Goal: Task Accomplishment & Management: Manage account settings

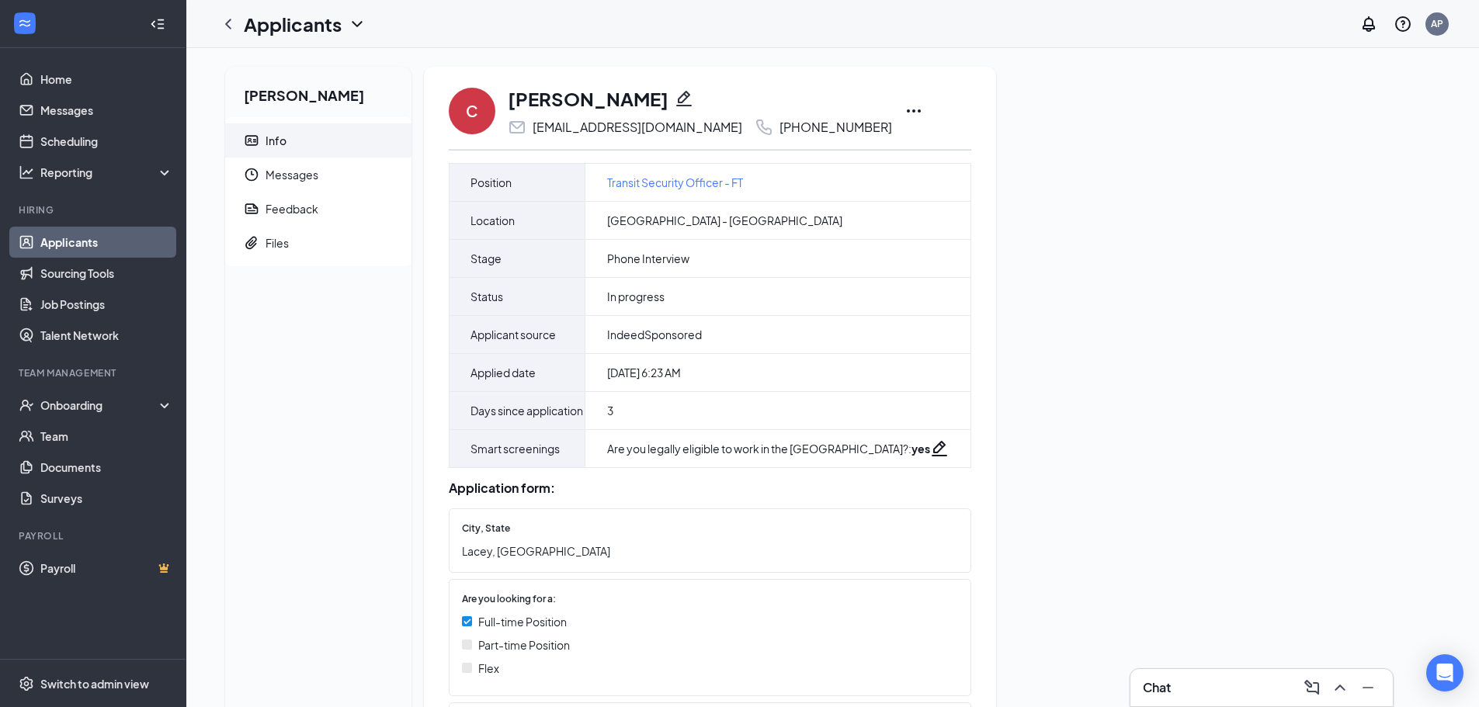
drag, startPoint x: 802, startPoint y: 125, endPoint x: 715, endPoint y: 131, distance: 87.2
click at [779, 131] on div "[PHONE_NUMBER]" at bounding box center [835, 128] width 113 height 16
copy div "[PHONE_NUMBER]"
click at [904, 110] on icon "Ellipses" at bounding box center [913, 111] width 19 height 19
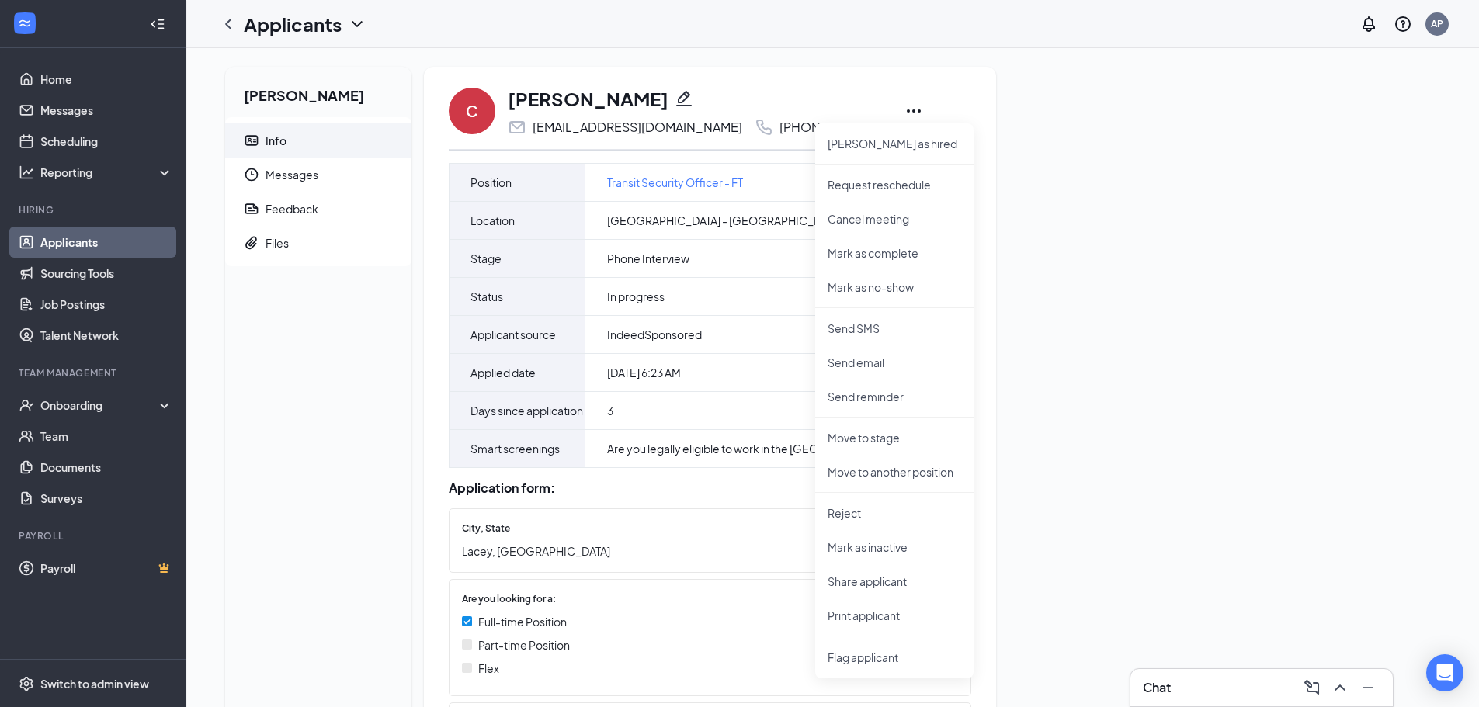
click at [675, 102] on icon "Pencil" at bounding box center [684, 98] width 19 height 19
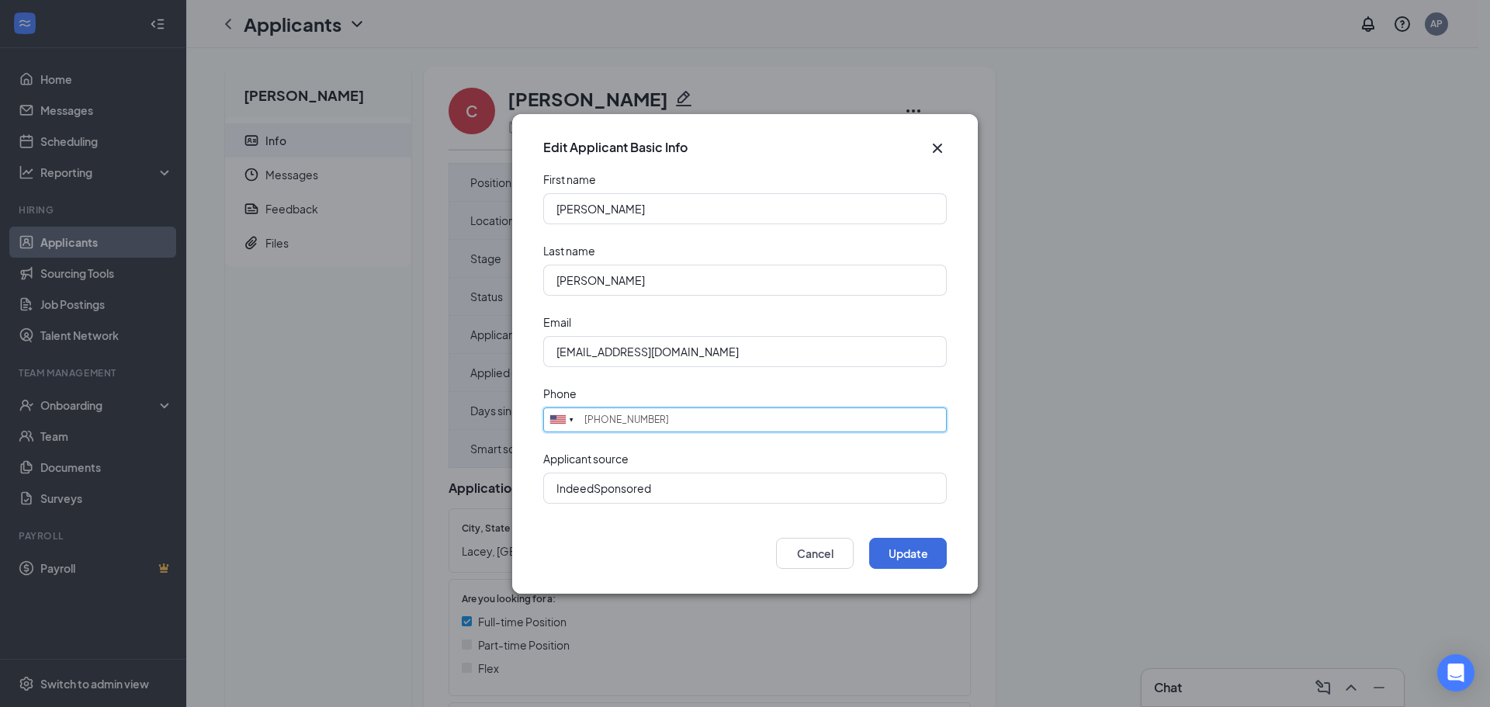
click at [671, 423] on input "[PHONE_NUMBER]" at bounding box center [745, 419] width 404 height 25
drag, startPoint x: 610, startPoint y: 418, endPoint x: 749, endPoint y: 416, distance: 139.0
click at [749, 416] on input "(504) 944-3873" at bounding box center [745, 419] width 404 height 25
type input "(504) 4958365"
click at [896, 551] on button "Update" at bounding box center [908, 553] width 78 height 31
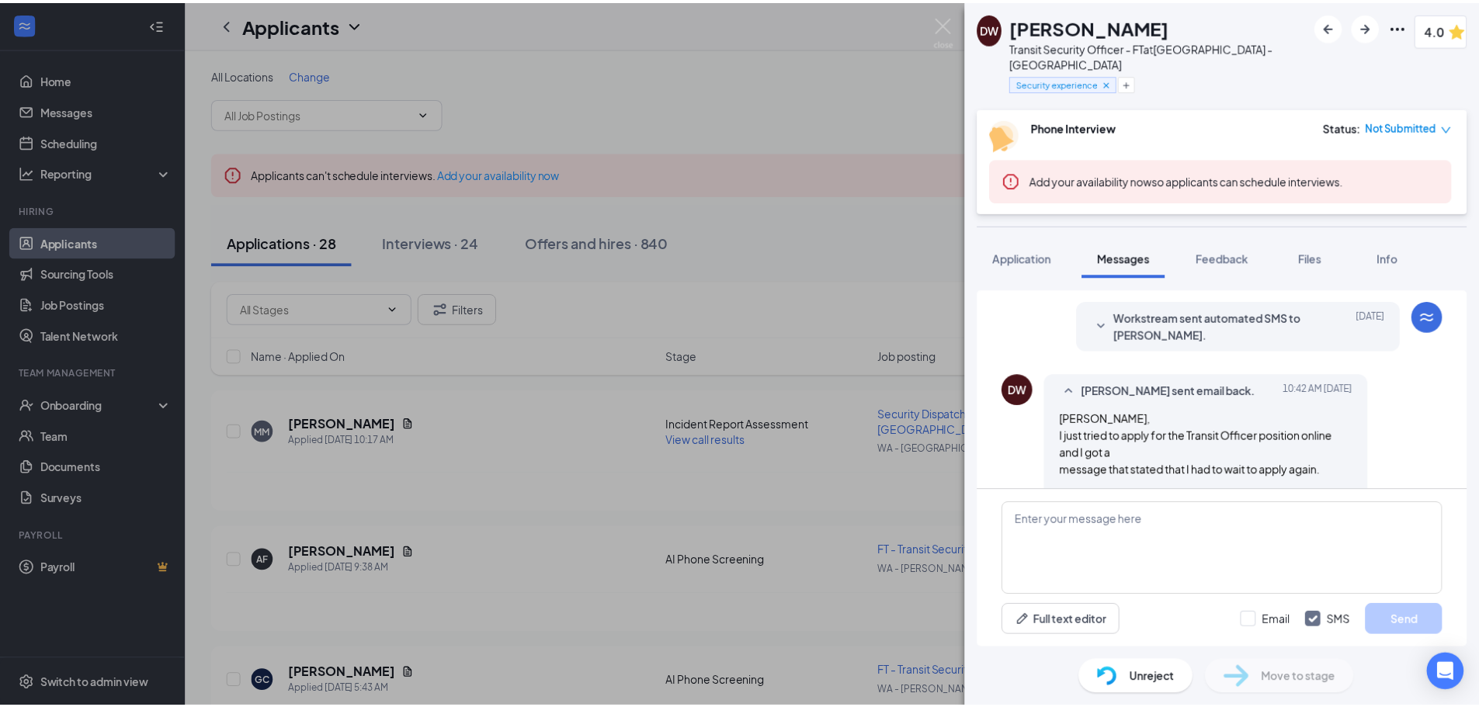
scroll to position [600, 0]
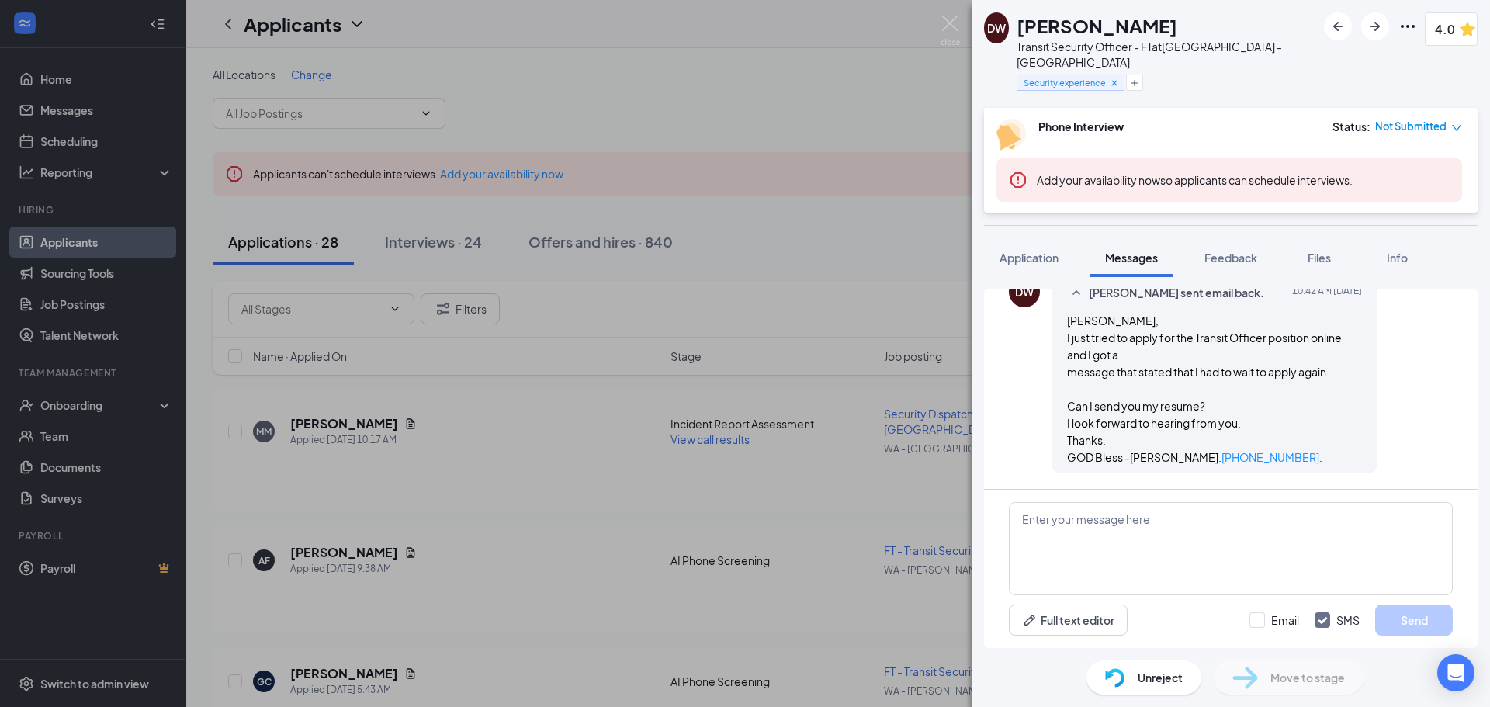
click at [1161, 681] on span "Unreject" at bounding box center [1160, 677] width 45 height 17
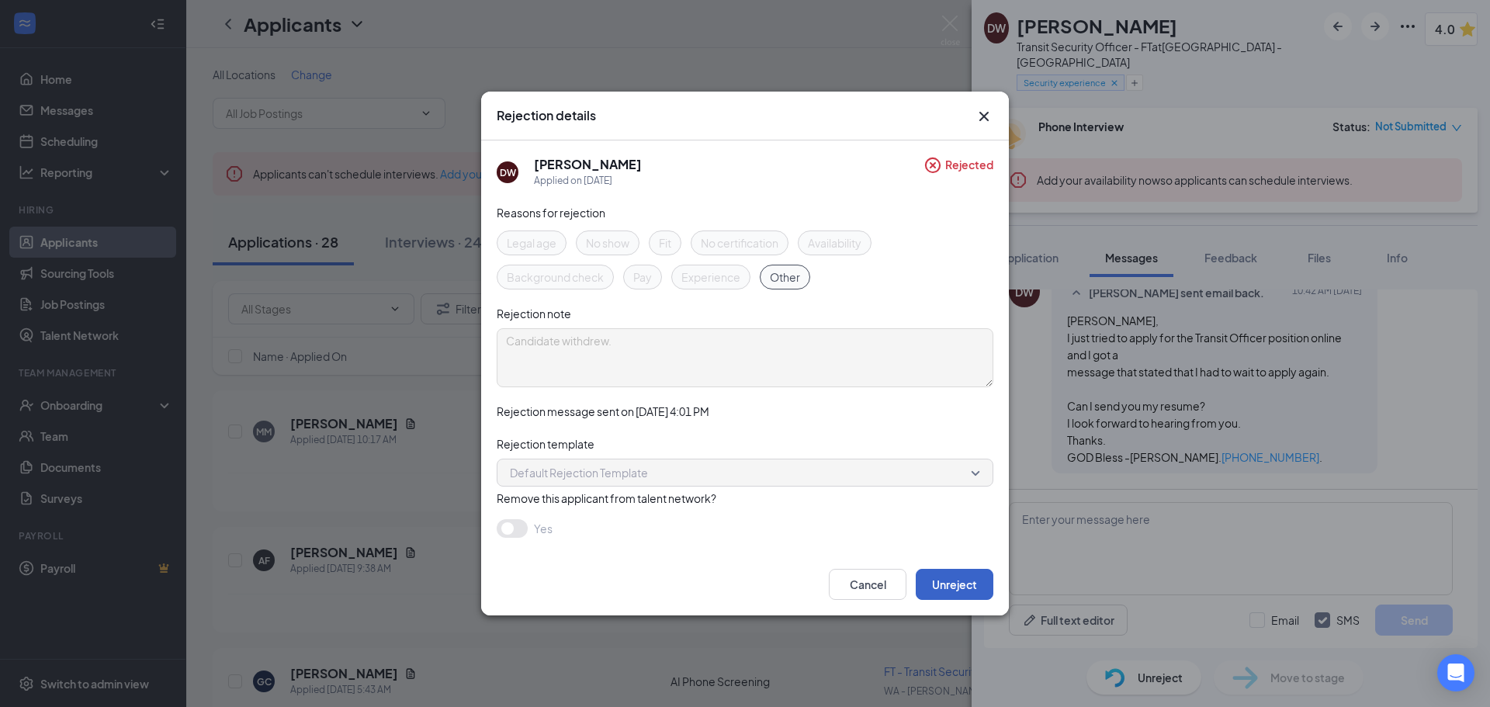
click at [966, 588] on button "Unreject" at bounding box center [955, 584] width 78 height 31
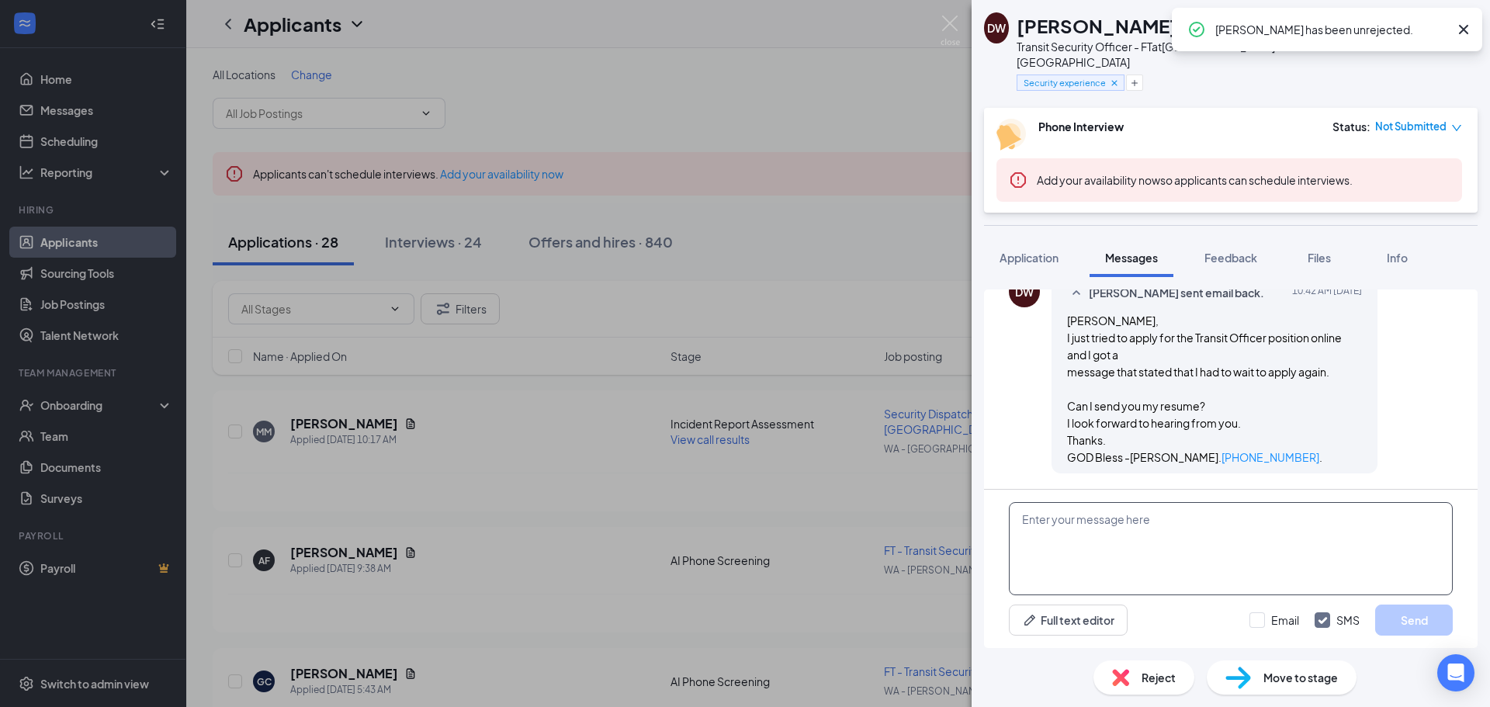
click at [1188, 532] on textarea at bounding box center [1231, 548] width 444 height 93
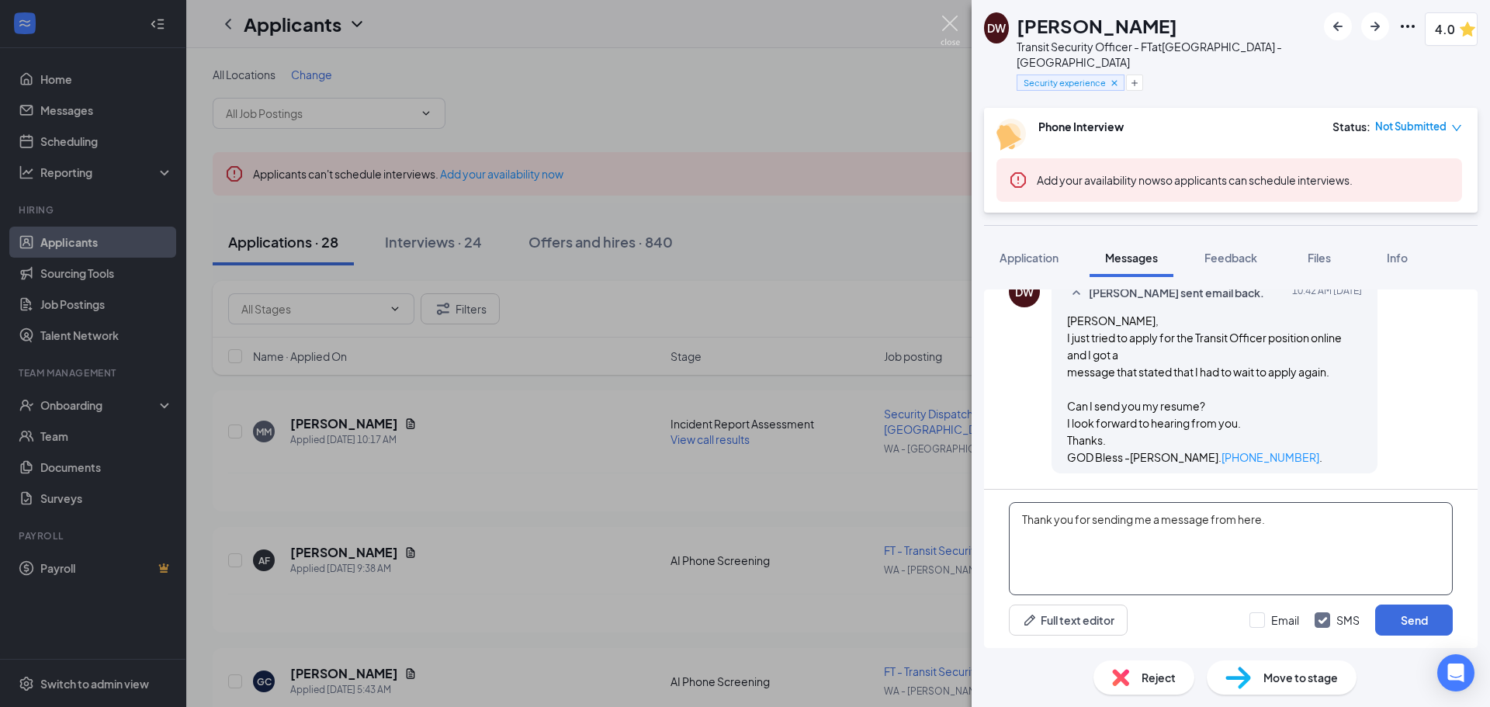
type textarea "Thank you for sending me a message from here."
click at [953, 28] on img at bounding box center [950, 31] width 19 height 30
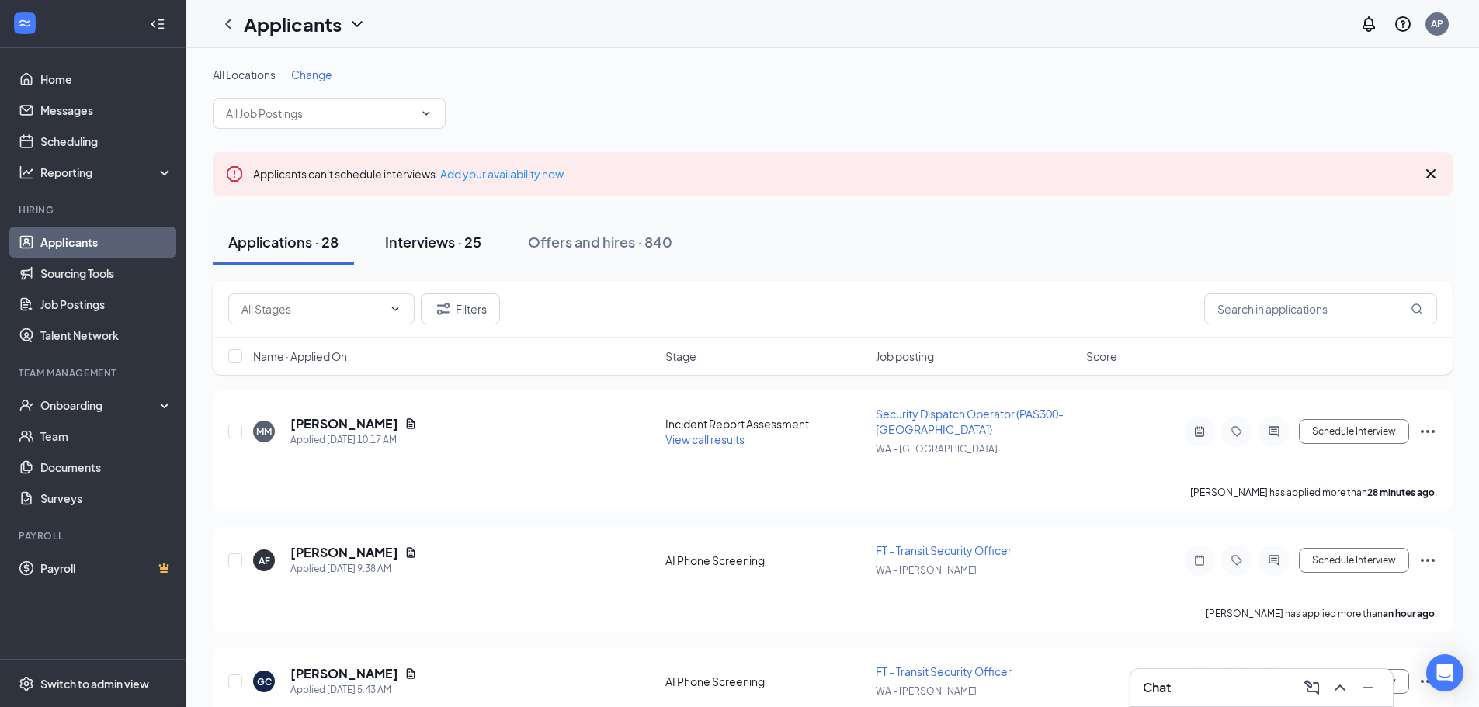
click at [438, 252] on button "Interviews · 25" at bounding box center [432, 242] width 127 height 47
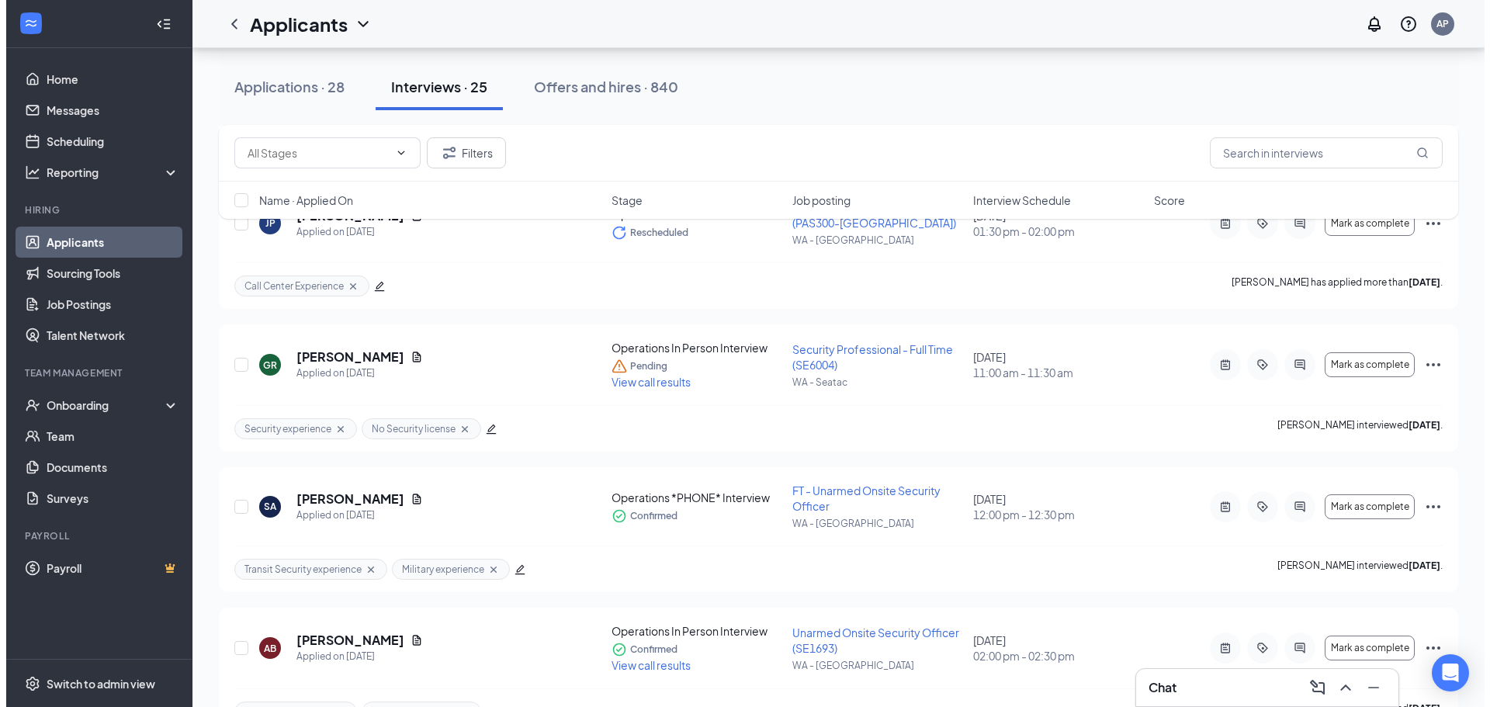
scroll to position [3111, 0]
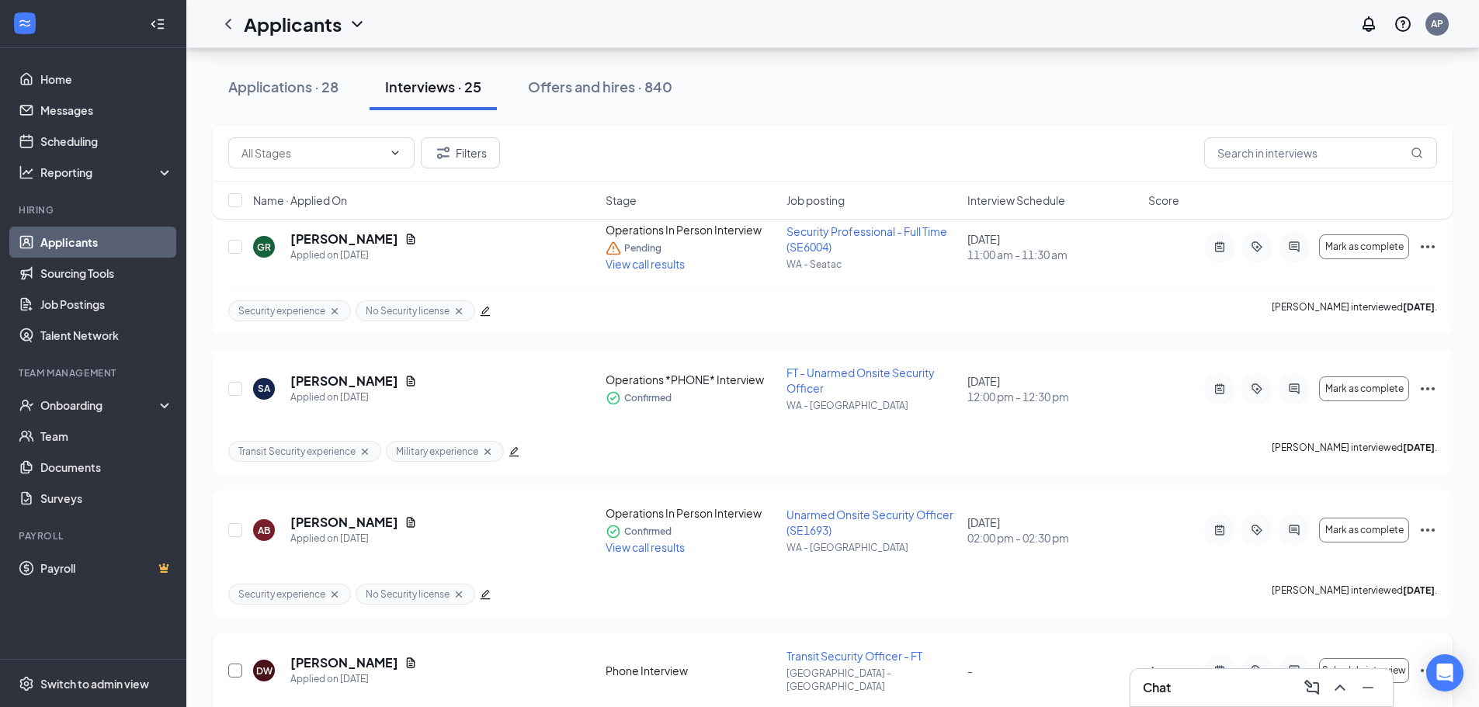
click at [236, 664] on input "checkbox" at bounding box center [235, 671] width 14 height 14
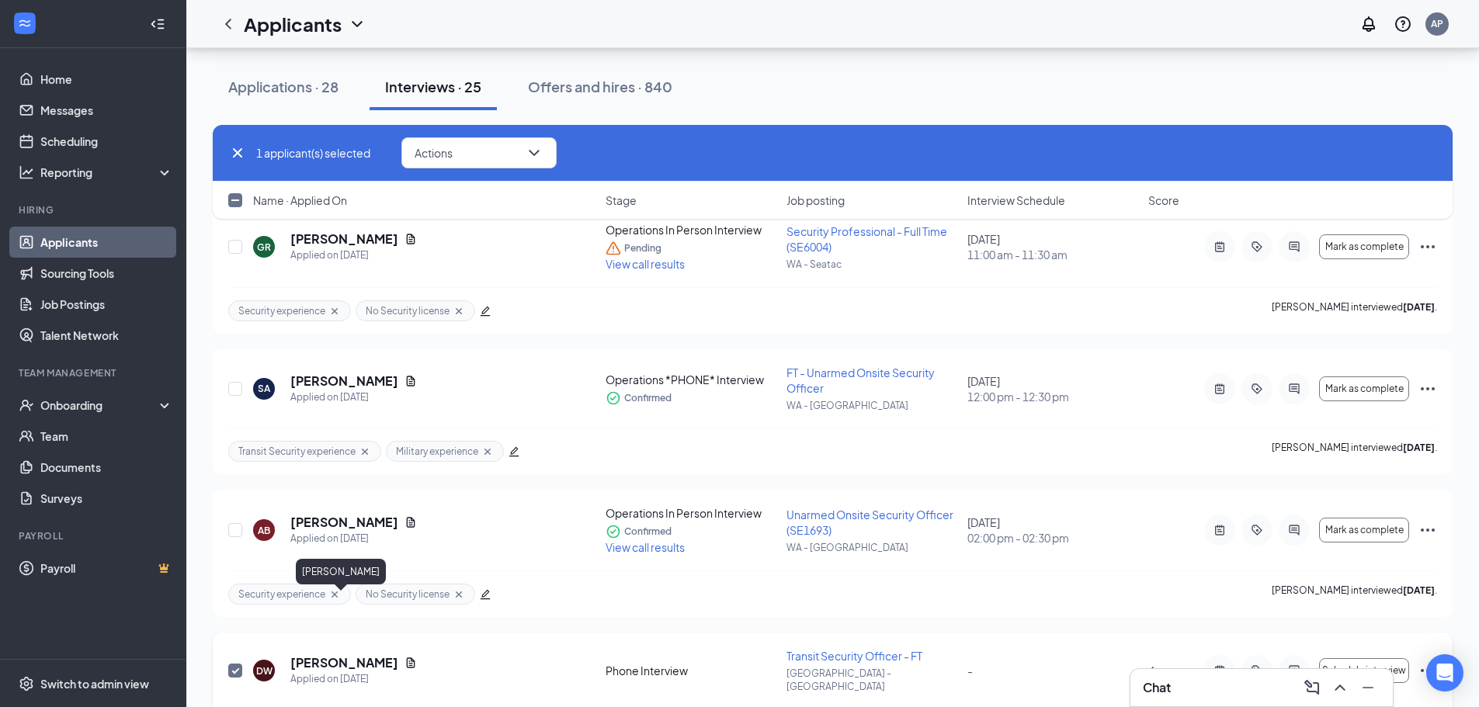
click at [341, 654] on h5 "[PERSON_NAME]" at bounding box center [344, 662] width 108 height 17
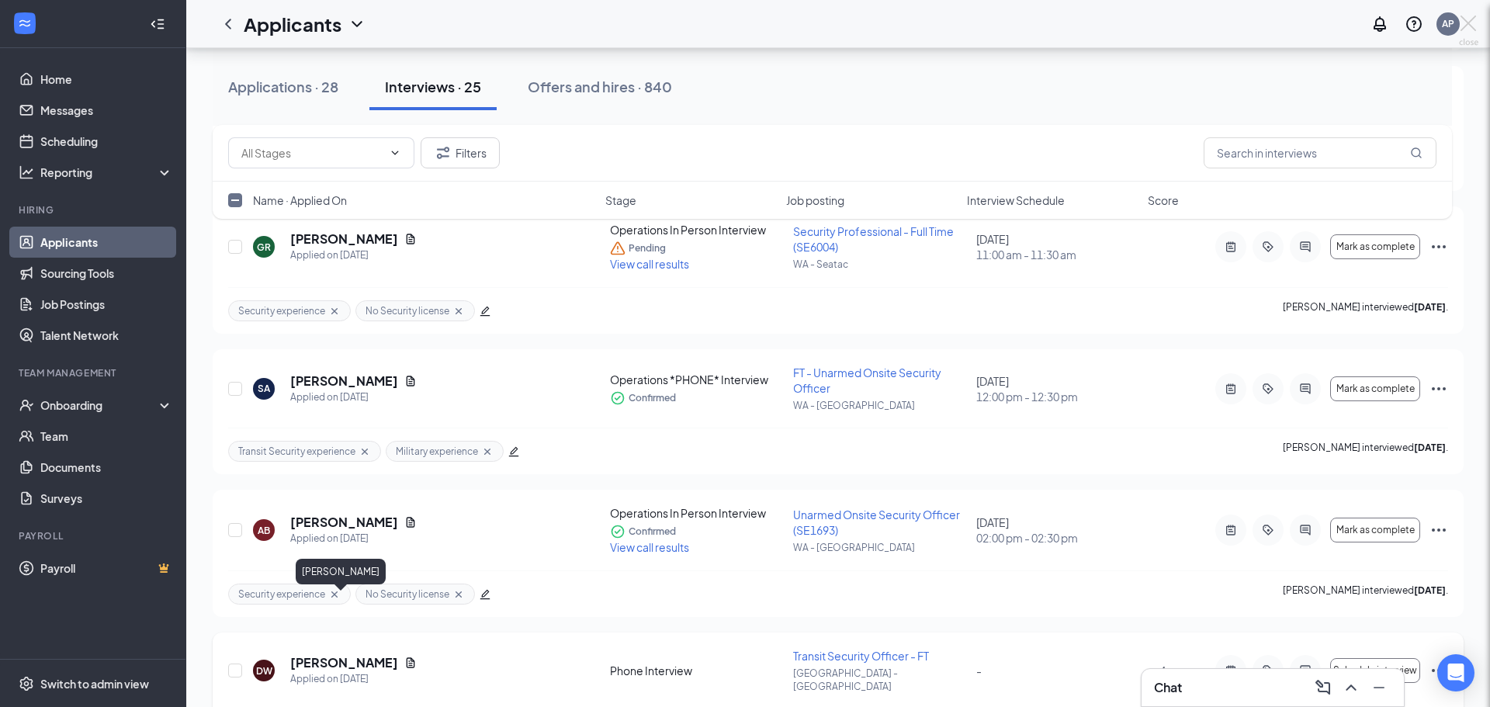
checkbox input "false"
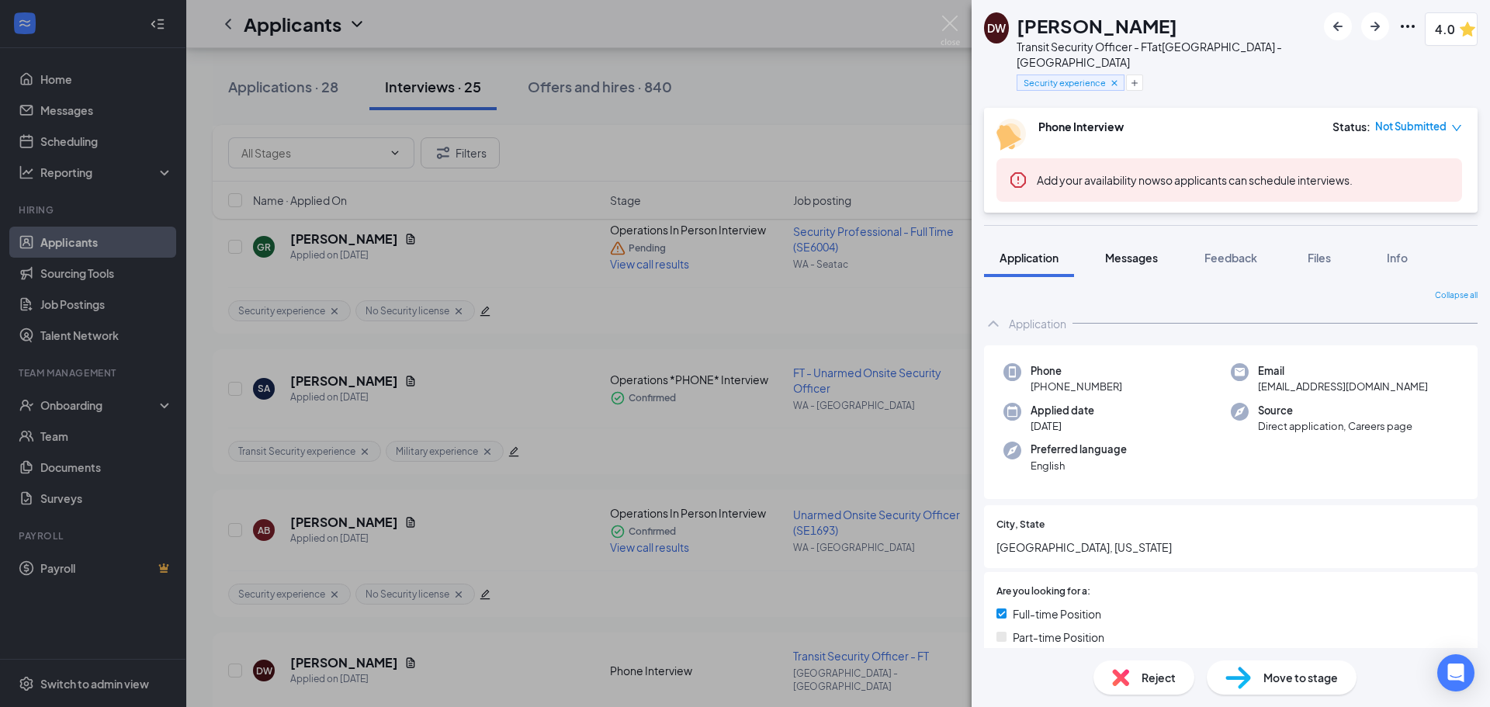
click at [1126, 251] on span "Messages" at bounding box center [1131, 258] width 53 height 14
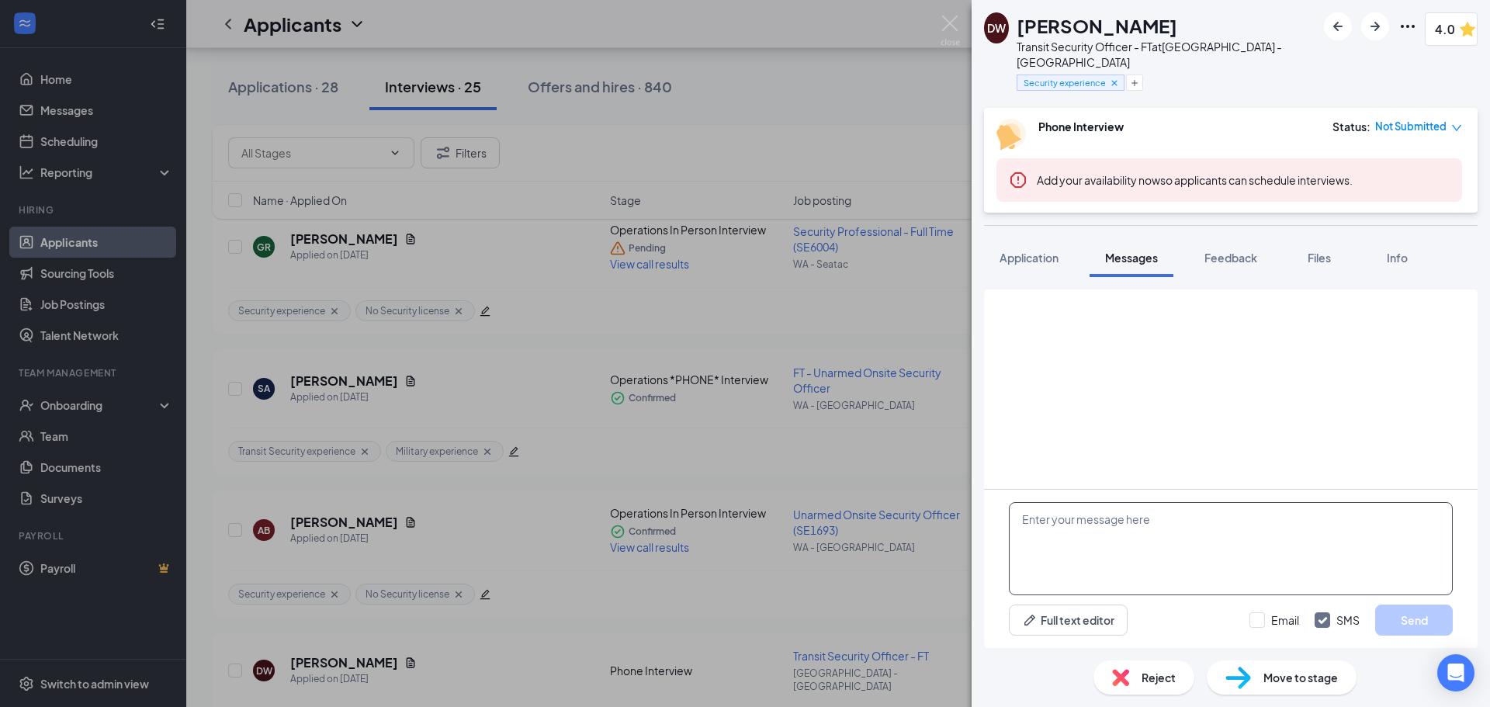
click at [1145, 542] on textarea at bounding box center [1231, 548] width 444 height 93
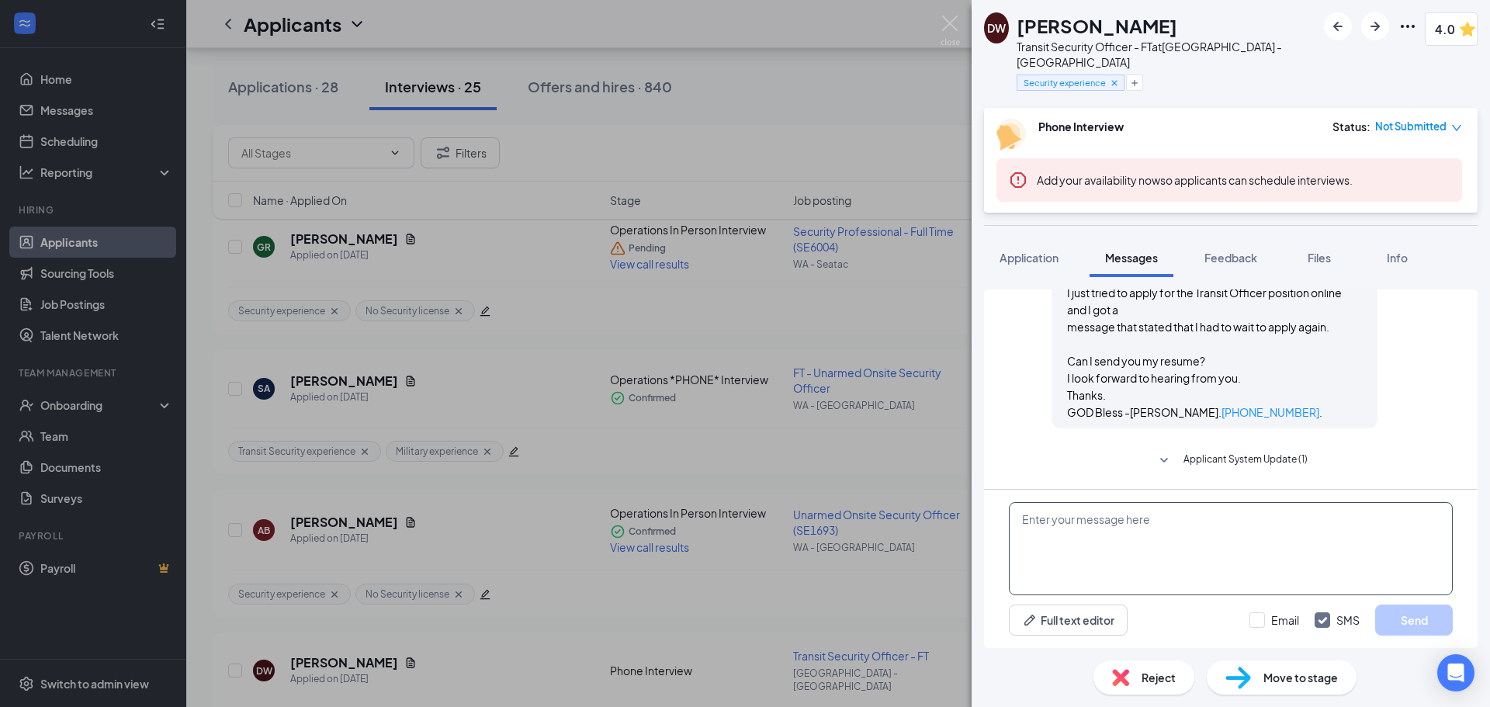
scroll to position [572, 0]
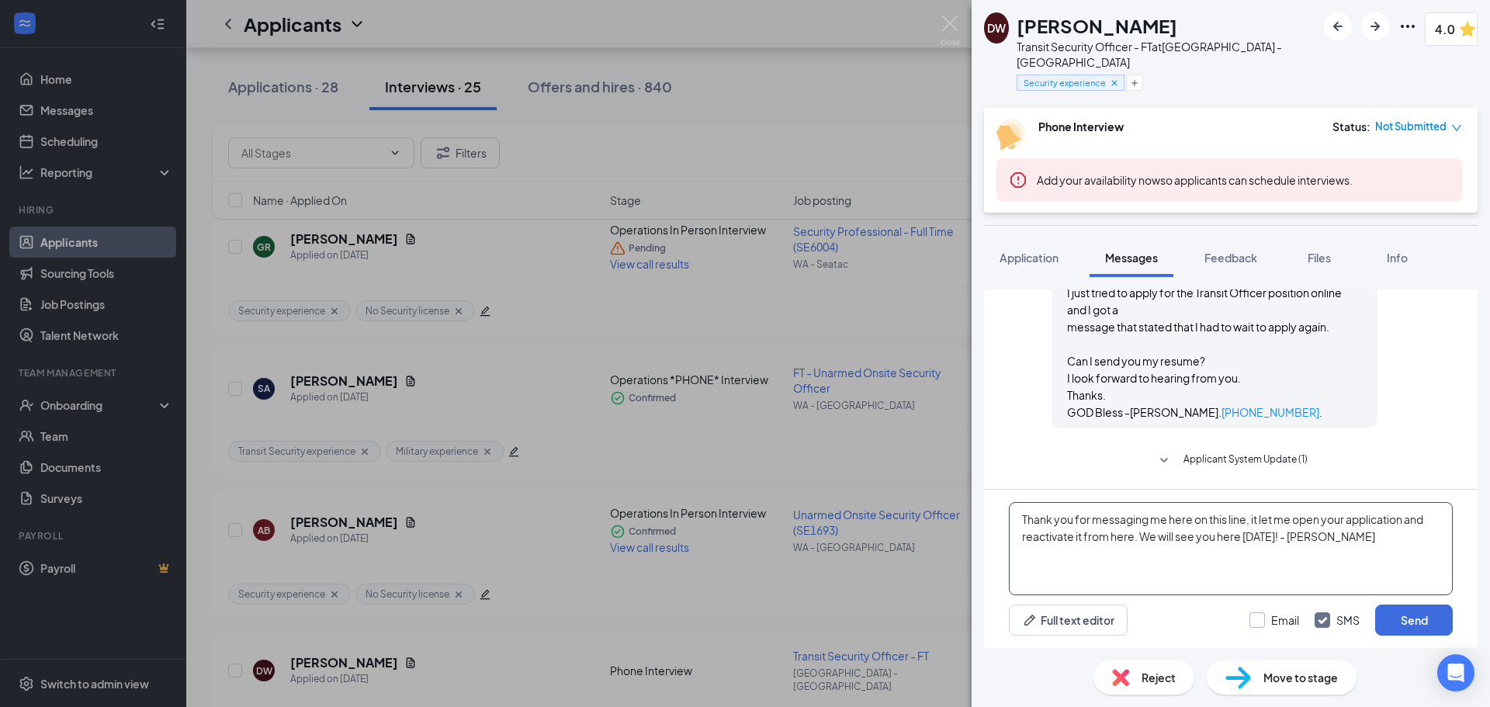
type textarea "Thank you for messaging me here on this line, it let me open your application a…"
click at [1264, 624] on input "Email" at bounding box center [1275, 620] width 50 height 16
checkbox input "true"
click at [1410, 619] on button "Send" at bounding box center [1414, 620] width 78 height 31
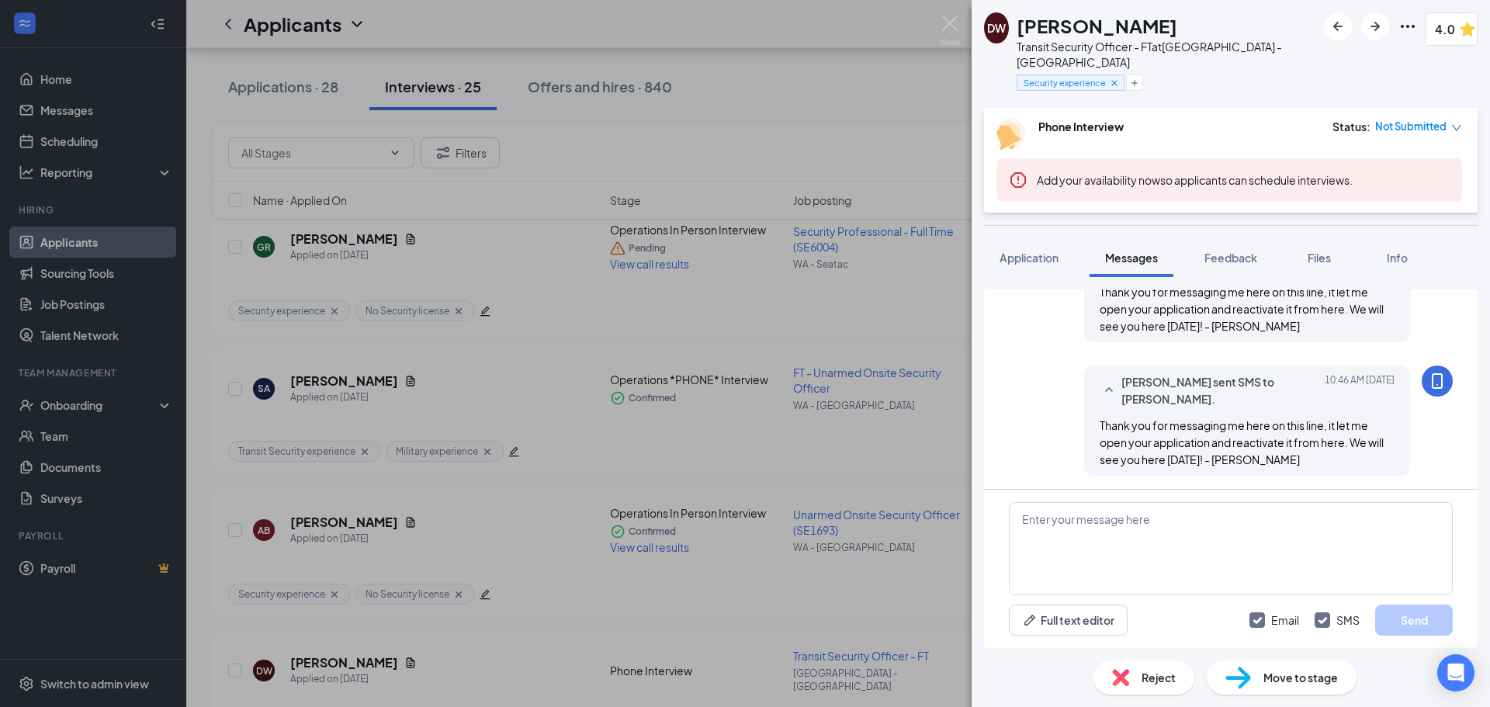
scroll to position [839, 0]
click at [1271, 682] on span "Move to stage" at bounding box center [1301, 677] width 75 height 17
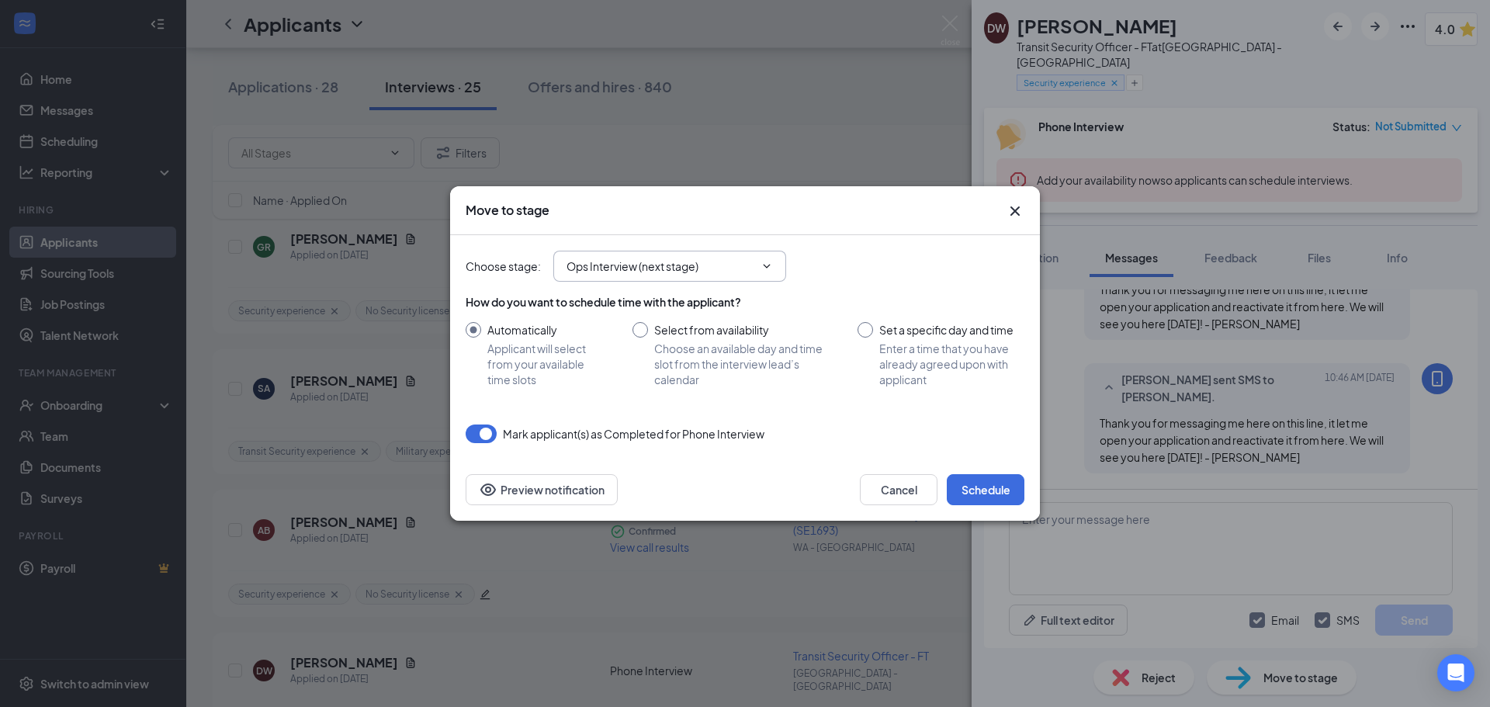
click at [738, 263] on input "Ops Interview (next stage)" at bounding box center [661, 266] width 188 height 17
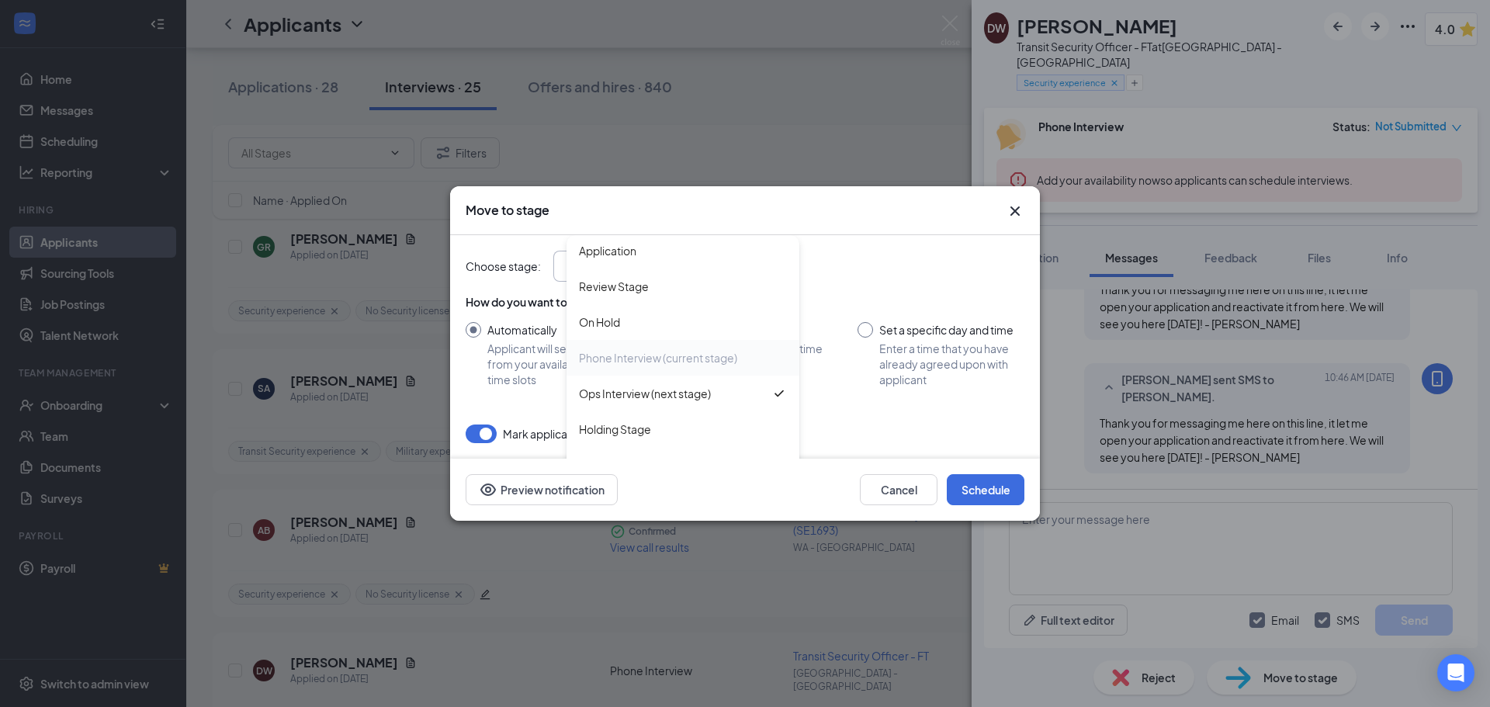
scroll to position [0, 0]
click at [638, 432] on div "Holding Stage" at bounding box center [615, 431] width 72 height 17
type input "Holding Stage"
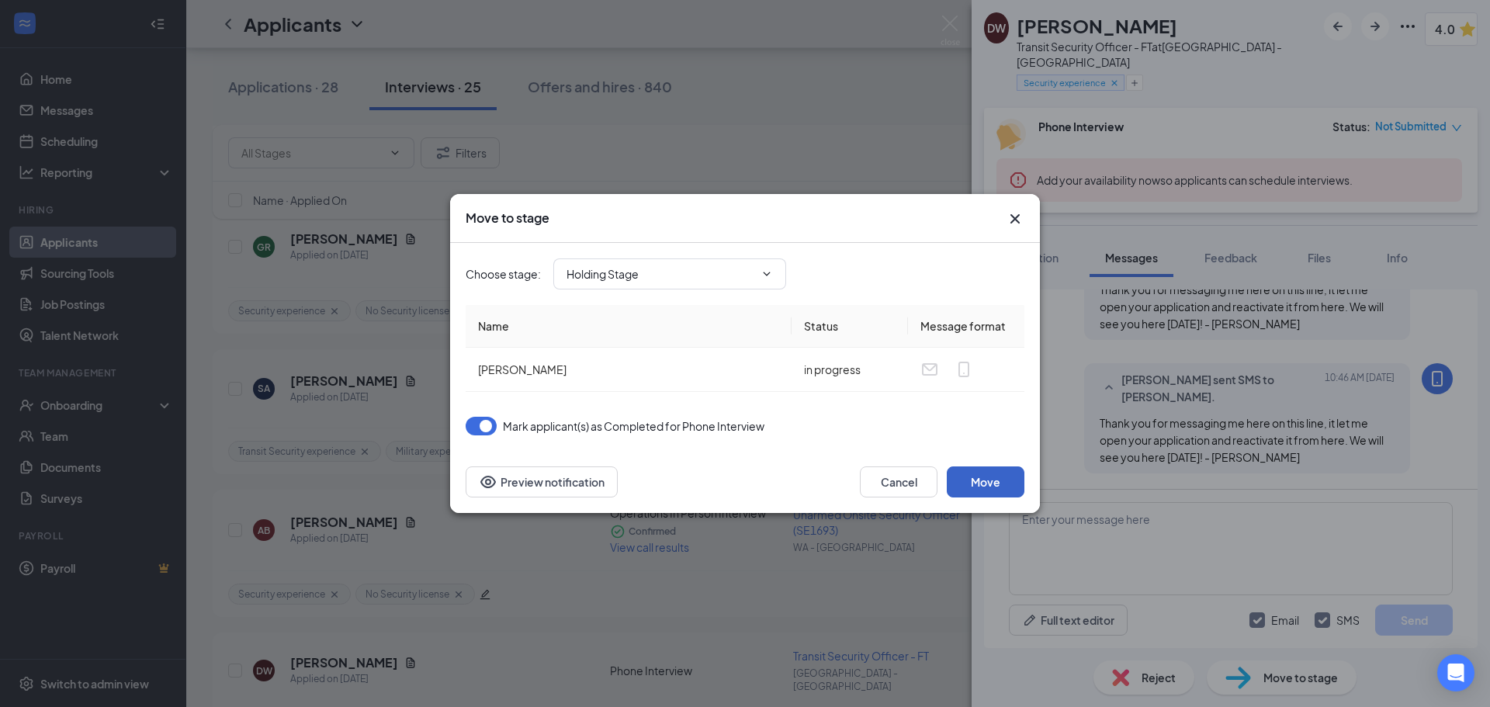
click at [1001, 481] on button "Move" at bounding box center [986, 481] width 78 height 31
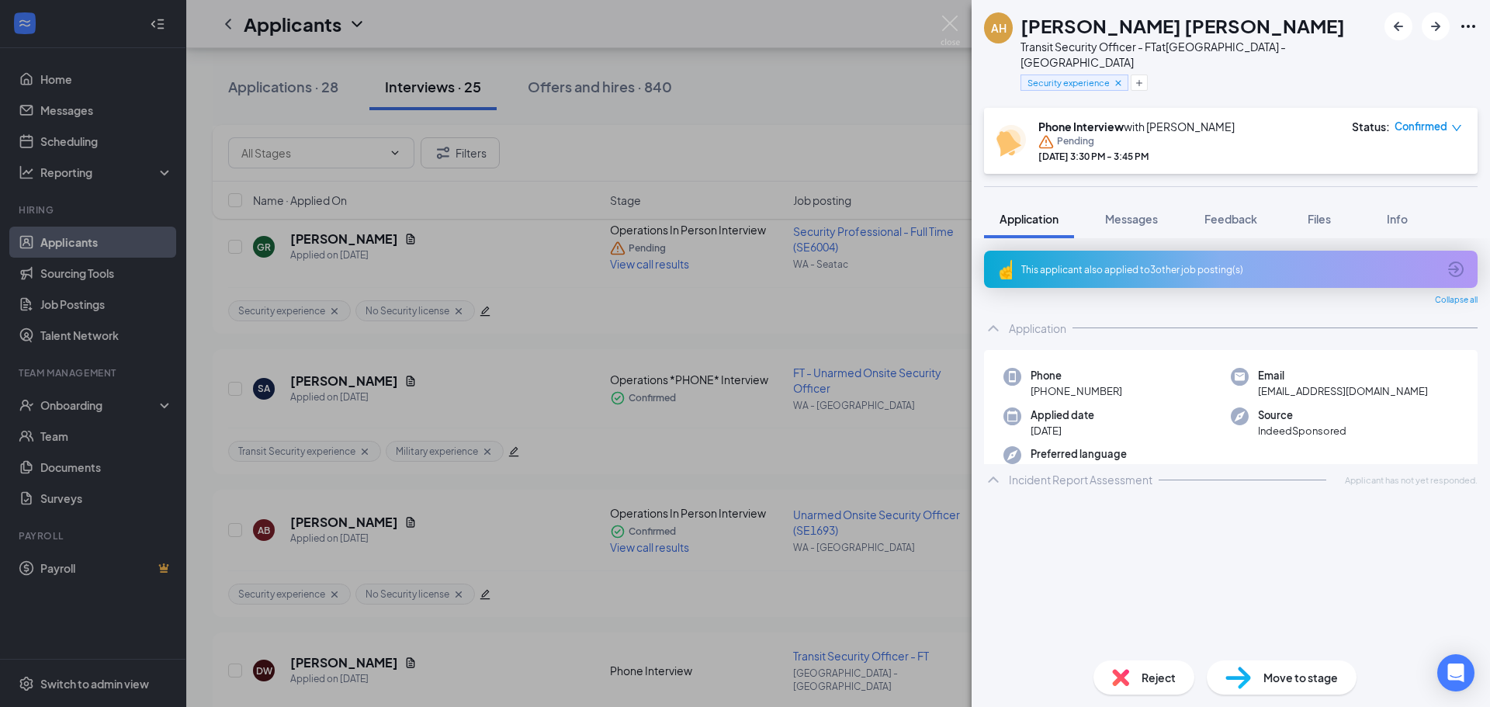
scroll to position [2985, 0]
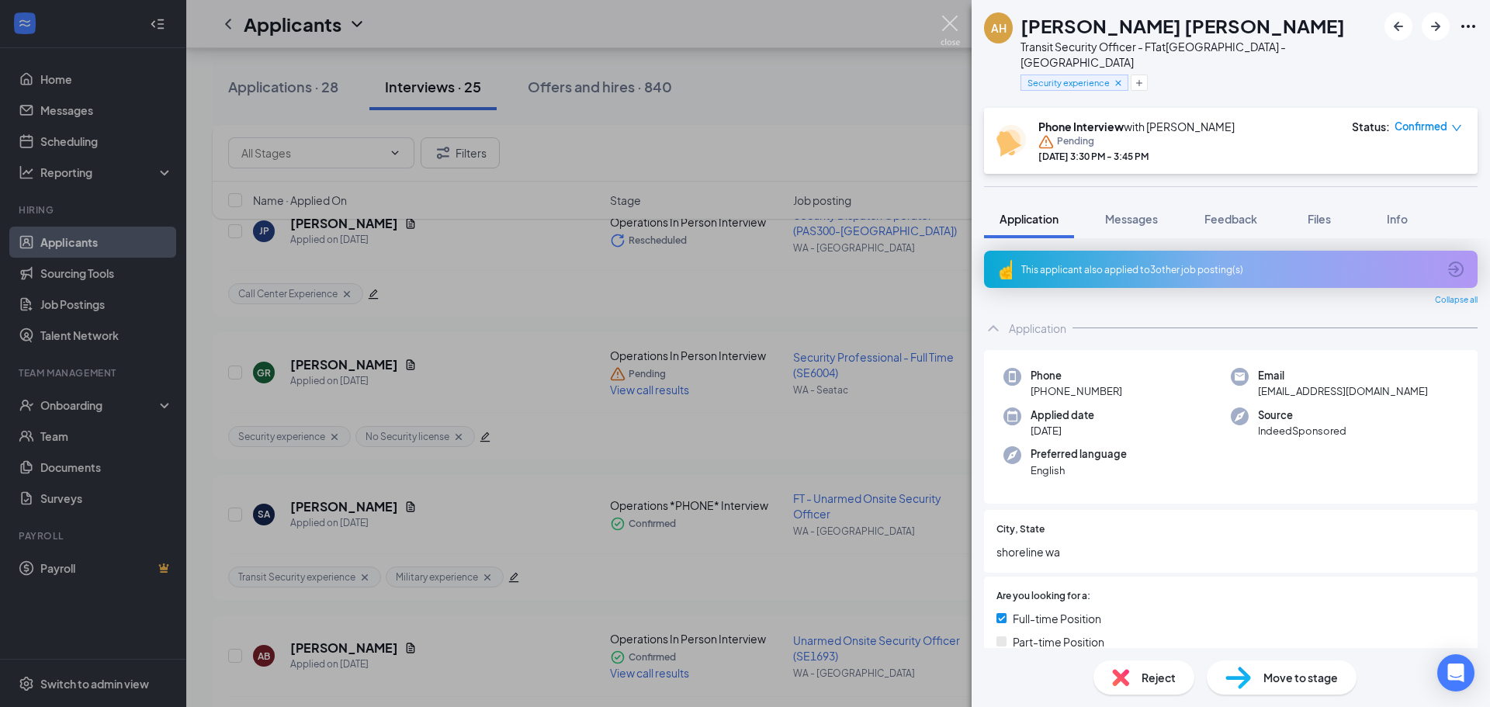
click at [949, 23] on img at bounding box center [950, 31] width 19 height 30
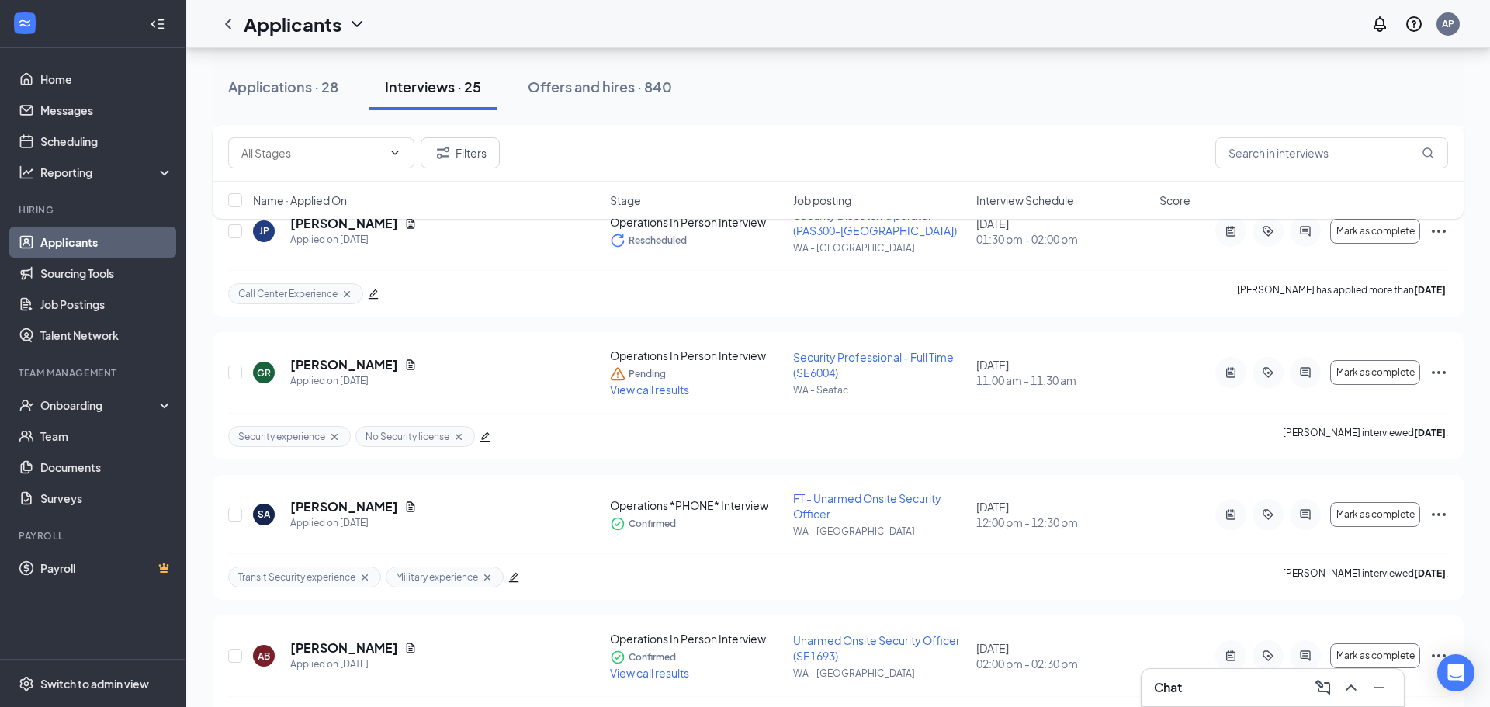
click at [314, 95] on div "Applications · 28" at bounding box center [283, 86] width 110 height 19
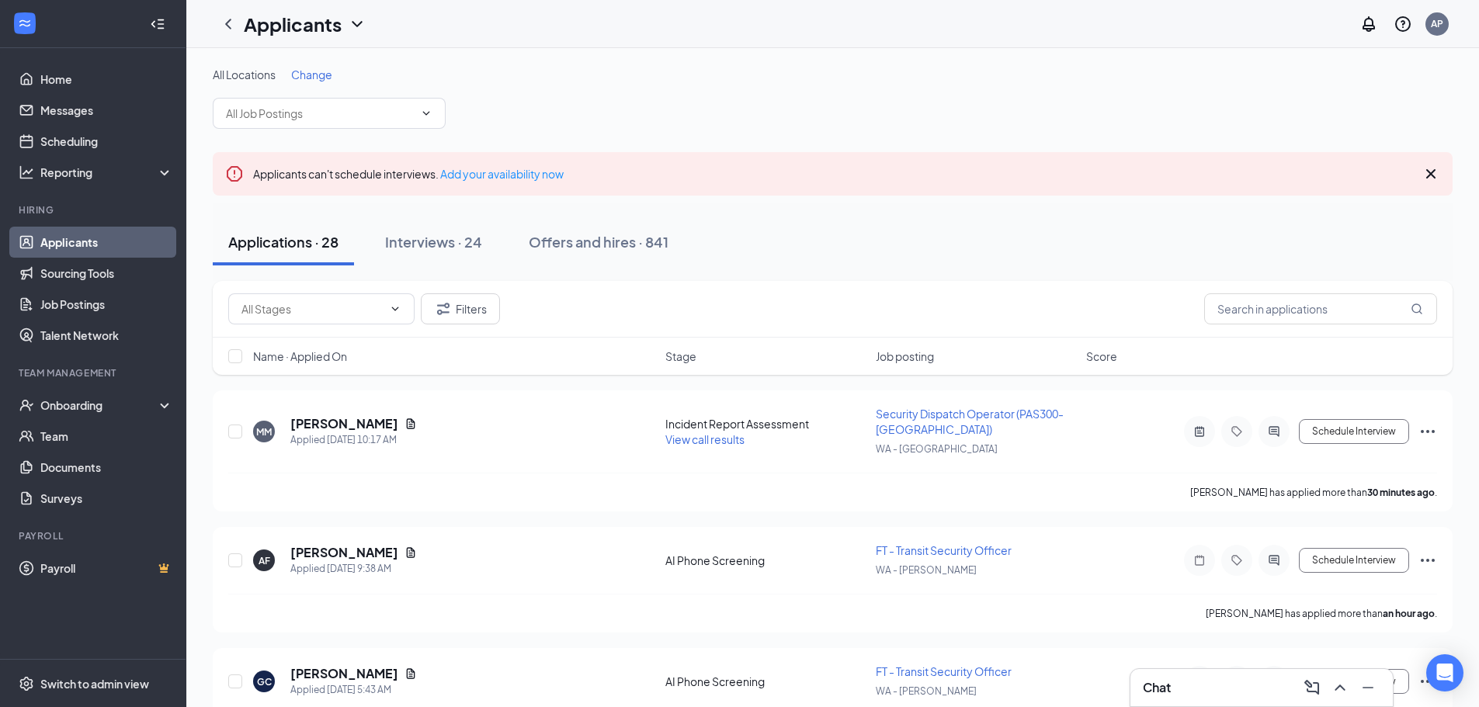
click at [335, 355] on span "Name · Applied On" at bounding box center [300, 357] width 94 height 16
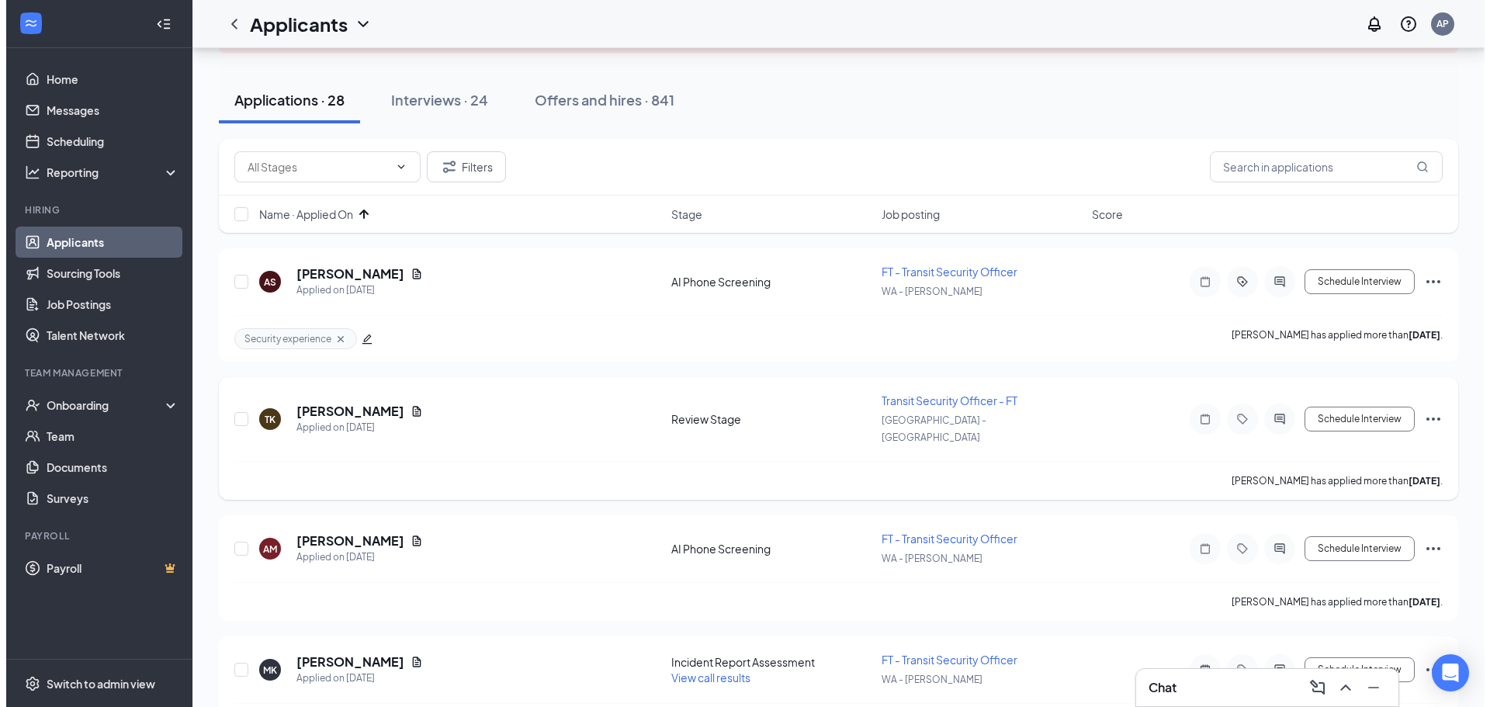
scroll to position [155, 0]
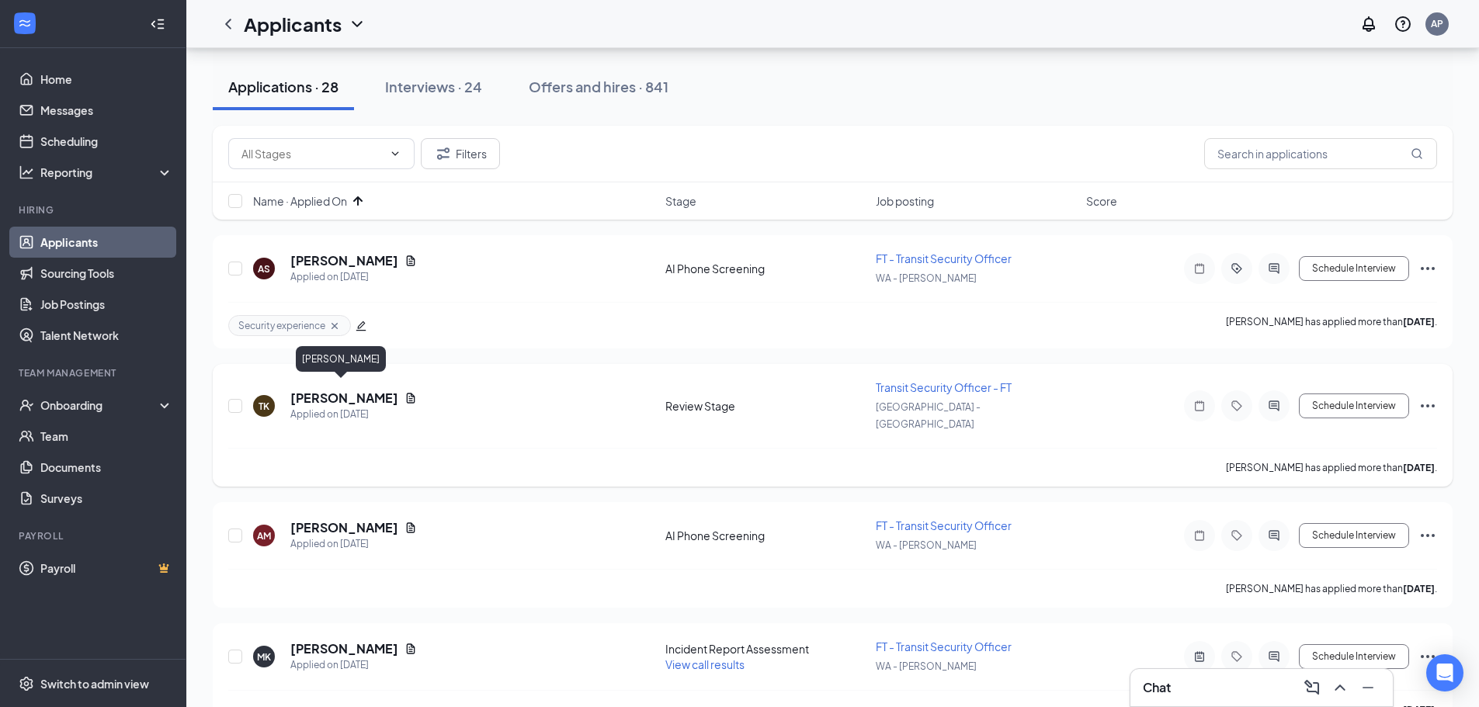
click at [330, 390] on h5 "[PERSON_NAME]" at bounding box center [344, 398] width 108 height 17
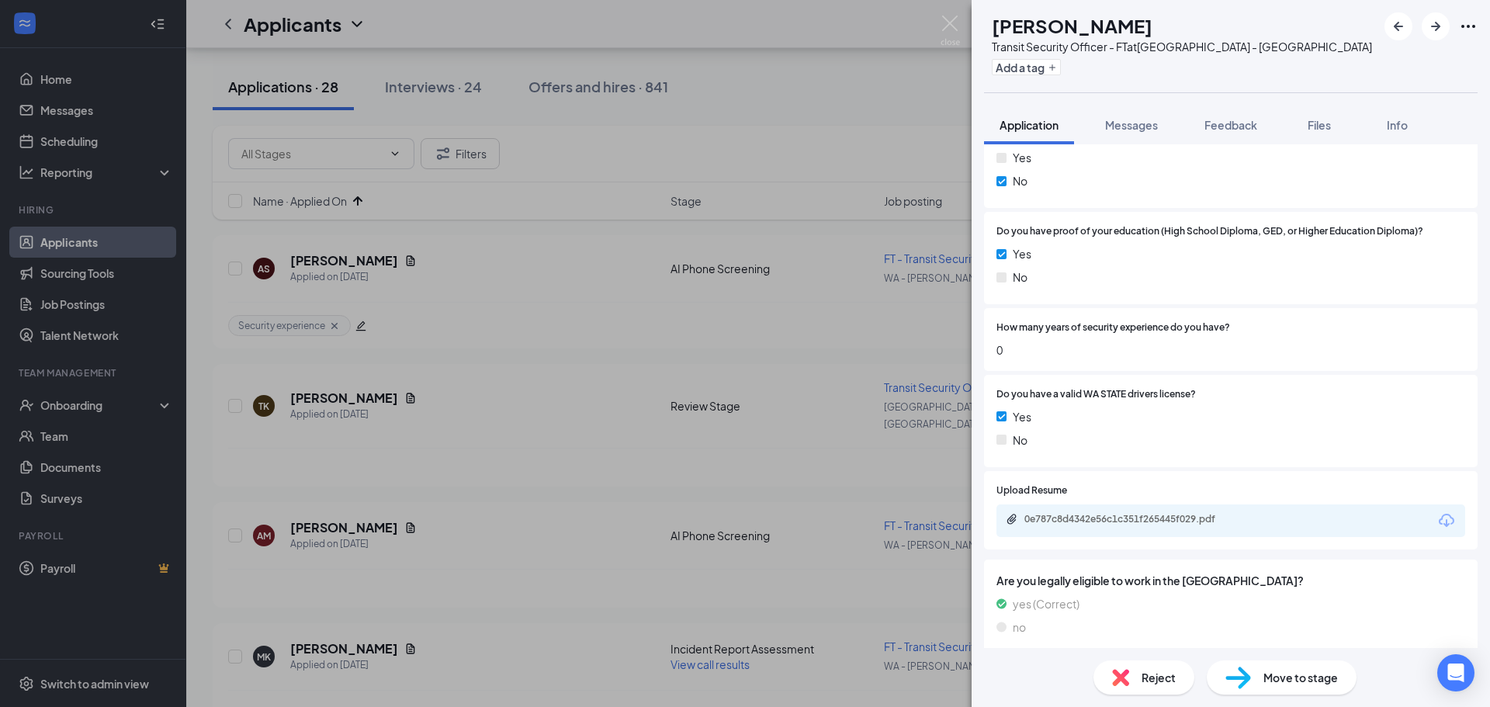
scroll to position [758, 0]
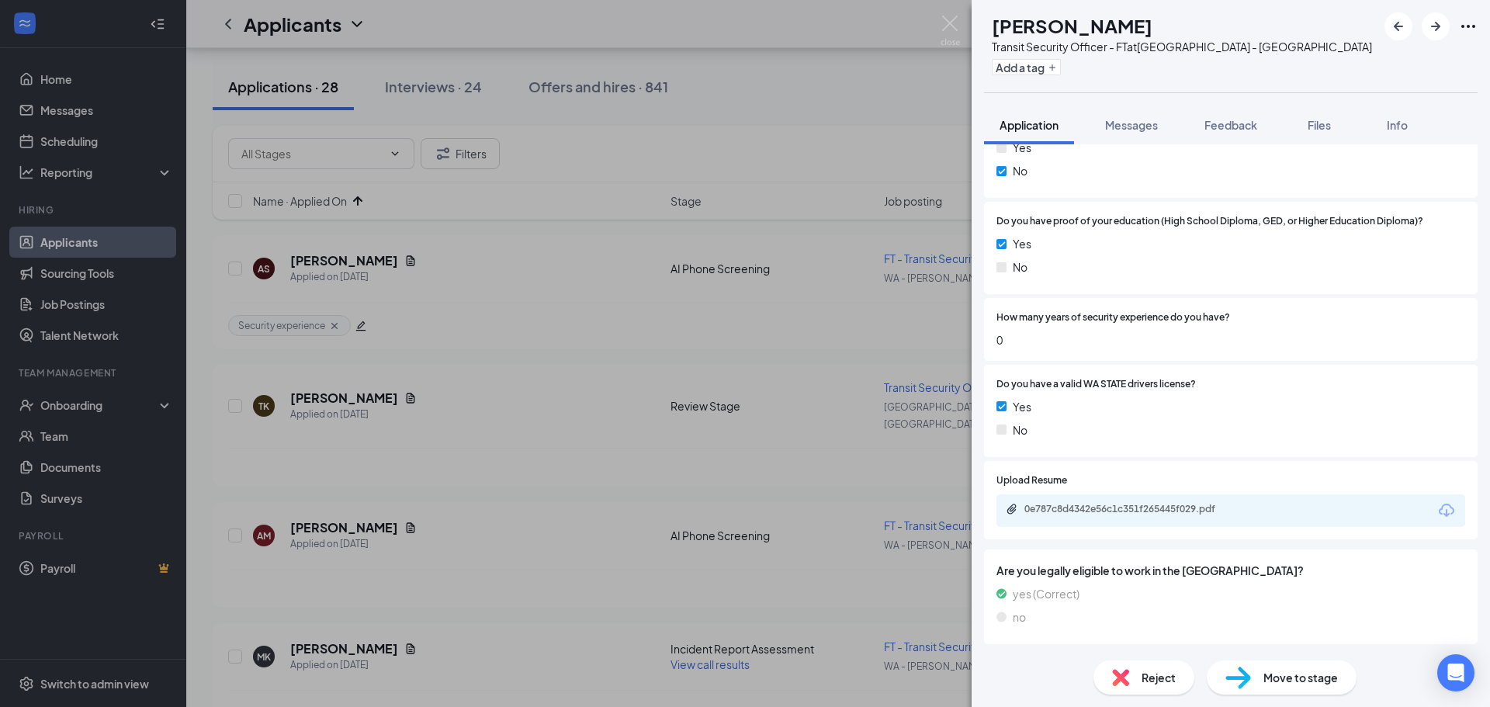
click at [1136, 500] on div "0e787c8d4342e56c1c351f265445f029.pdf" at bounding box center [1231, 510] width 469 height 33
click at [1134, 505] on div "0e787c8d4342e56c1c351f265445f029.pdf" at bounding box center [1133, 509] width 217 height 12
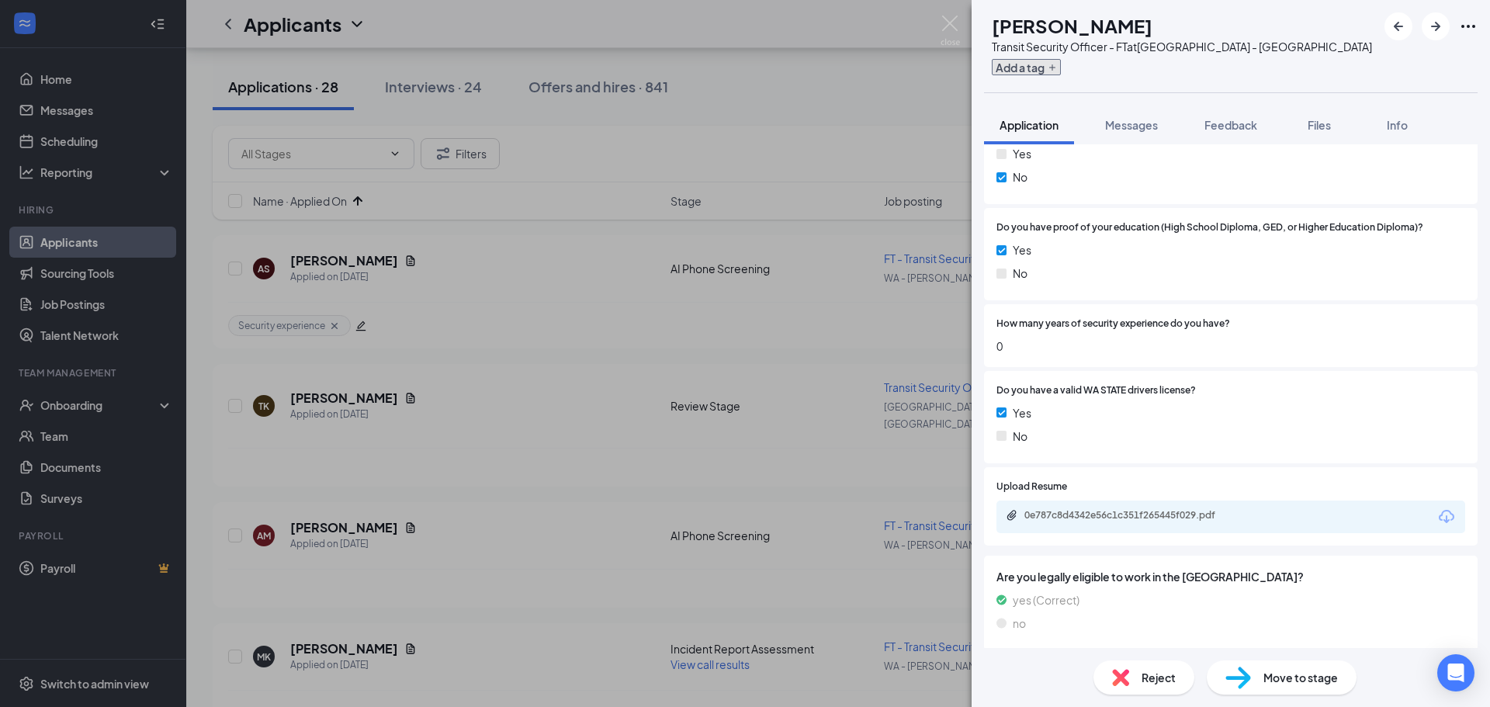
click at [1061, 67] on button "Add a tag" at bounding box center [1026, 67] width 69 height 16
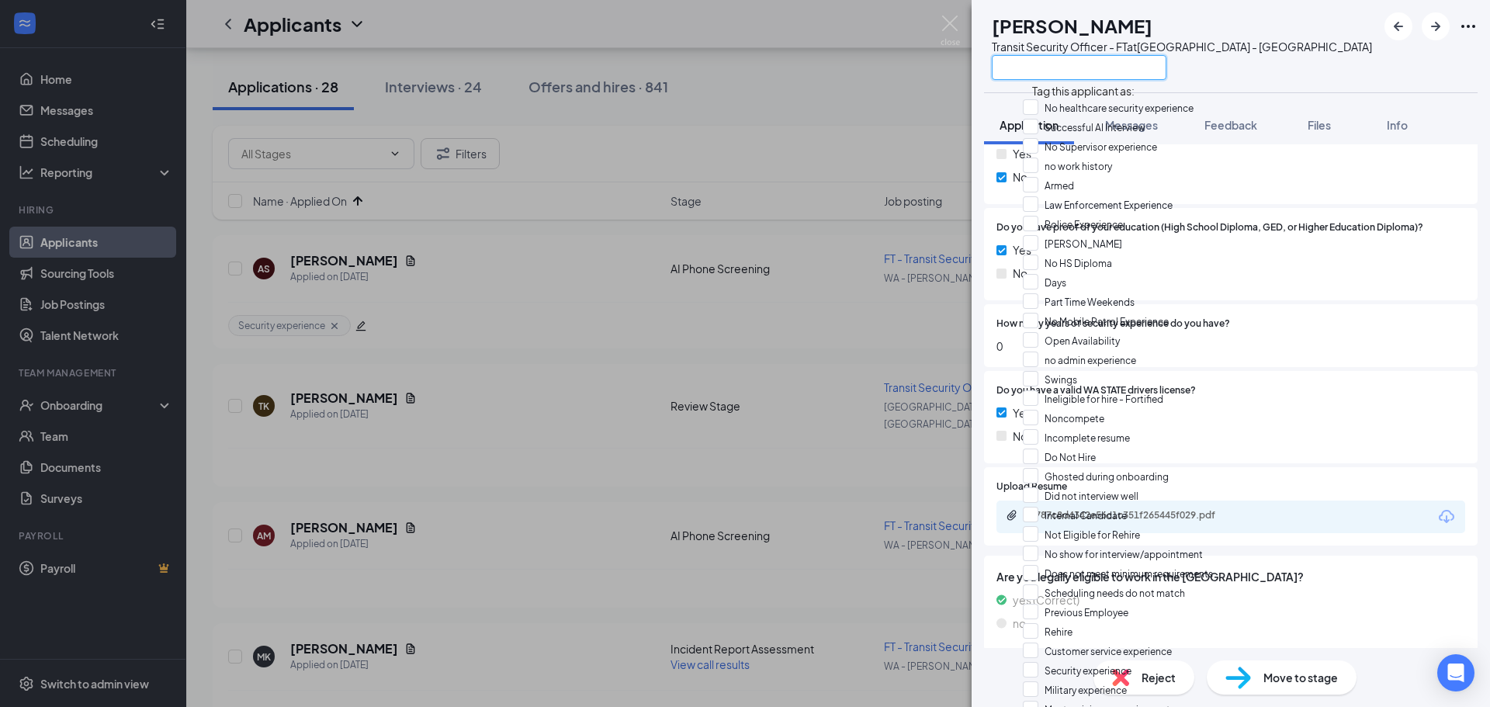
click at [1068, 60] on input "text" at bounding box center [1079, 67] width 175 height 25
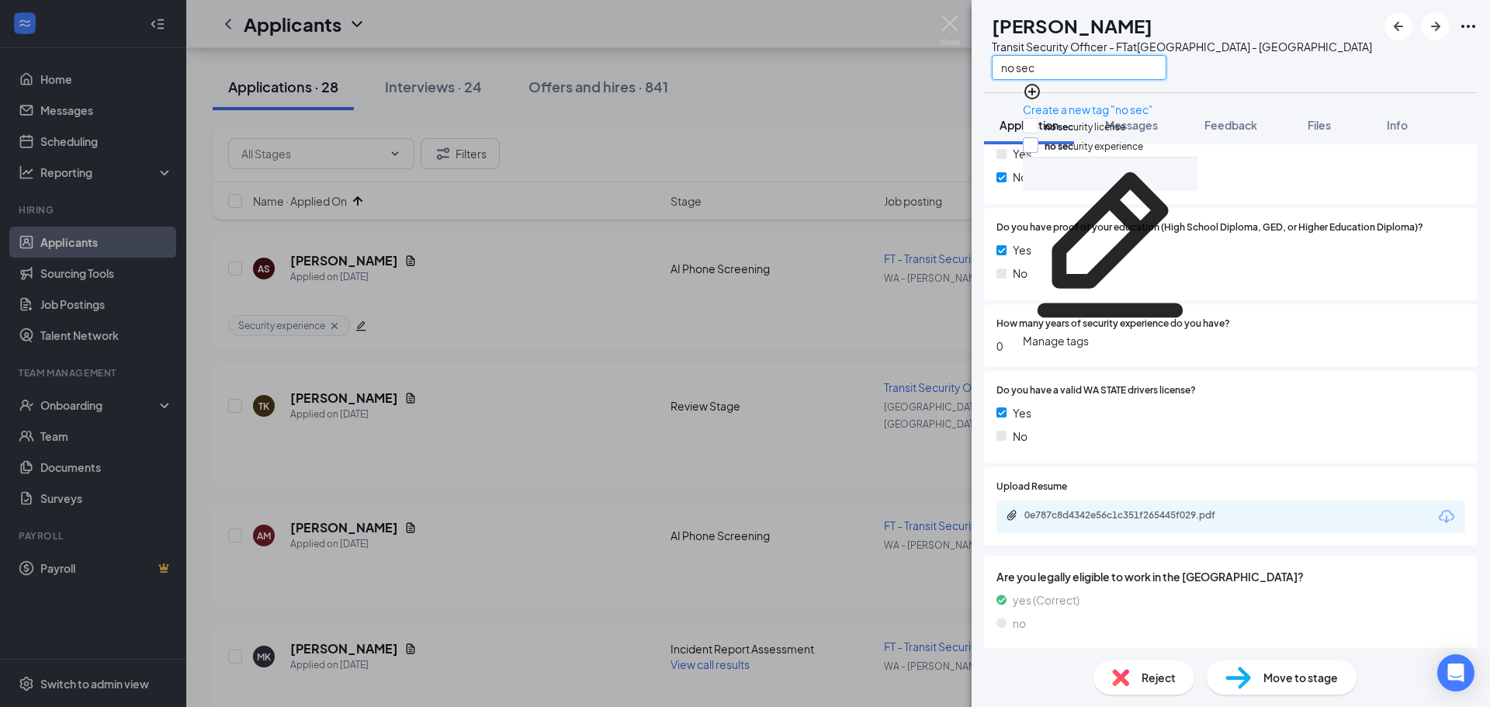
type input "no sec"
click at [1058, 149] on input "no sec urity experience" at bounding box center [1083, 145] width 120 height 17
checkbox input "true"
click at [1252, 63] on div "TK [PERSON_NAME] Transit Security Officer - FT at [GEOGRAPHIC_DATA] no sec" at bounding box center [1231, 46] width 518 height 92
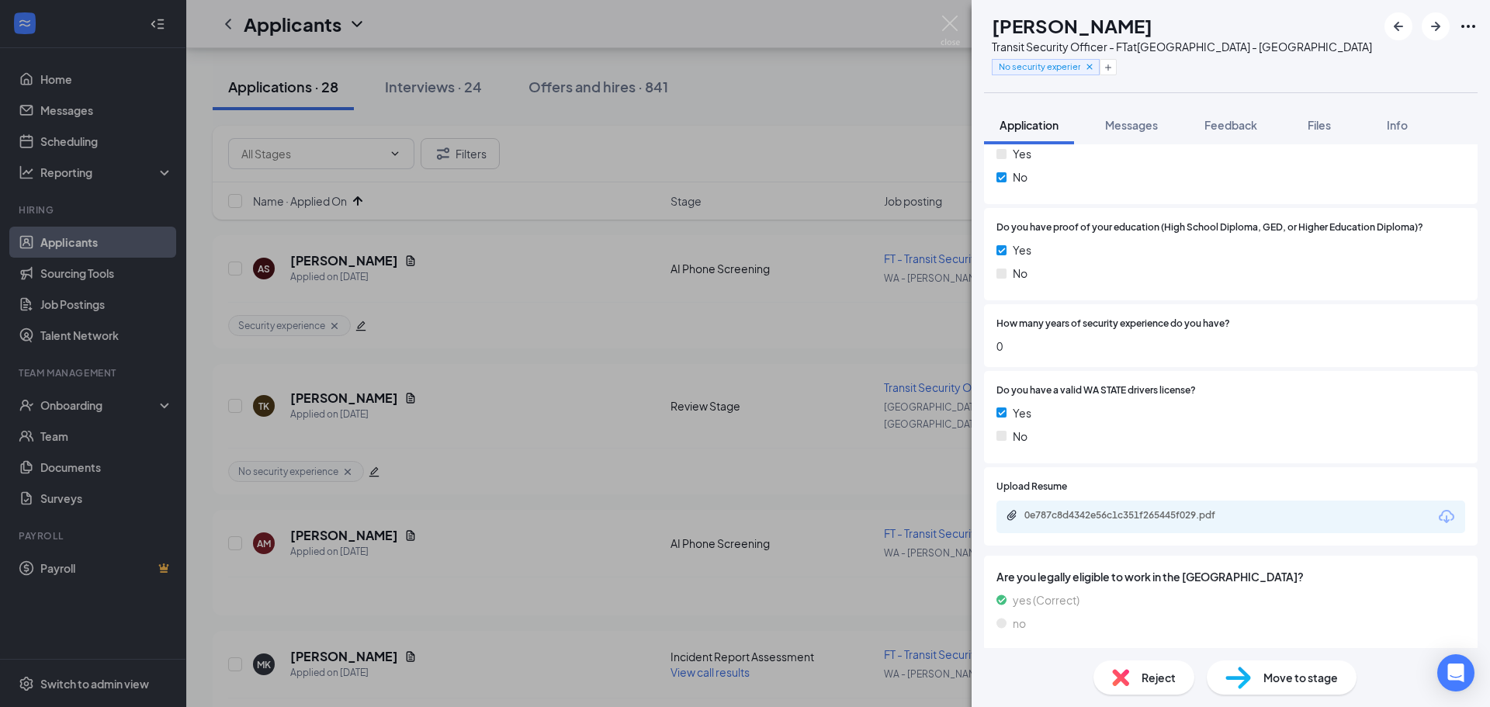
click at [1157, 685] on span "Reject" at bounding box center [1159, 677] width 34 height 17
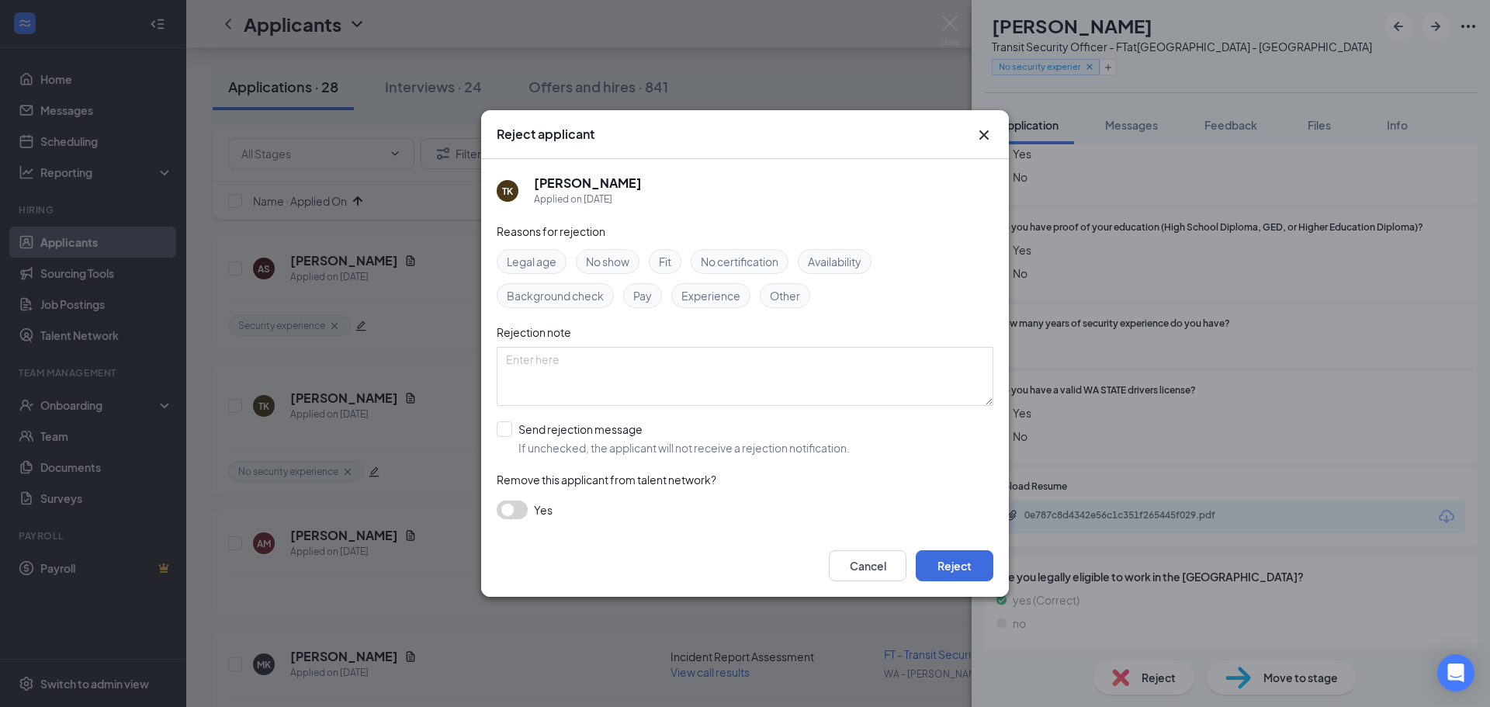
click at [705, 295] on span "Experience" at bounding box center [710, 295] width 59 height 17
click at [594, 436] on input "Send rejection message If unchecked, the applicant will not receive a rejection…" at bounding box center [673, 438] width 353 height 34
checkbox input "true"
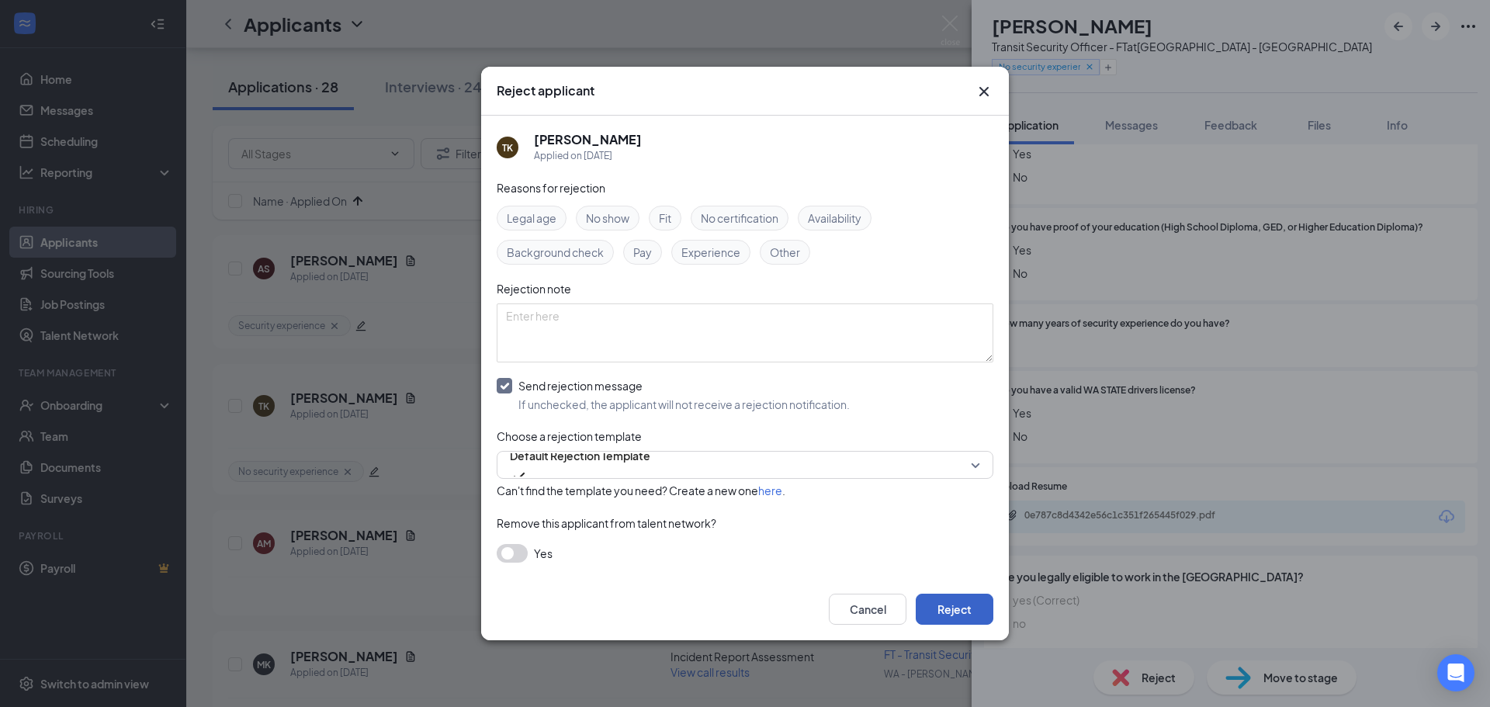
click at [960, 616] on button "Reject" at bounding box center [955, 609] width 78 height 31
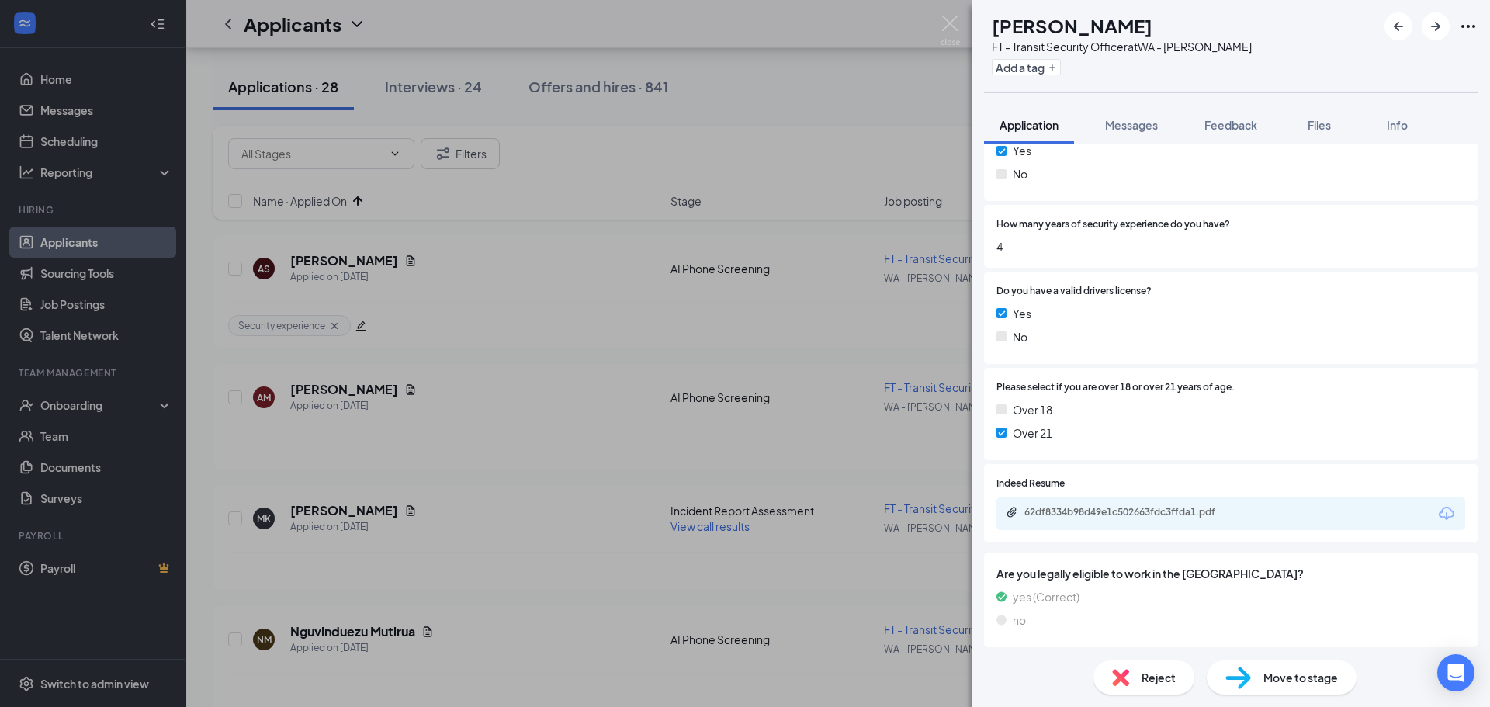
scroll to position [898, 0]
click at [1108, 505] on div "62df8334b98d49e1c502663fdc3ffda1.pdf" at bounding box center [1133, 509] width 217 height 12
click at [1028, 65] on button "Add a tag" at bounding box center [1026, 67] width 69 height 16
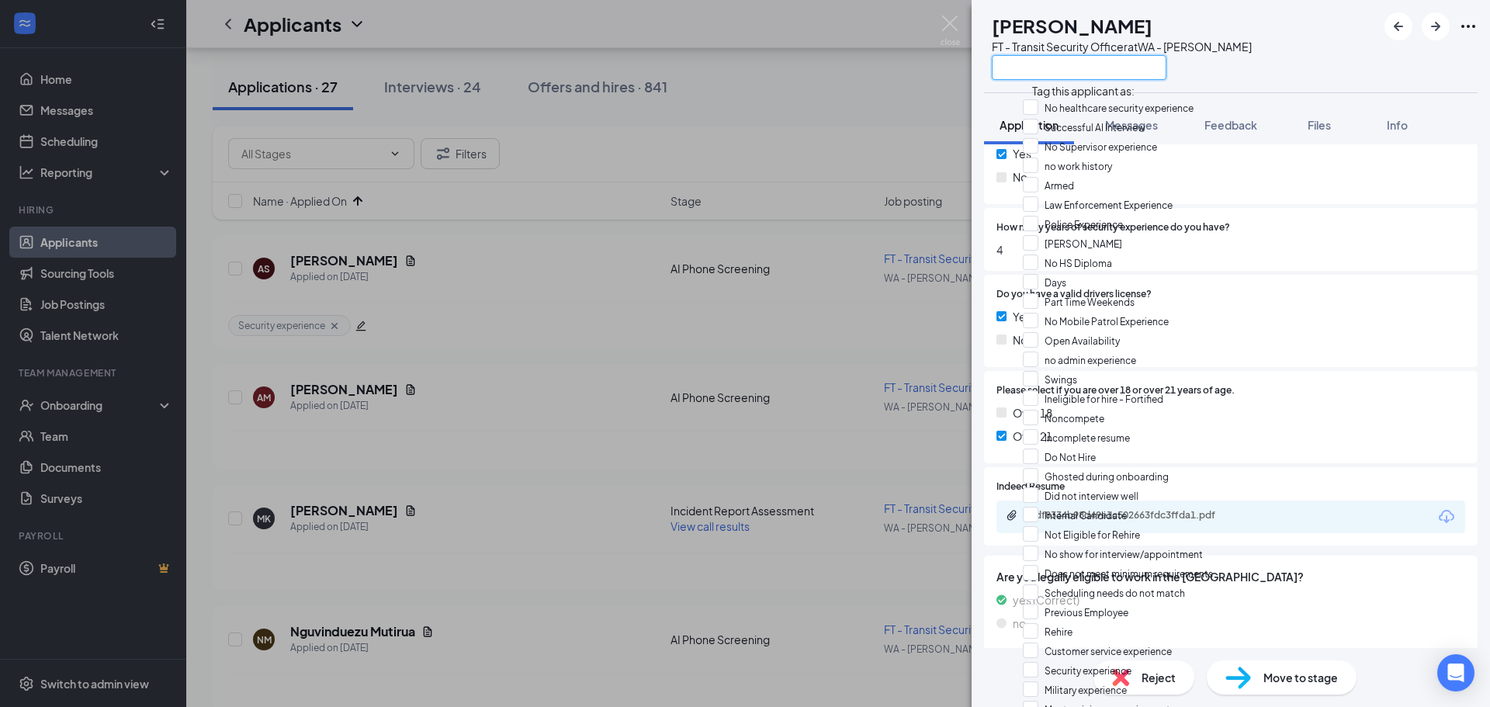
click at [1053, 67] on input "text" at bounding box center [1079, 67] width 175 height 25
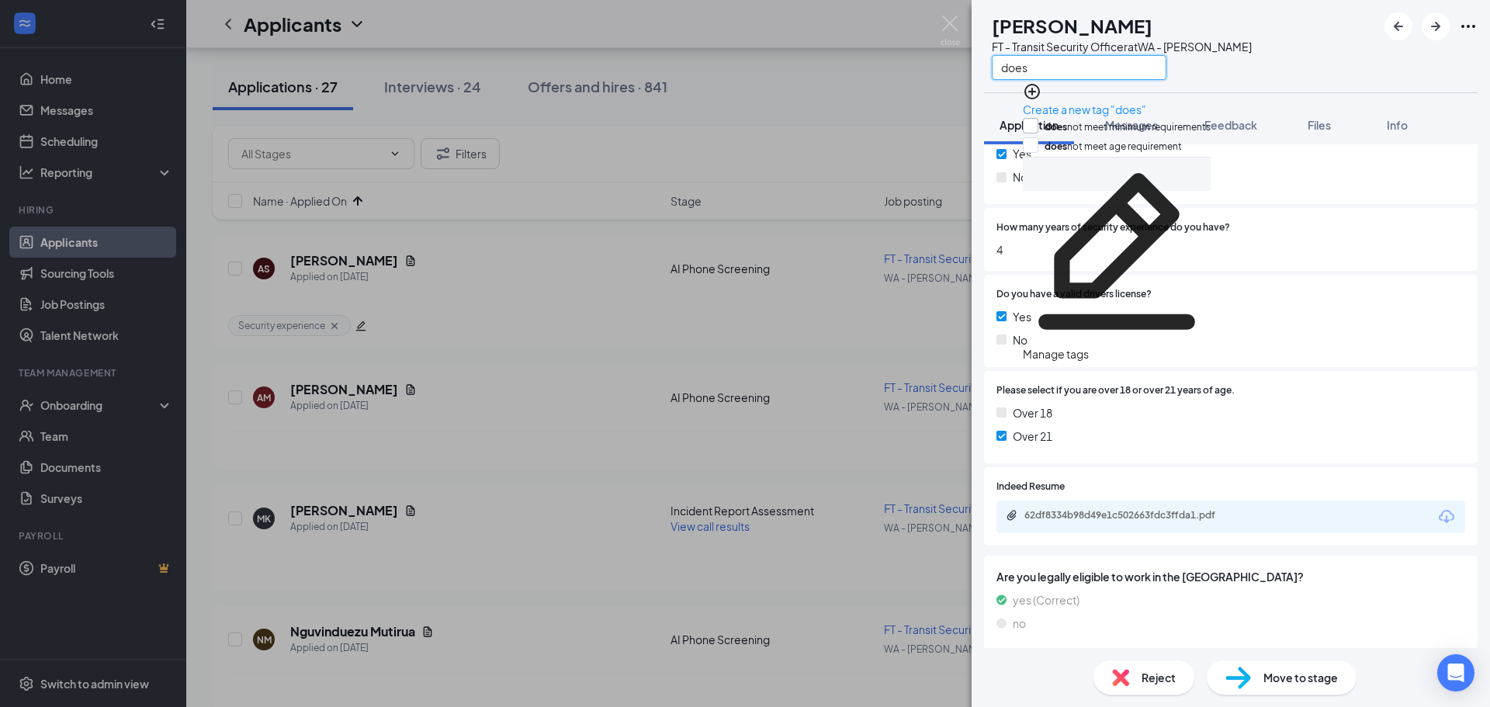
type input "does"
click at [1042, 118] on input "does not meet minimum requirements" at bounding box center [1117, 126] width 188 height 17
checkbox input "true"
click at [1281, 48] on div "AM [PERSON_NAME] FT - Transit Security Officer at [GEOGRAPHIC_DATA][PERSON_NAME…" at bounding box center [1231, 46] width 518 height 92
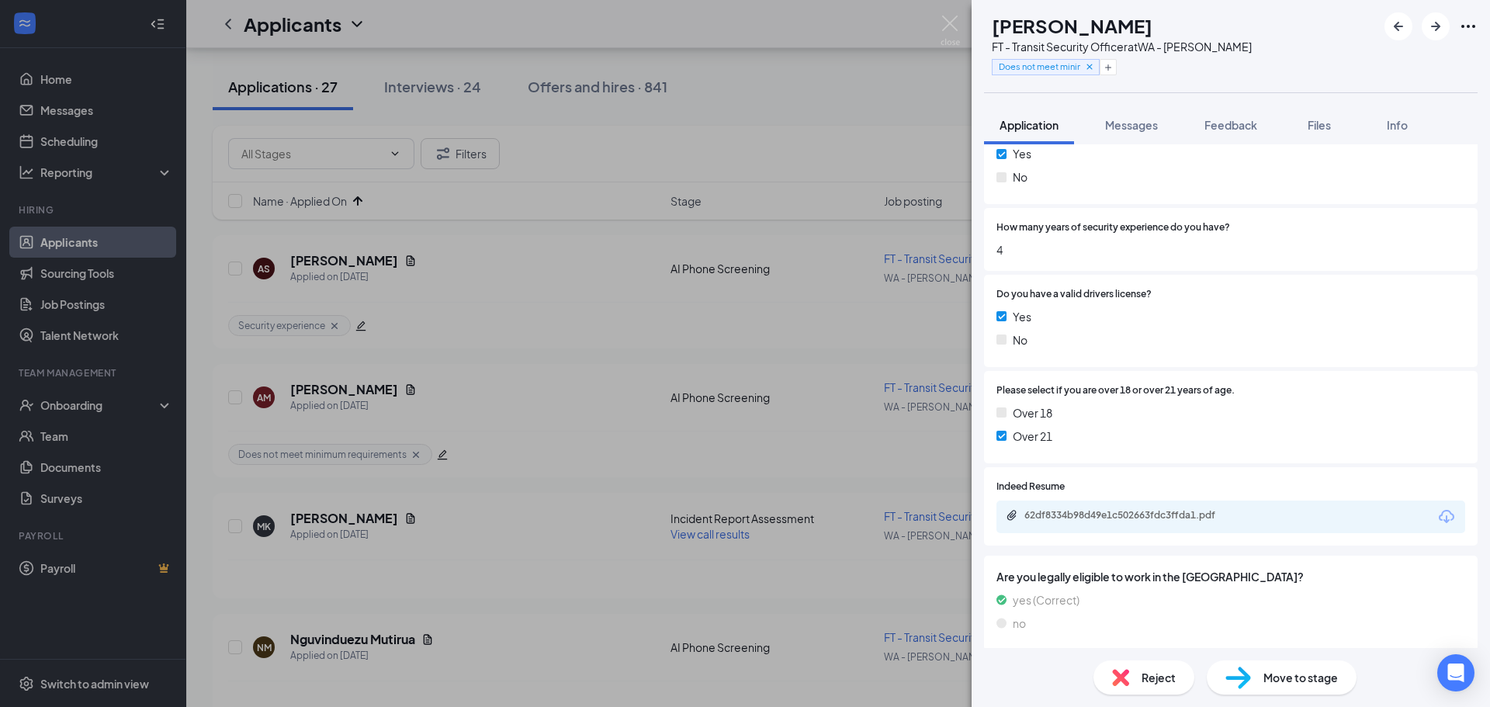
click at [1153, 680] on span "Reject" at bounding box center [1159, 677] width 34 height 17
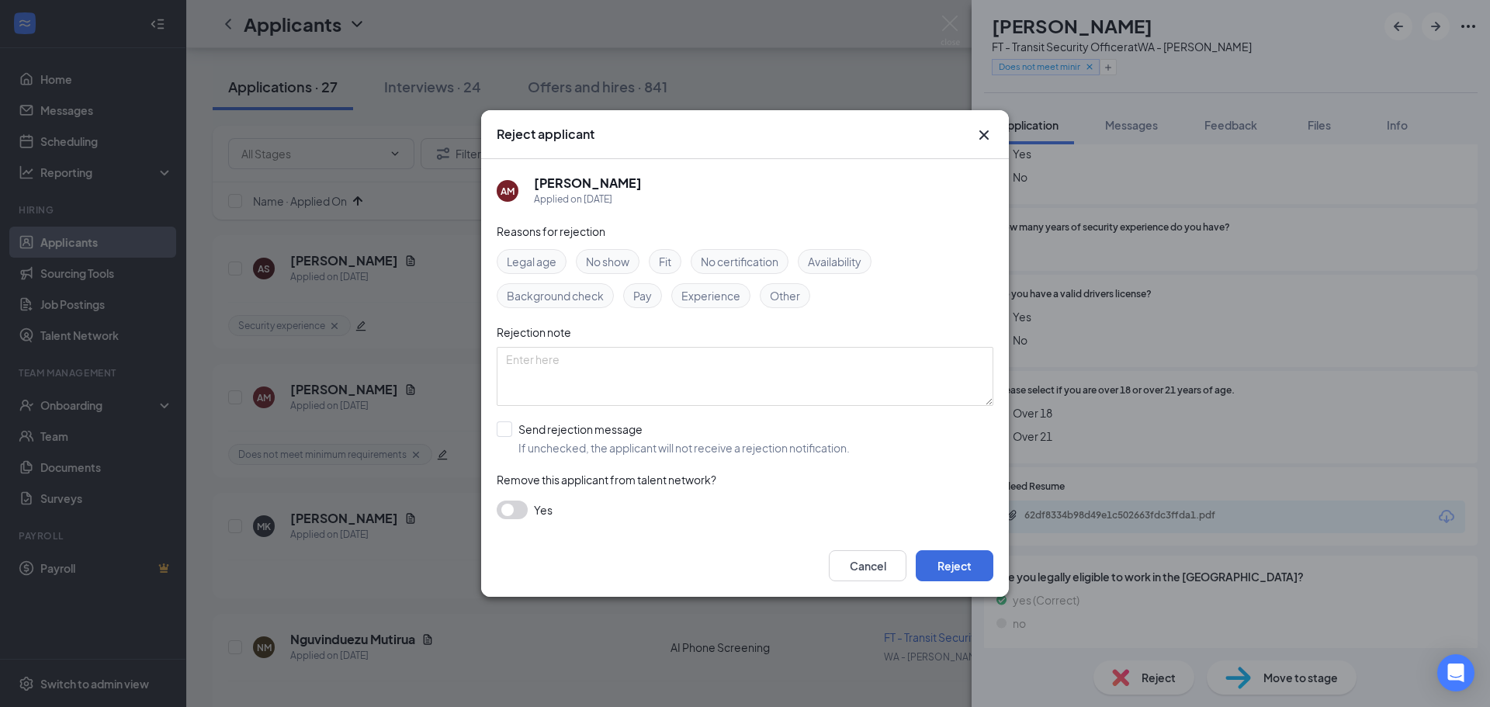
click at [709, 295] on span "Experience" at bounding box center [710, 295] width 59 height 17
click at [612, 446] on input "Send rejection message If unchecked, the applicant will not receive a rejection…" at bounding box center [673, 438] width 353 height 34
checkbox input "true"
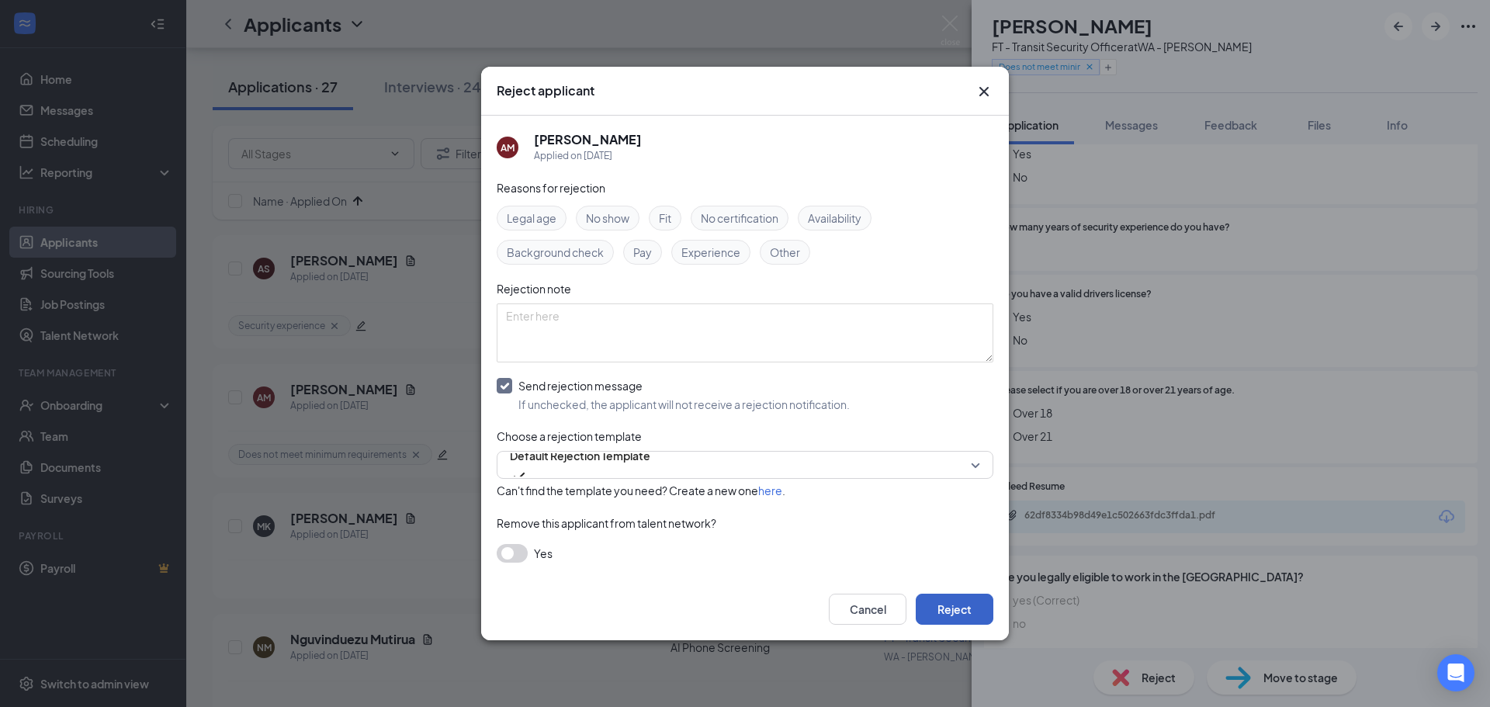
click at [962, 606] on button "Reject" at bounding box center [955, 609] width 78 height 31
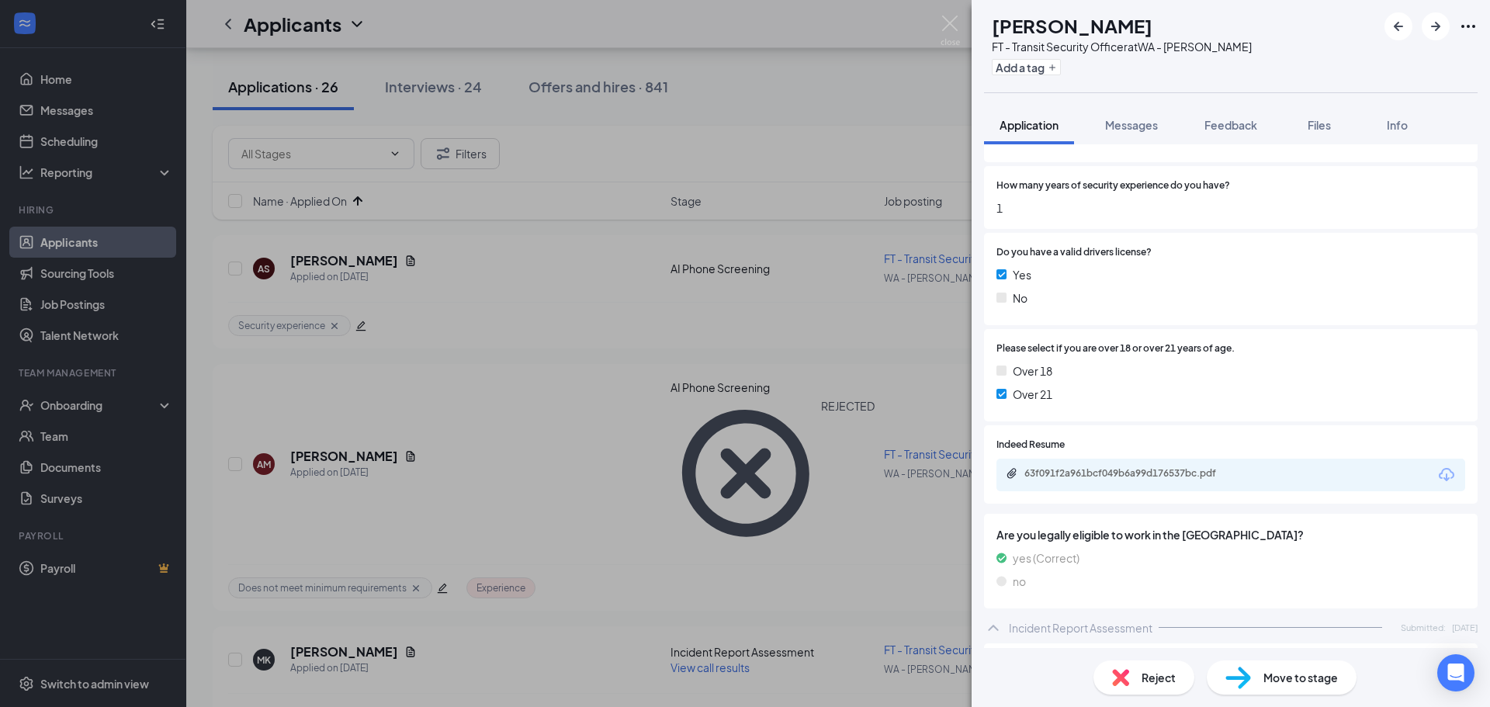
scroll to position [931, 0]
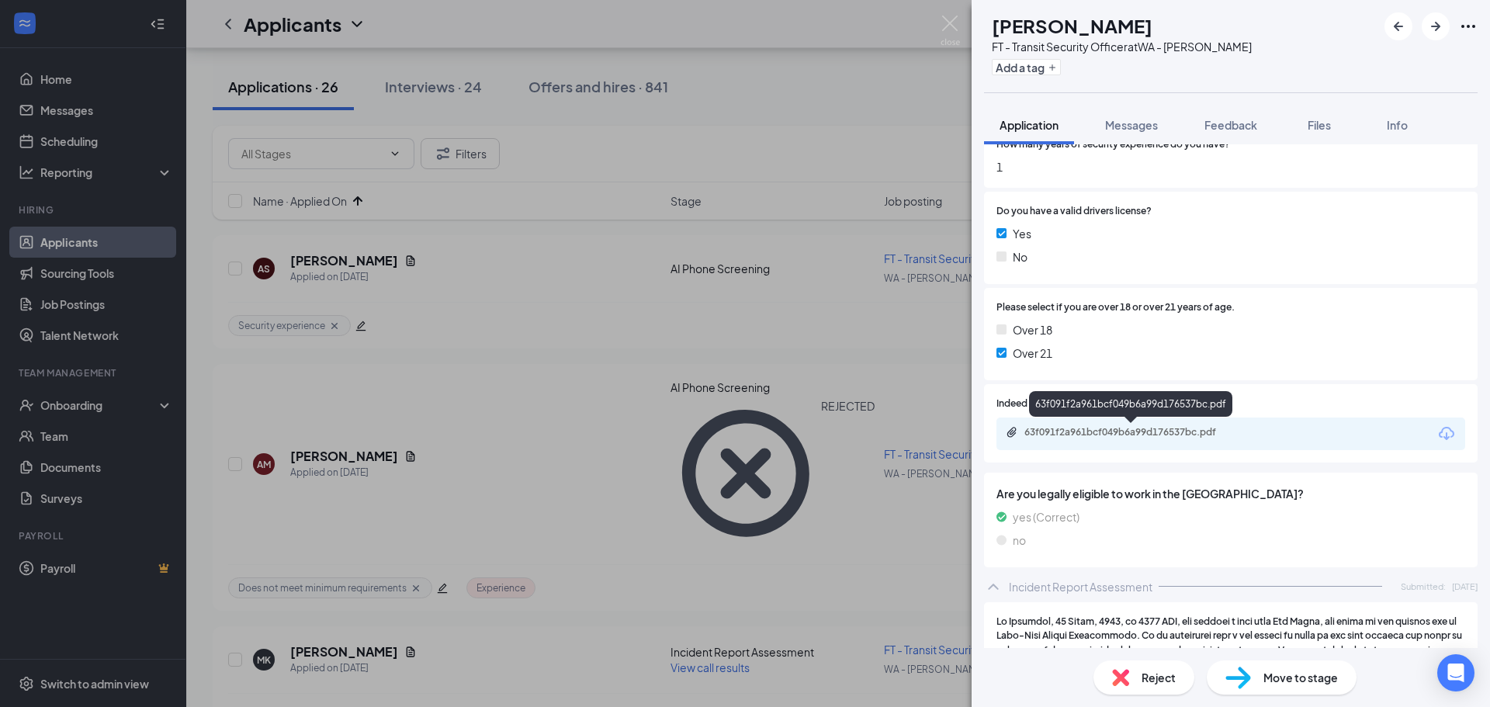
click at [1106, 436] on div "63f091f2a961bcf049b6a99d176537bc.pdf" at bounding box center [1133, 432] width 217 height 12
click at [1061, 64] on button "Add a tag" at bounding box center [1026, 67] width 69 height 16
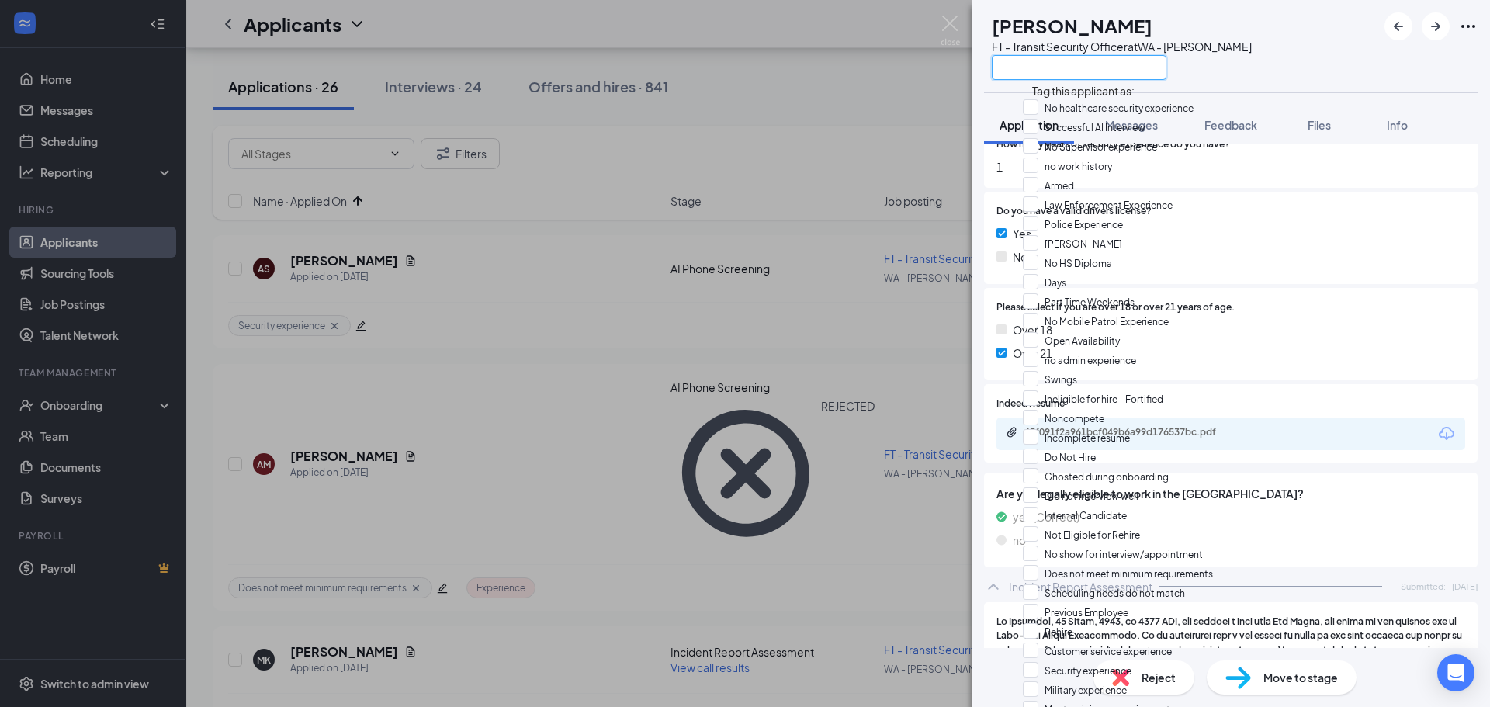
click at [1073, 67] on input "text" at bounding box center [1079, 67] width 175 height 25
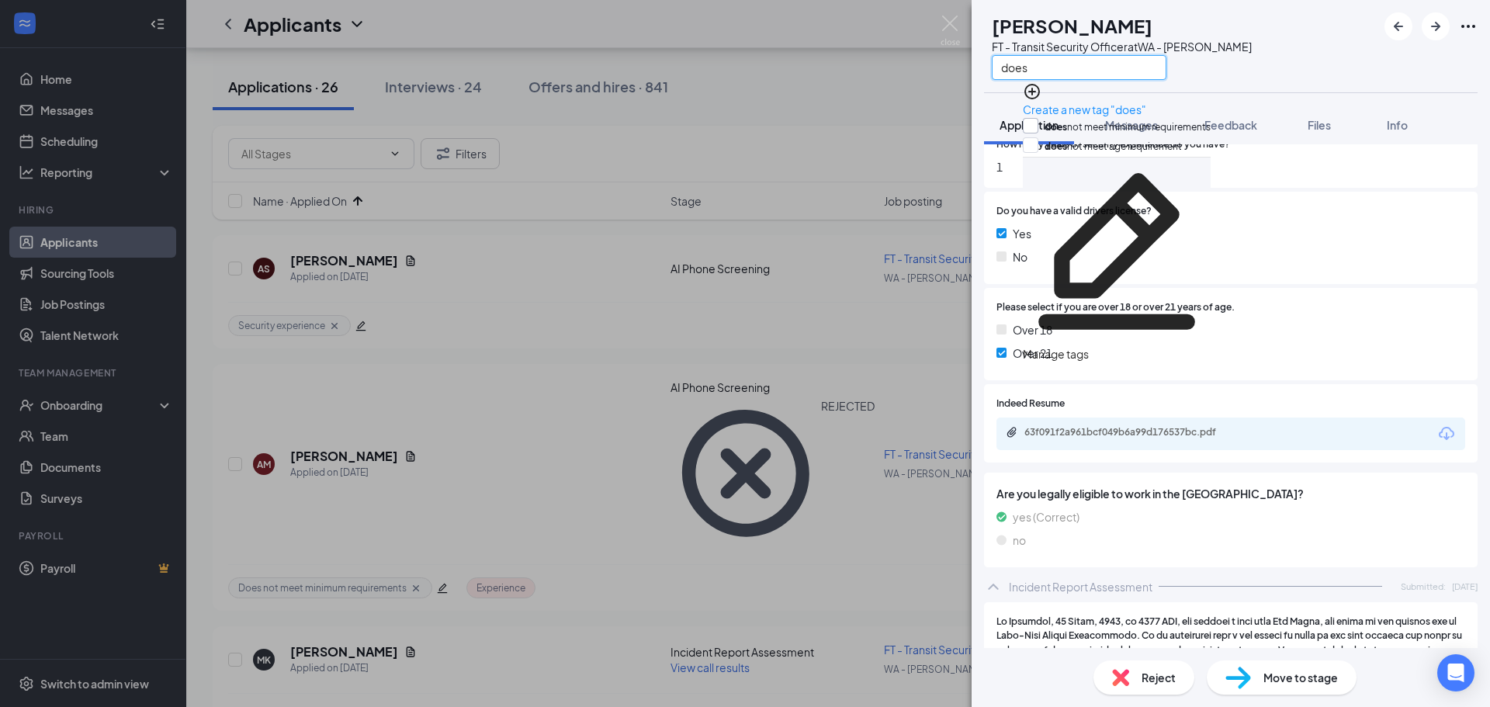
type input "does"
click at [1039, 123] on input "does not meet minimum requirements" at bounding box center [1117, 126] width 188 height 17
checkbox input "true"
click at [1241, 82] on div "MK [PERSON_NAME] FT - Transit Security Officer at [GEOGRAPHIC_DATA][PERSON_NAME…" at bounding box center [1231, 46] width 518 height 92
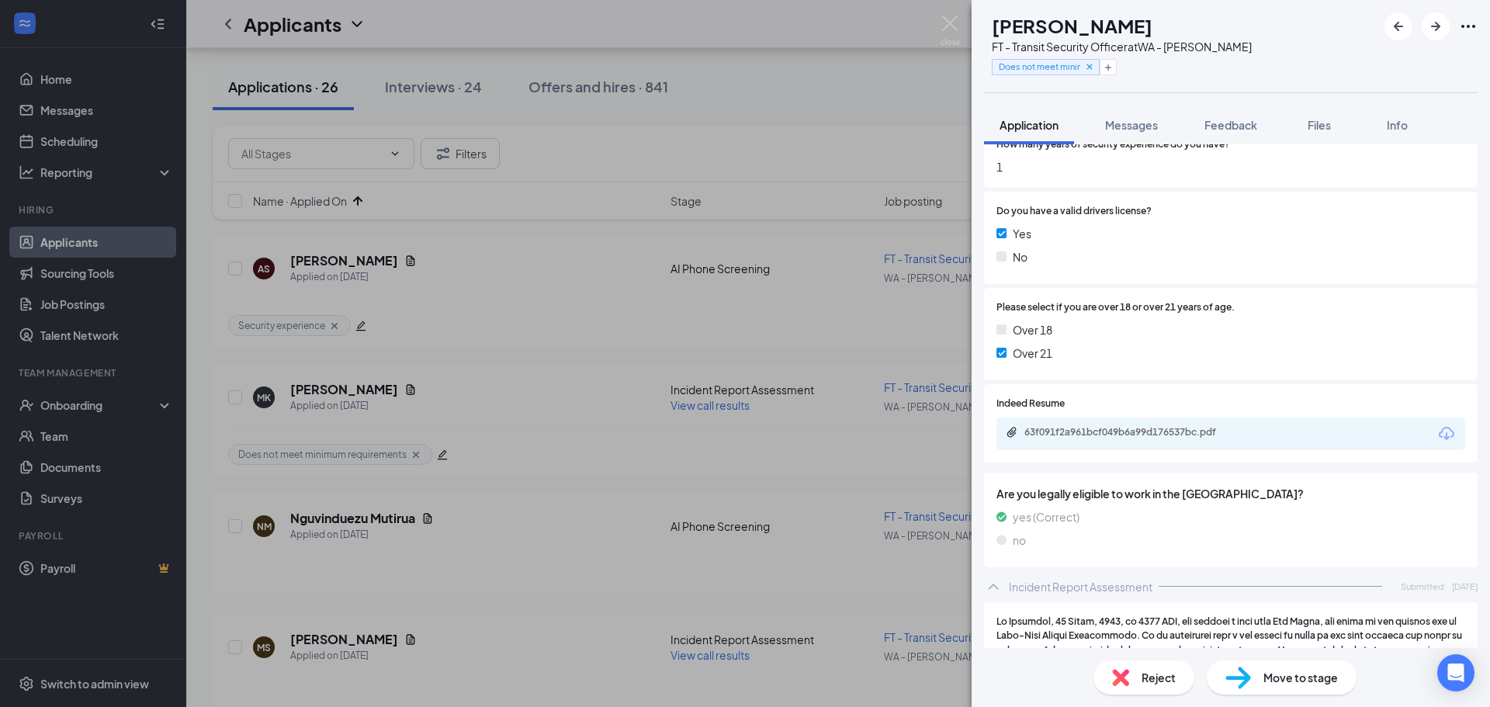
click at [1167, 674] on span "Reject" at bounding box center [1159, 677] width 34 height 17
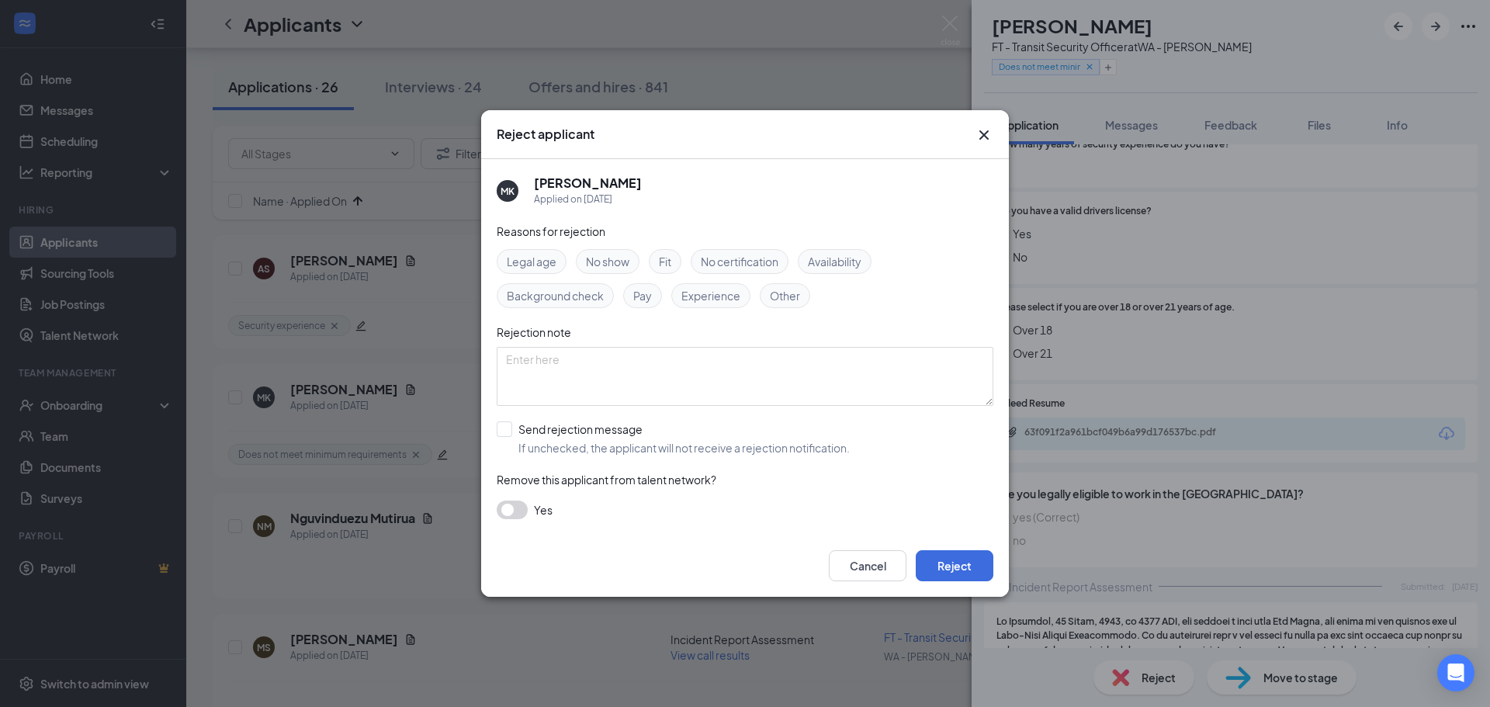
click at [703, 297] on span "Experience" at bounding box center [710, 295] width 59 height 17
click at [800, 296] on div "Other" at bounding box center [785, 295] width 50 height 25
click at [675, 357] on textarea at bounding box center [745, 376] width 497 height 59
click at [805, 302] on div "Other" at bounding box center [785, 295] width 50 height 25
click at [810, 255] on div "Availability" at bounding box center [835, 261] width 74 height 25
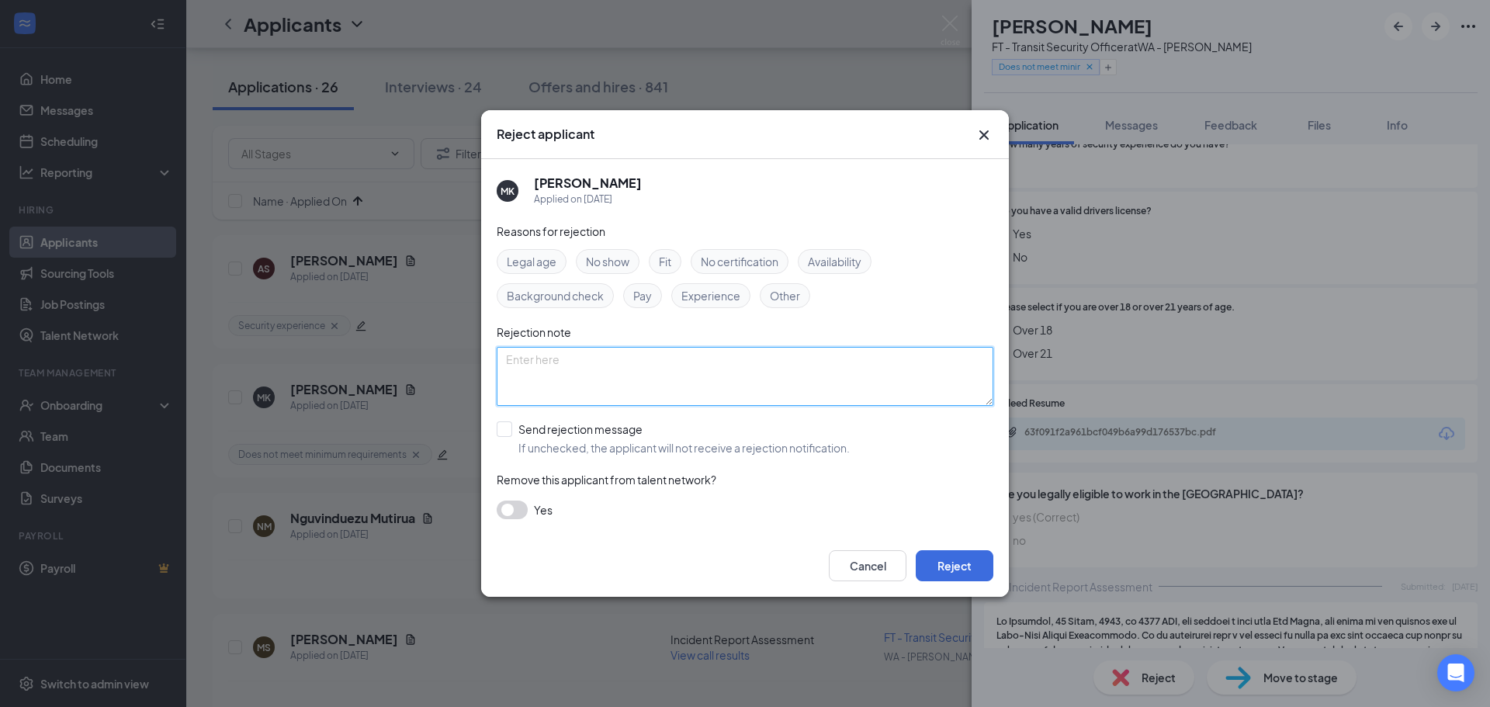
click at [623, 362] on textarea at bounding box center [745, 376] width 497 height 59
type textarea "AM only"
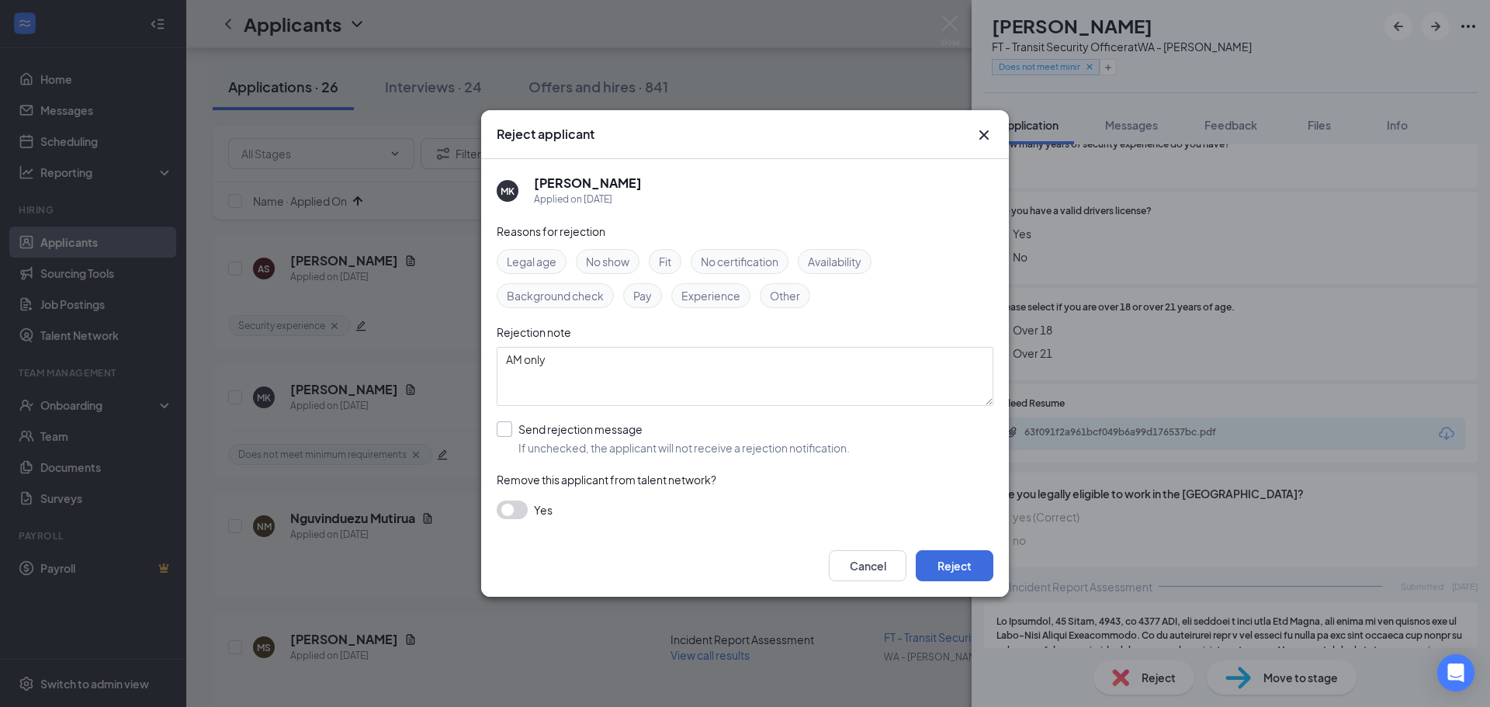
click at [601, 446] on input "Send rejection message If unchecked, the applicant will not receive a rejection…" at bounding box center [673, 438] width 353 height 34
checkbox input "true"
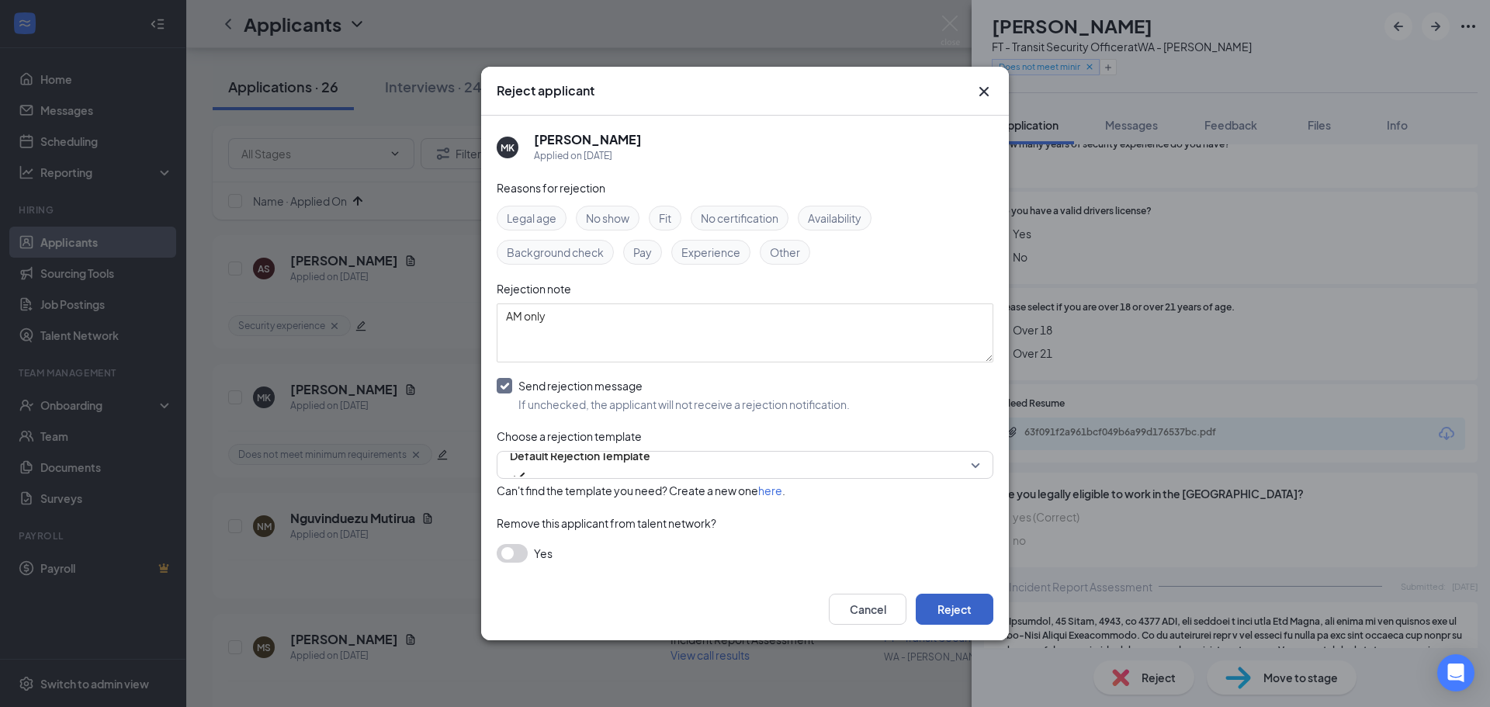
click at [981, 608] on button "Reject" at bounding box center [955, 609] width 78 height 31
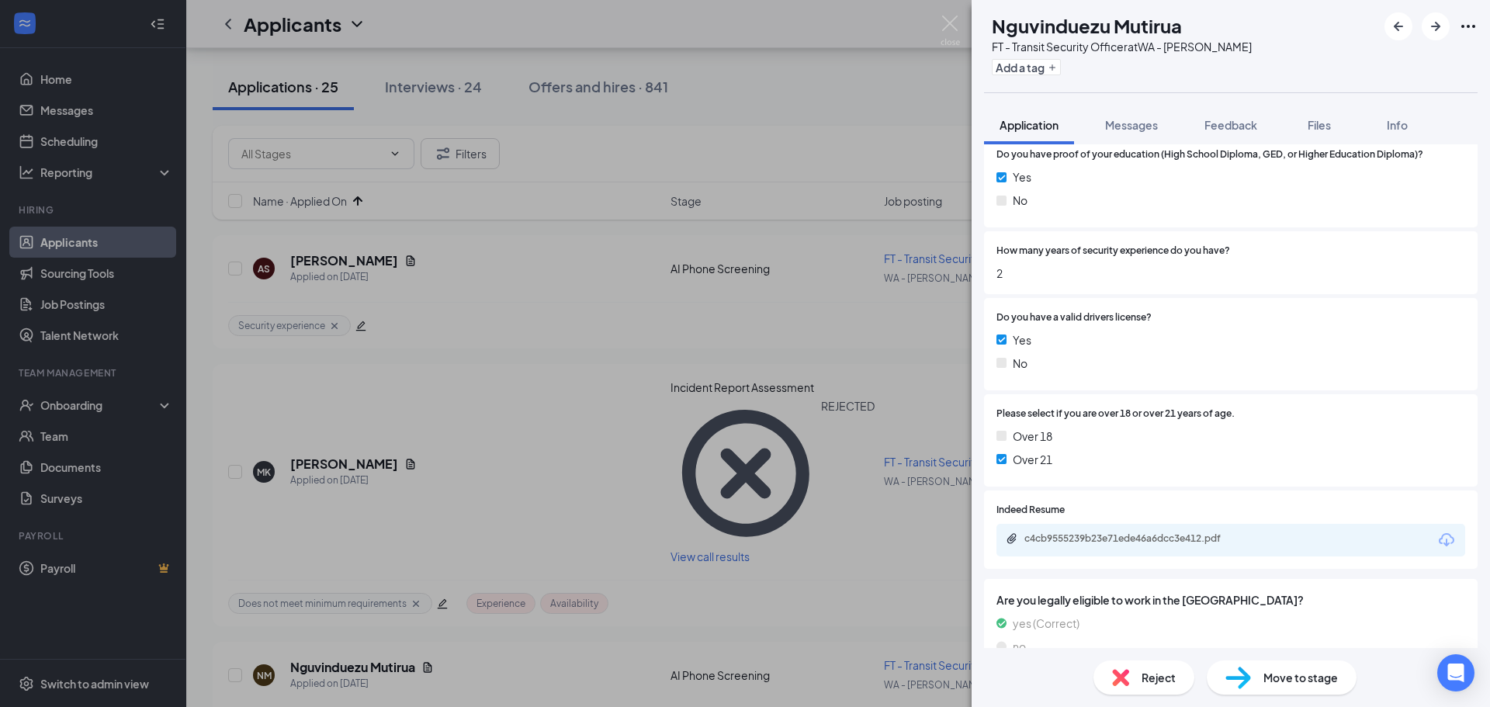
scroll to position [855, 0]
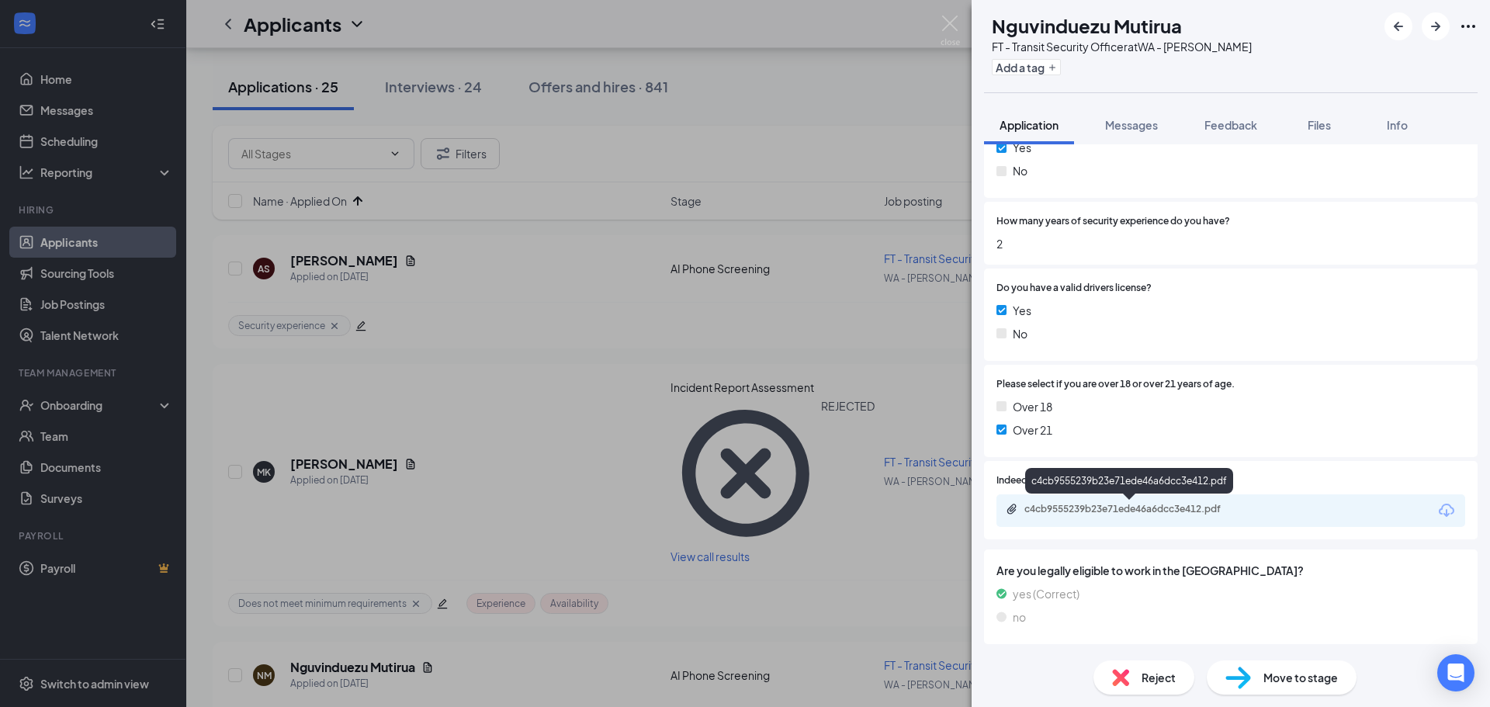
click at [1129, 490] on div "c4cb9555239b23e71ede46a6dcc3e412.pdf" at bounding box center [1129, 481] width 208 height 26
click at [1120, 500] on div "c4cb9555239b23e71ede46a6dcc3e412.pdf" at bounding box center [1231, 510] width 469 height 33
click at [1115, 514] on div "c4cb9555239b23e71ede46a6dcc3e412.pdf" at bounding box center [1133, 509] width 217 height 12
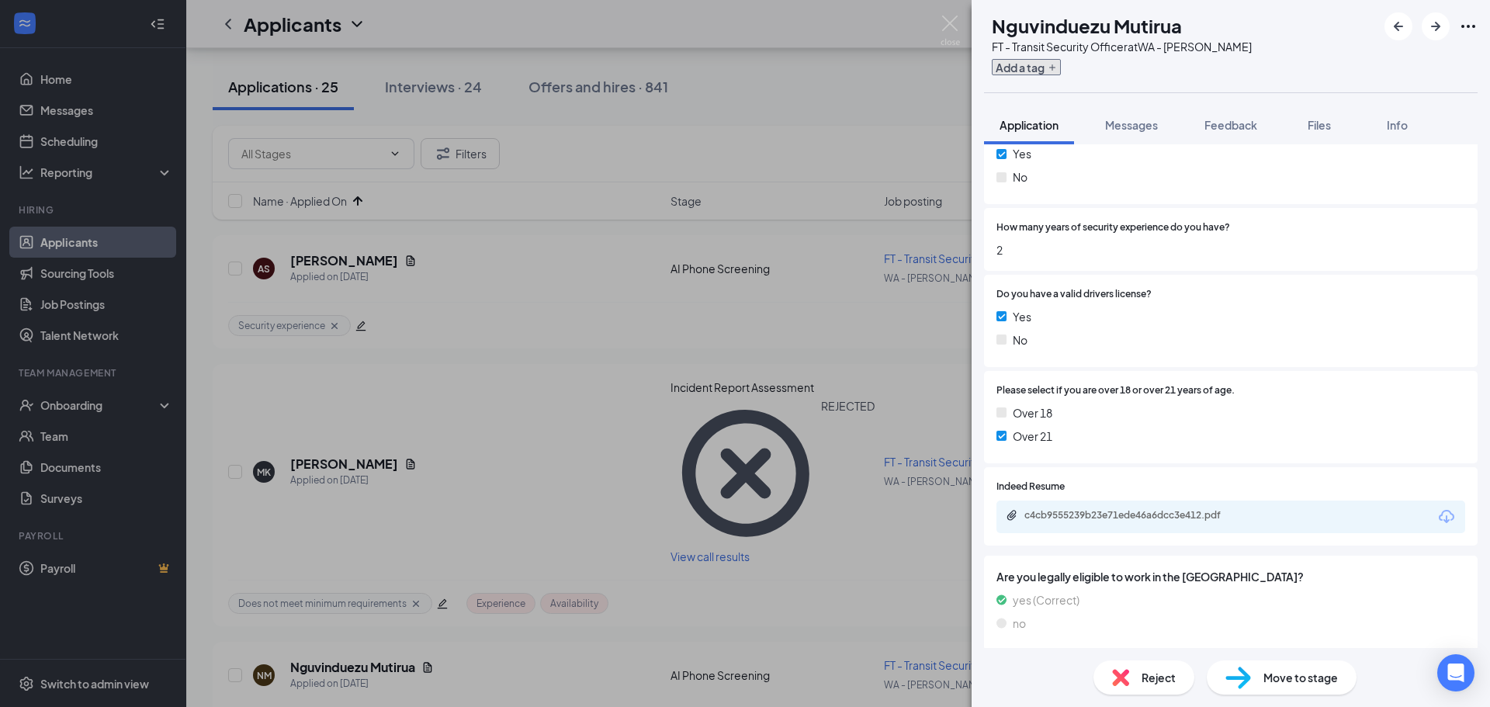
click at [1053, 68] on button "Add a tag" at bounding box center [1026, 67] width 69 height 16
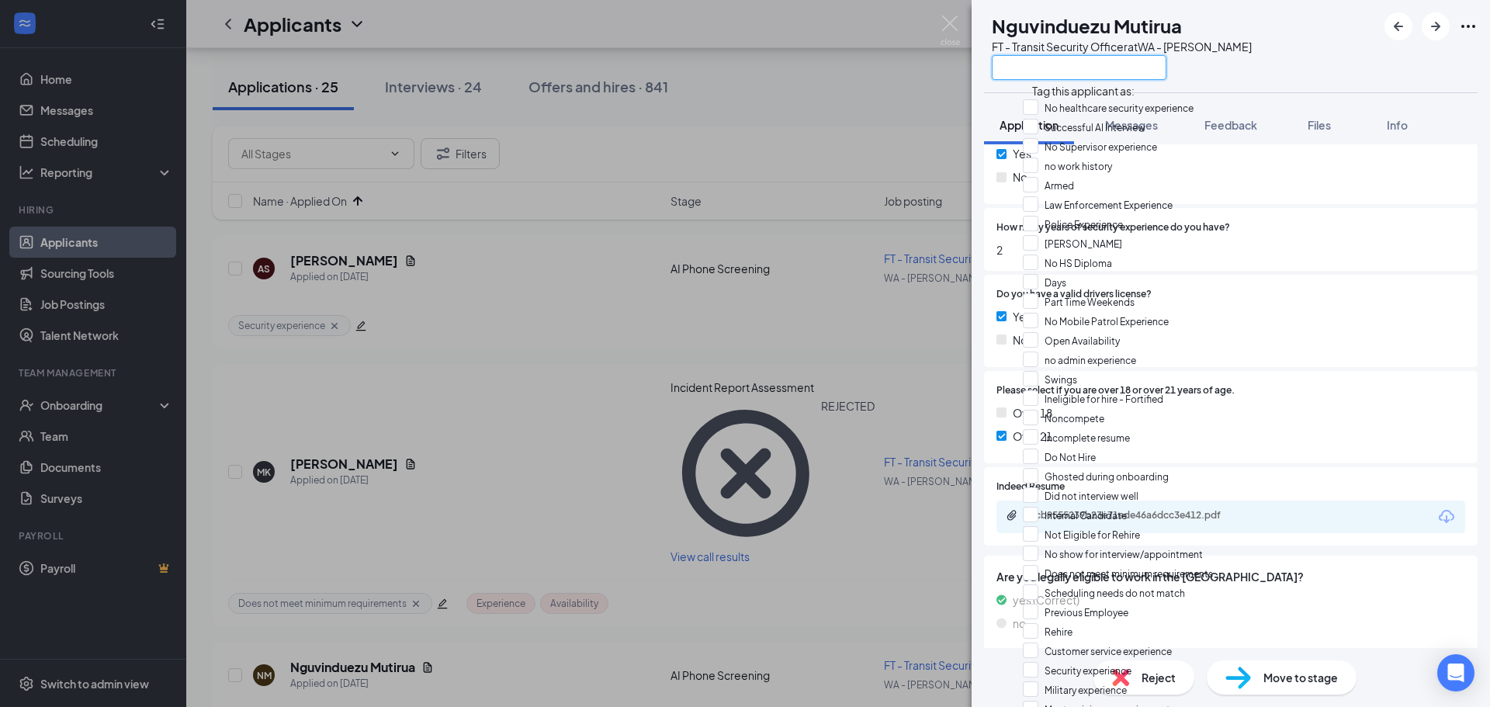
click at [1037, 73] on input "text" at bounding box center [1079, 67] width 175 height 25
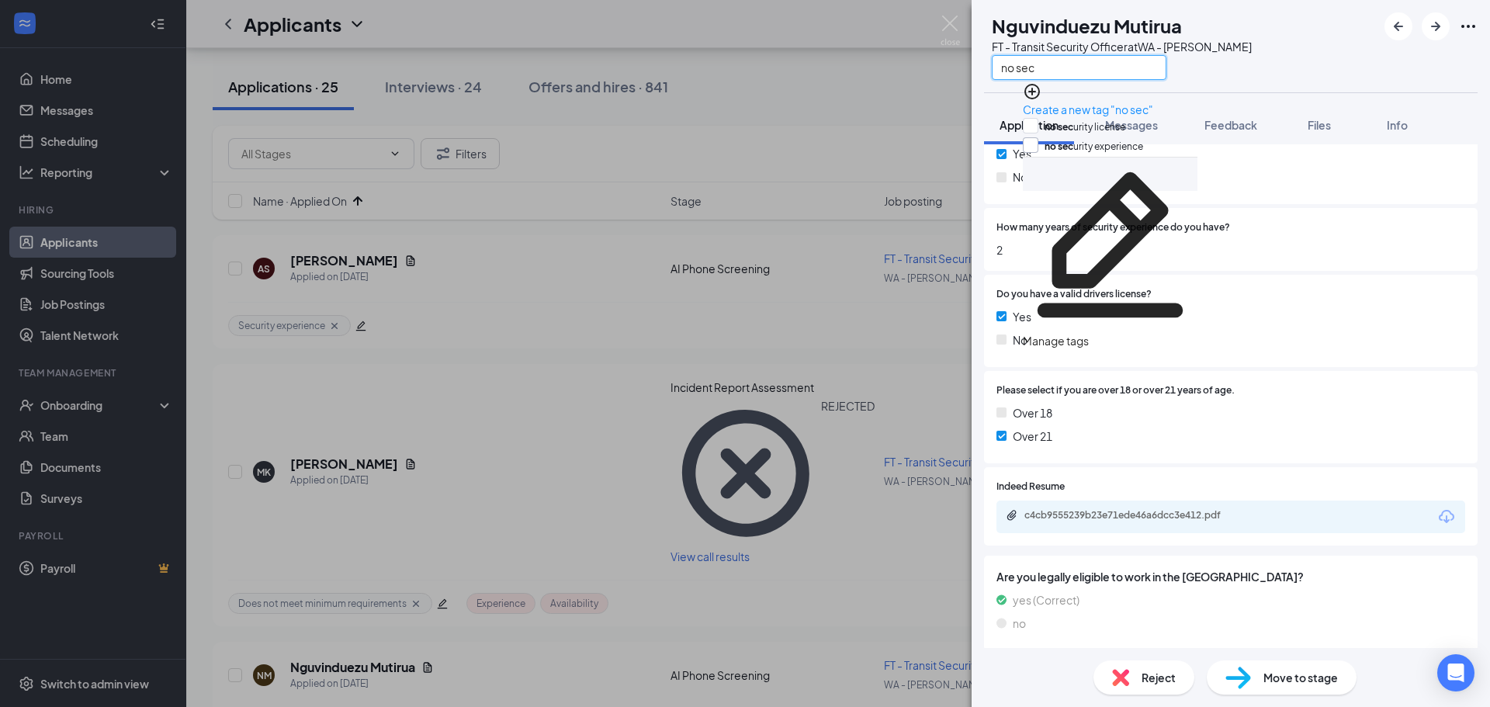
type input "no sec"
click at [1042, 145] on input "no sec urity experience" at bounding box center [1083, 145] width 120 height 17
checkbox input "true"
click at [1292, 72] on div "NM Nguvinduezu Mutirua FT - Transit Security Officer at [GEOGRAPHIC_DATA][PERSO…" at bounding box center [1231, 46] width 518 height 92
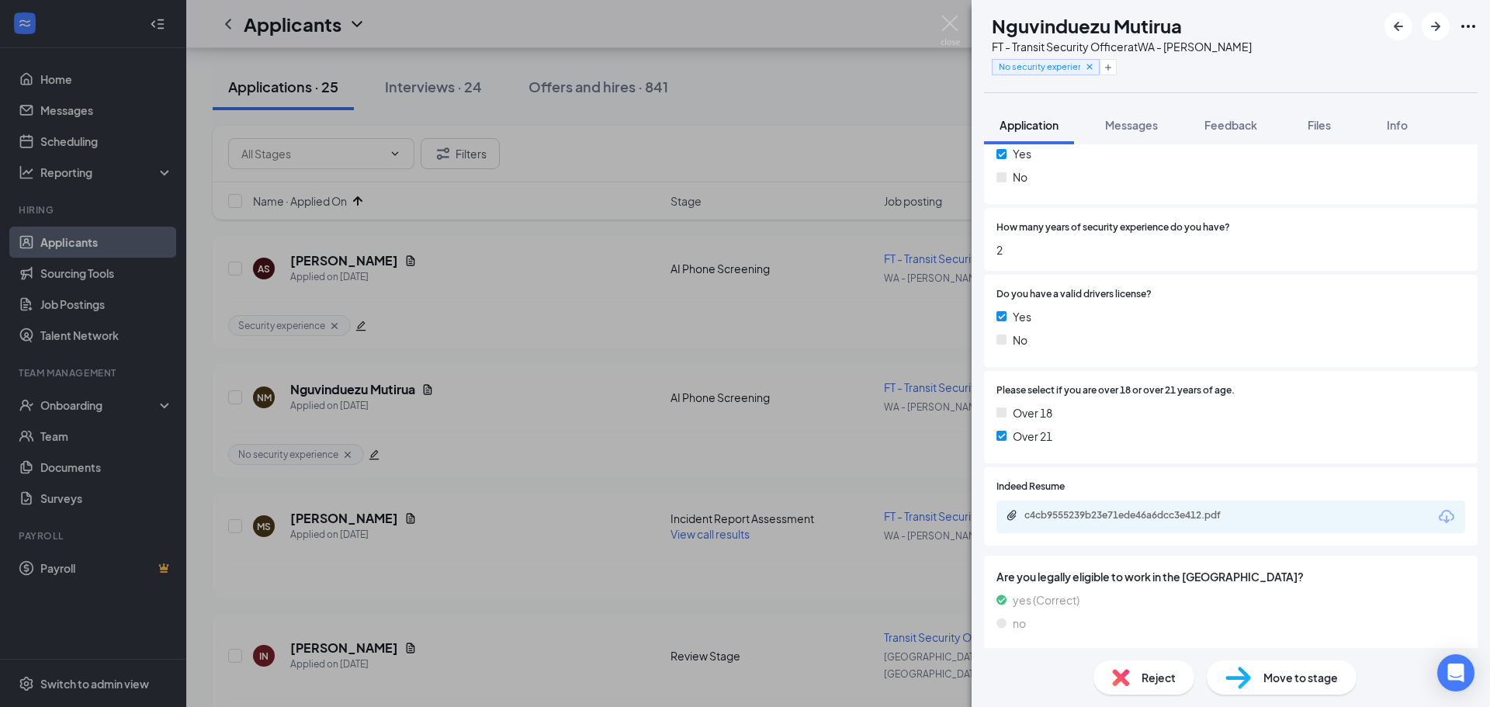
click at [1159, 678] on span "Reject" at bounding box center [1159, 677] width 34 height 17
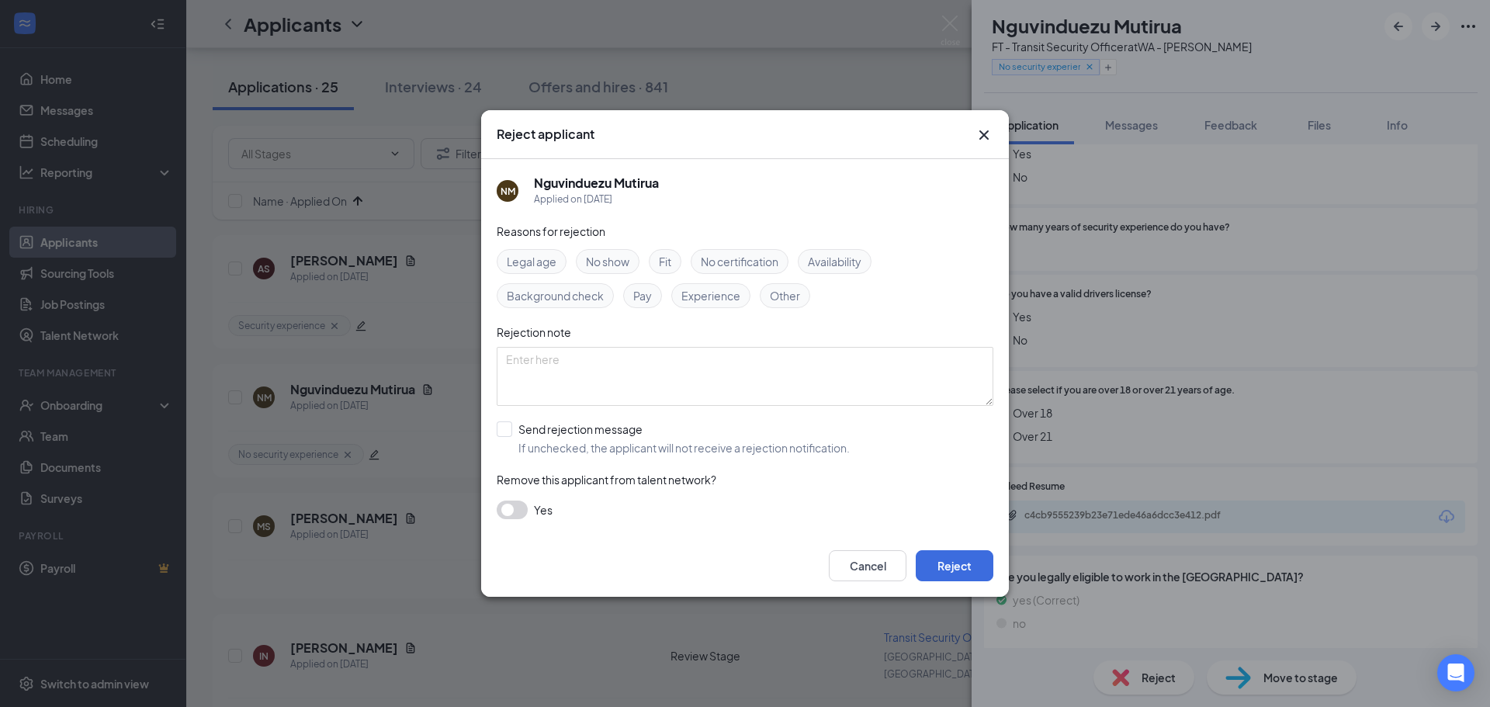
click at [726, 307] on div "Experience" at bounding box center [710, 295] width 79 height 25
click at [577, 421] on div "Reasons for rejection Legal age No show Fit No certification Availability Backg…" at bounding box center [745, 379] width 497 height 312
click at [582, 430] on input "Send rejection message If unchecked, the applicant will not receive a rejection…" at bounding box center [673, 438] width 353 height 34
checkbox input "true"
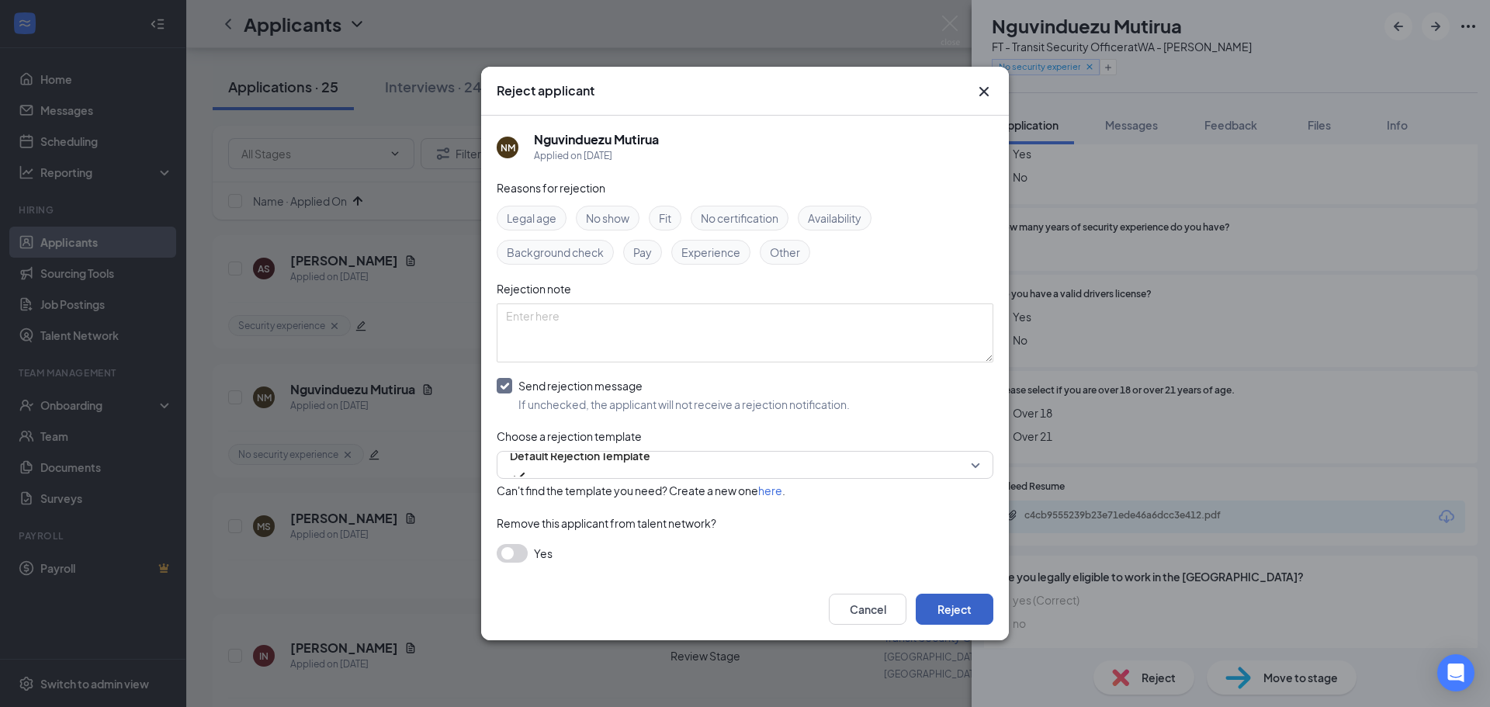
click at [949, 597] on button "Reject" at bounding box center [955, 609] width 78 height 31
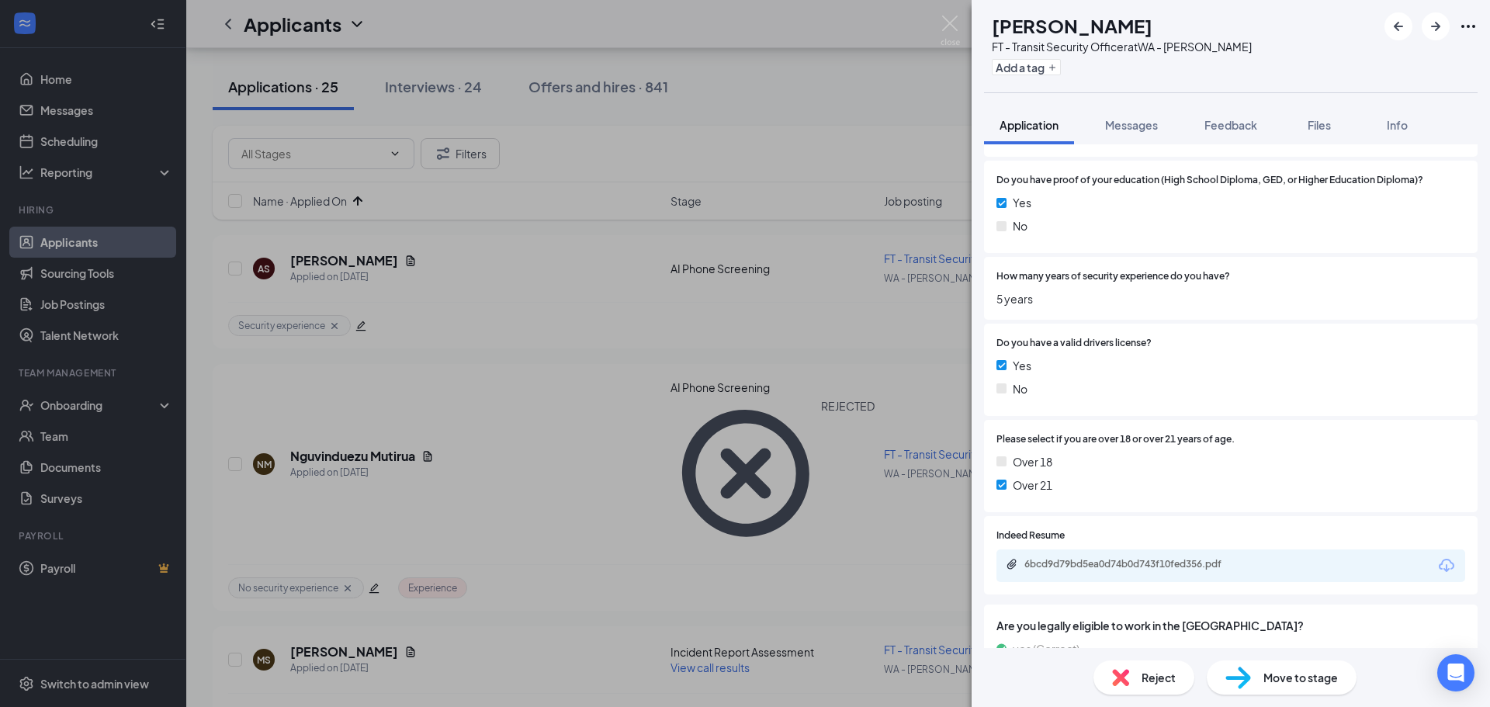
scroll to position [854, 0]
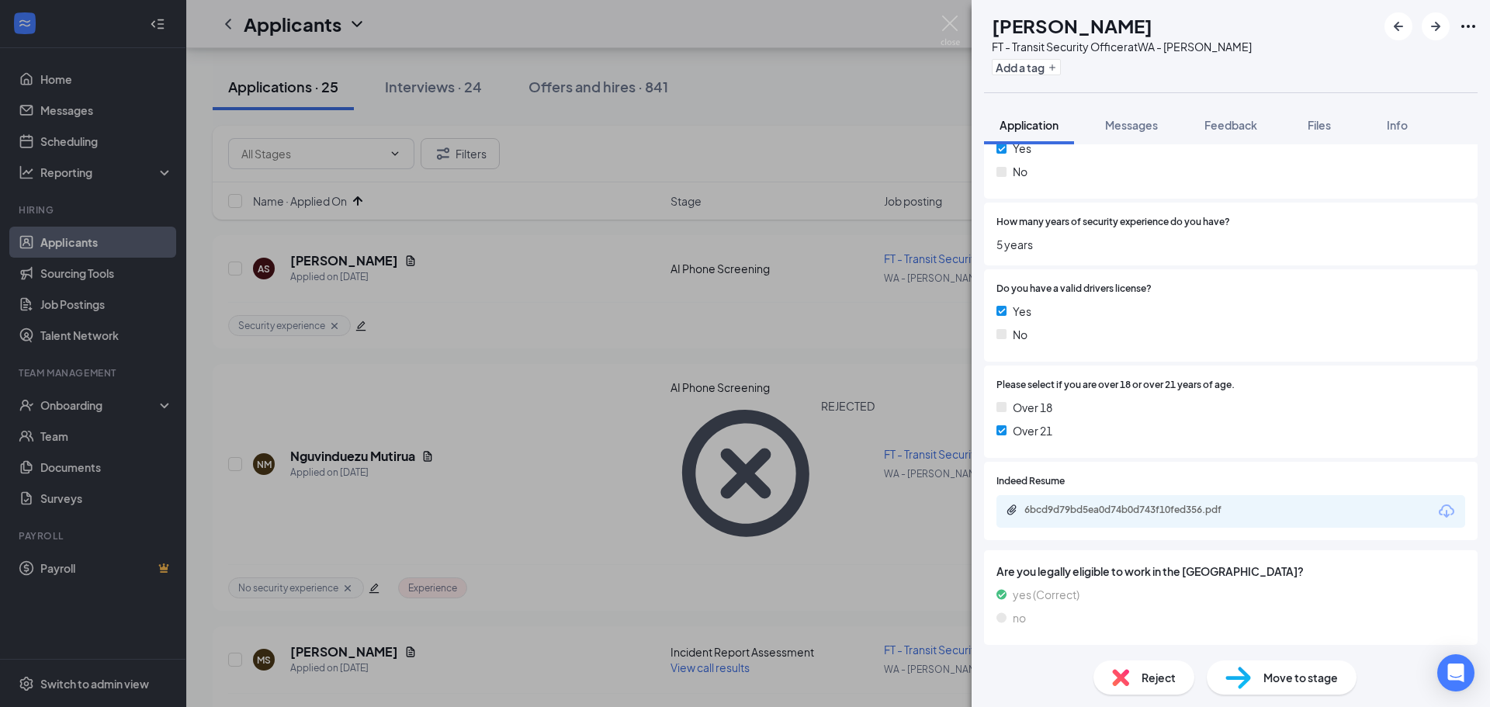
click at [1090, 505] on div "6bcd9d79bd5ea0d74b0d743f10fed356.pdf" at bounding box center [1133, 510] width 217 height 12
click at [1052, 61] on button "Add a tag" at bounding box center [1026, 67] width 69 height 16
click at [1054, 68] on input "text" at bounding box center [1079, 67] width 175 height 25
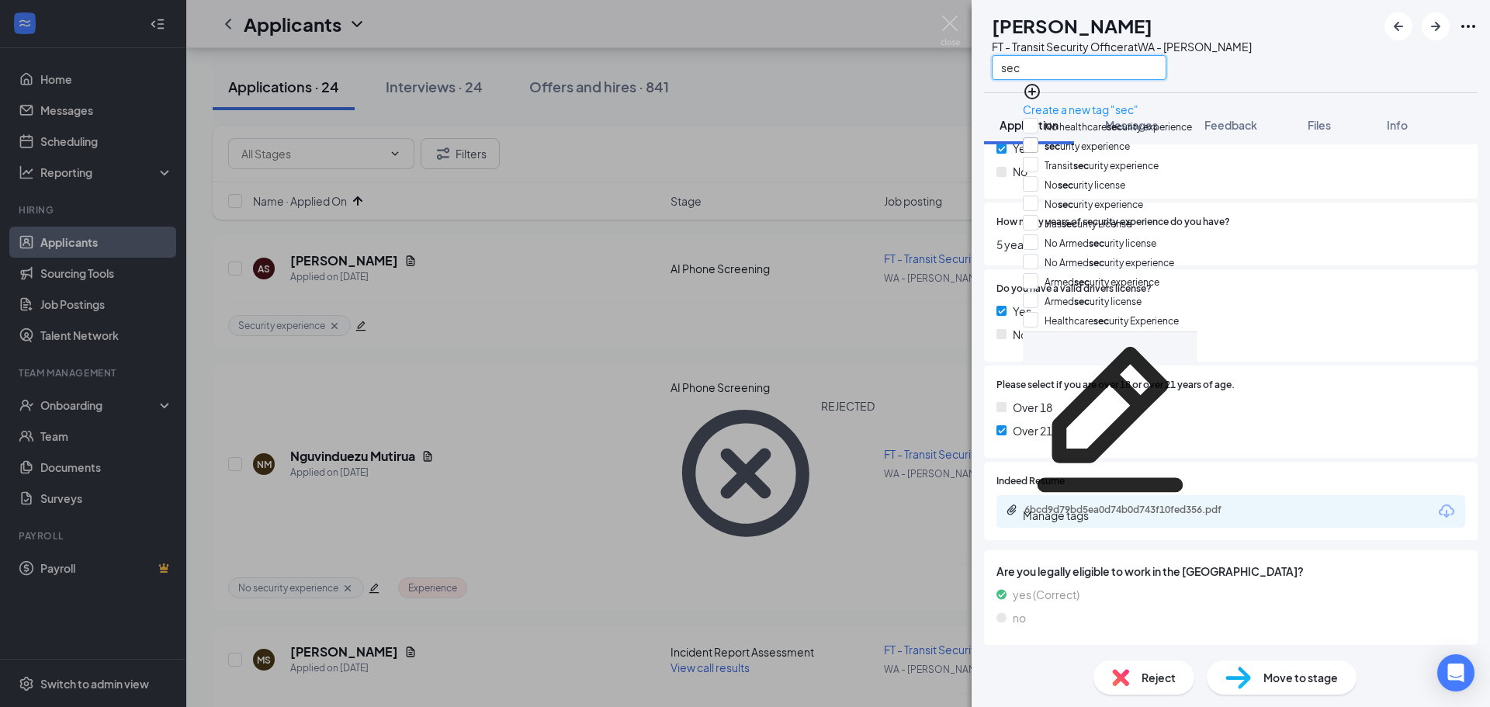
type input "sec"
click at [1039, 144] on input "sec urity experience" at bounding box center [1076, 145] width 107 height 17
checkbox input "true"
click at [1255, 67] on div "[PERSON_NAME] FT - Transit Security Officer at WA - [PERSON_NAME] sec" at bounding box center [1231, 46] width 518 height 92
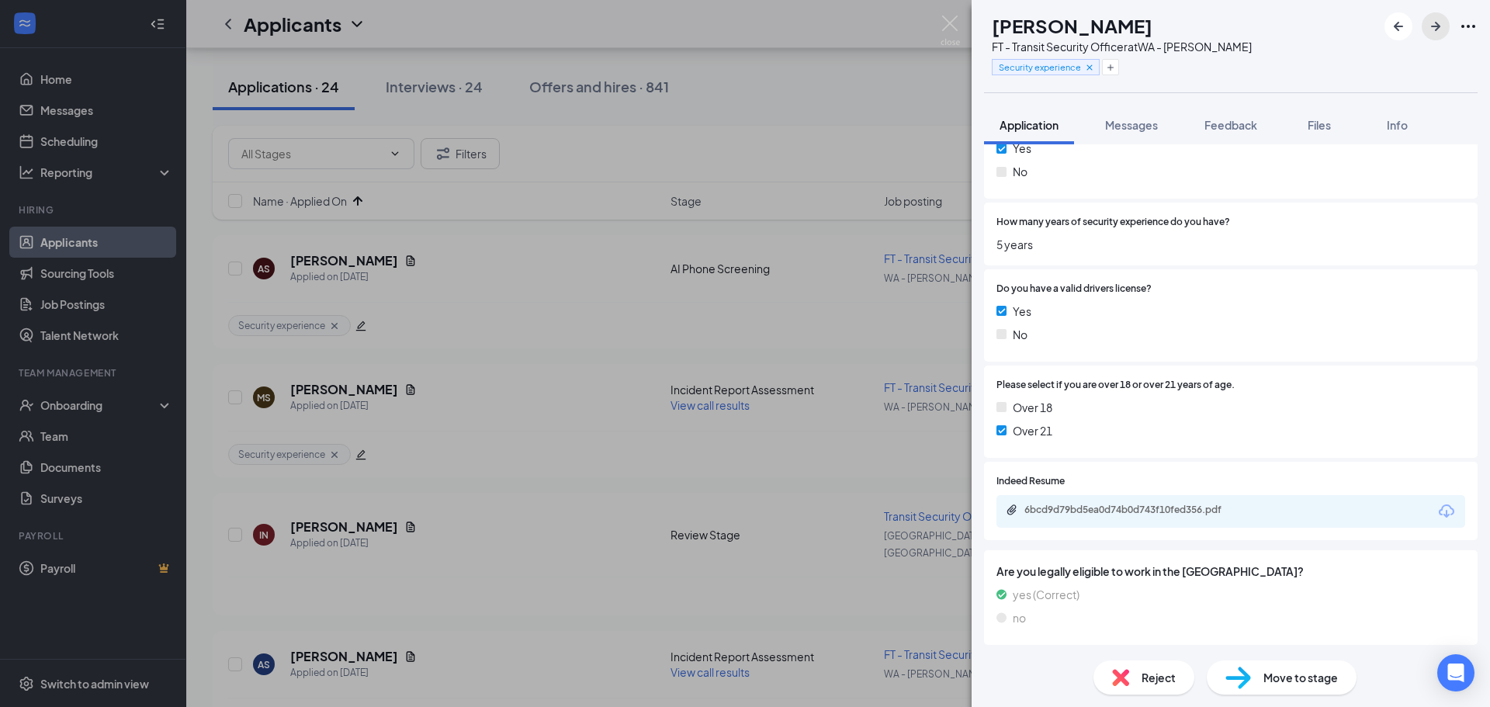
click at [1427, 20] on icon "ArrowRight" at bounding box center [1436, 26] width 19 height 19
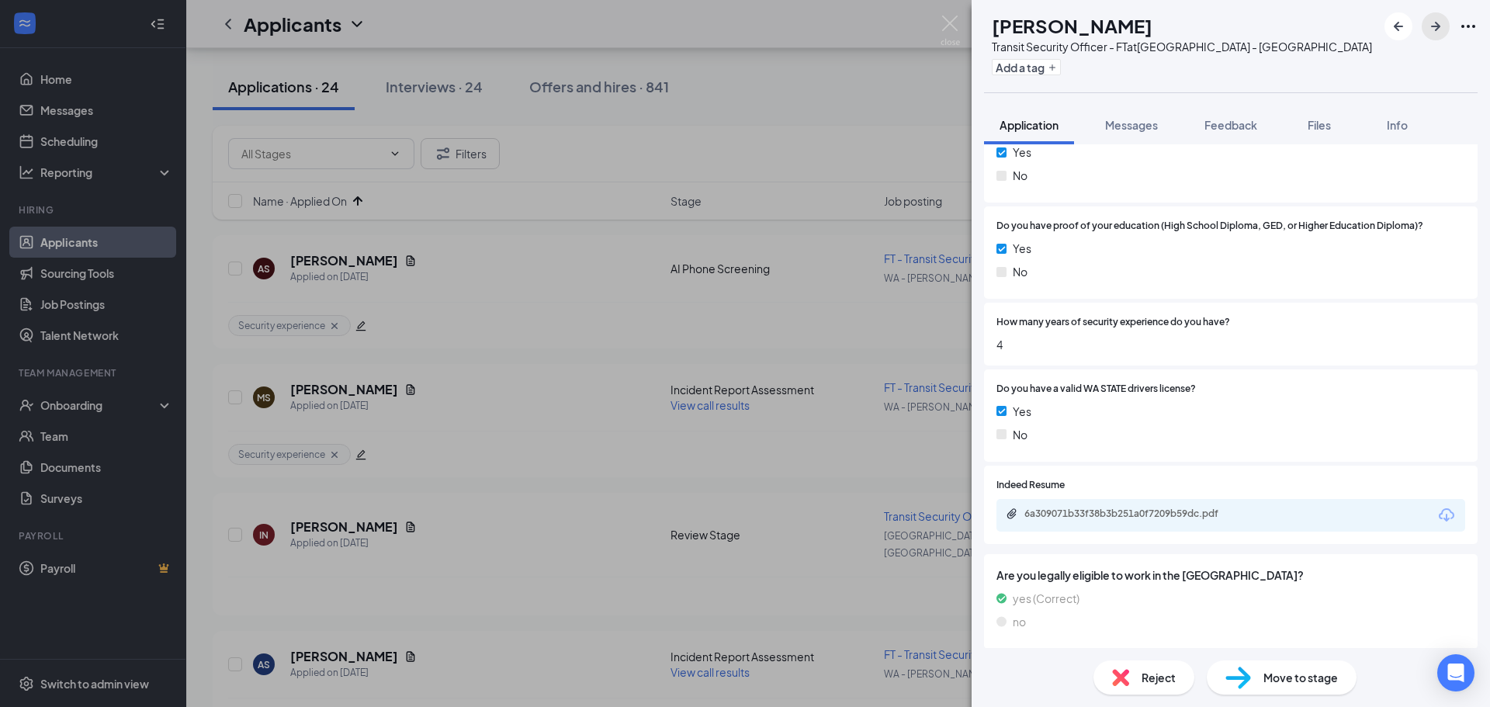
scroll to position [802, 0]
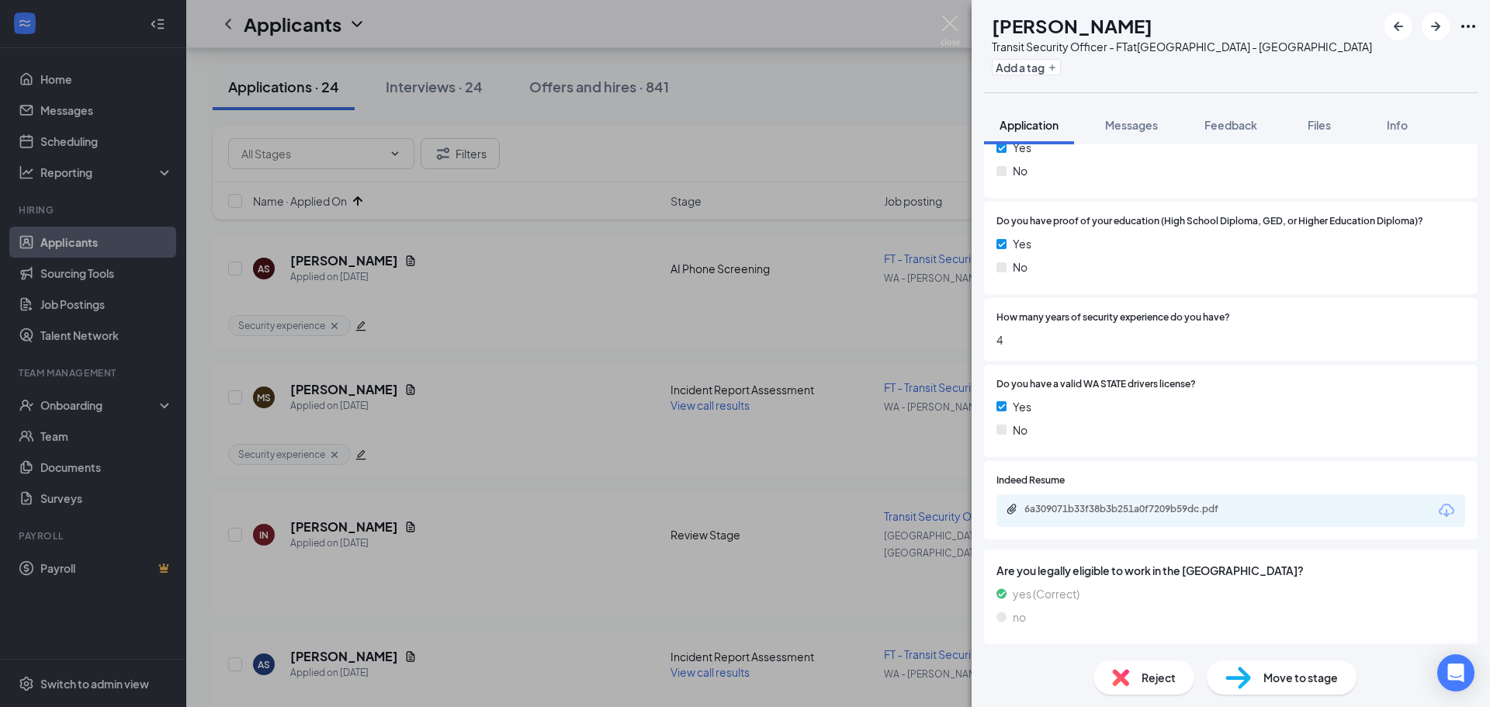
click at [1129, 520] on div "6a309071b33f38b3b251a0f7209b59dc.pdf" at bounding box center [1231, 510] width 469 height 33
click at [1129, 504] on div "6a309071b33f38b3b251a0f7209b59dc.pdf" at bounding box center [1133, 509] width 217 height 12
click at [1061, 72] on button "Add a tag" at bounding box center [1026, 67] width 69 height 16
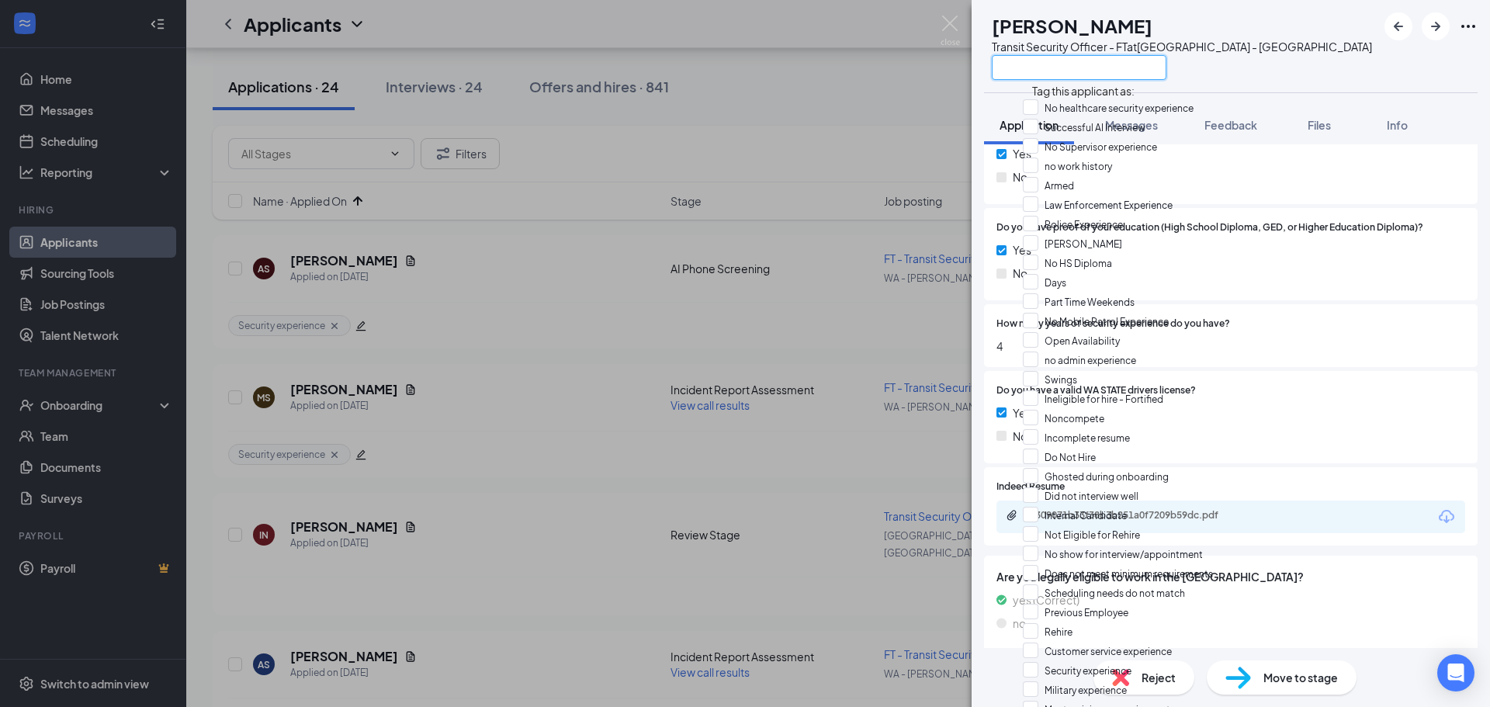
click at [1078, 67] on input "text" at bounding box center [1079, 67] width 175 height 25
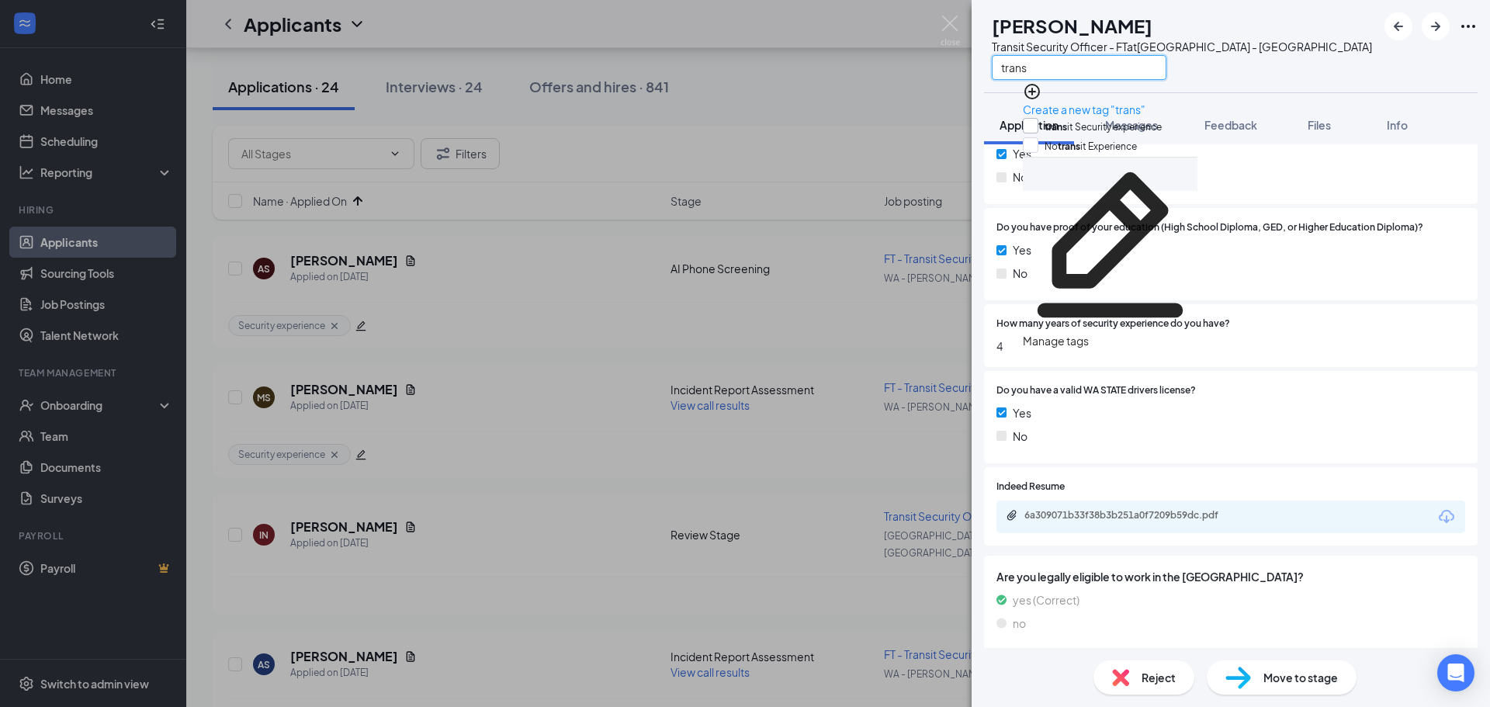
type input "trans"
click at [1040, 118] on input "trans it Security experience" at bounding box center [1092, 126] width 139 height 17
checkbox input "true"
click at [1268, 58] on div "IN [PERSON_NAME] Transit Security Officer - FT at [GEOGRAPHIC_DATA] - [GEOGRAPH…" at bounding box center [1231, 46] width 518 height 92
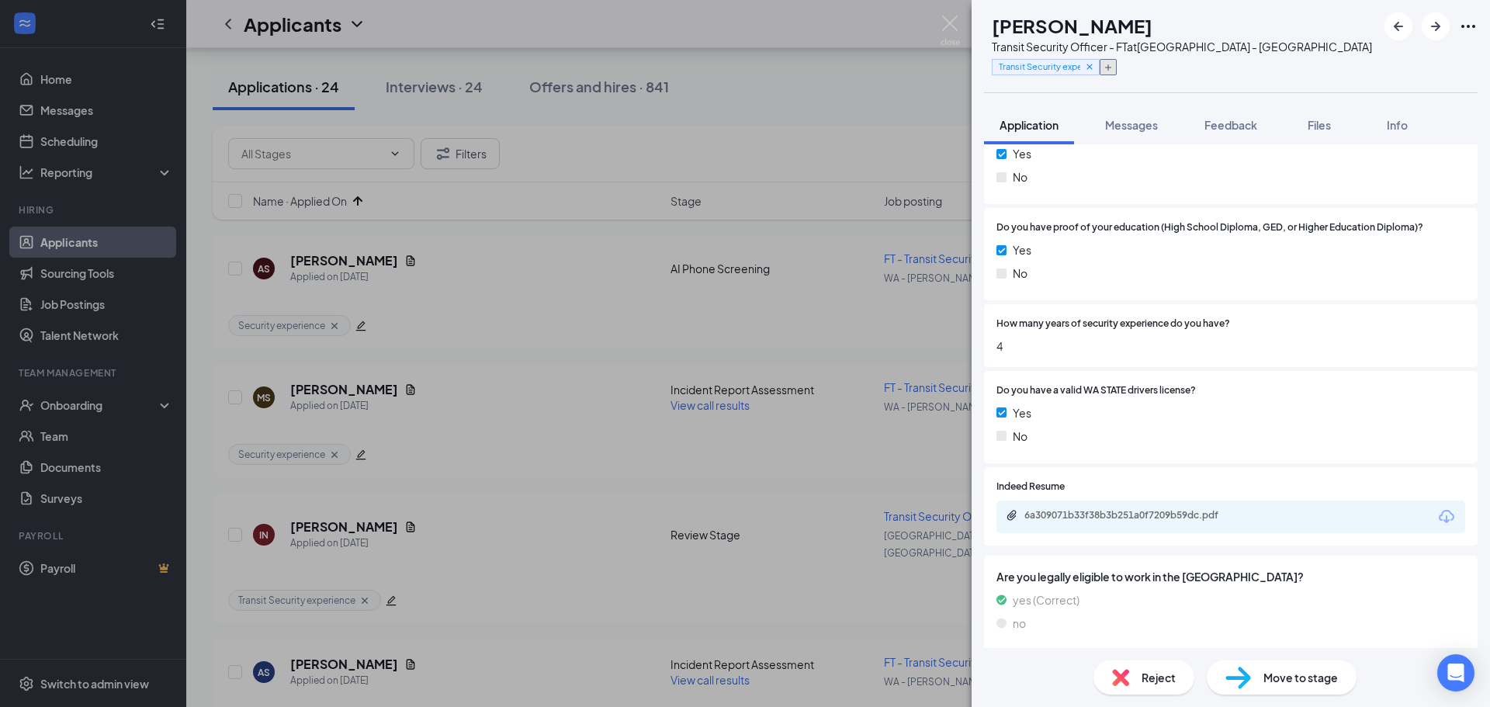
click at [1113, 69] on icon "Plus" at bounding box center [1108, 67] width 9 height 9
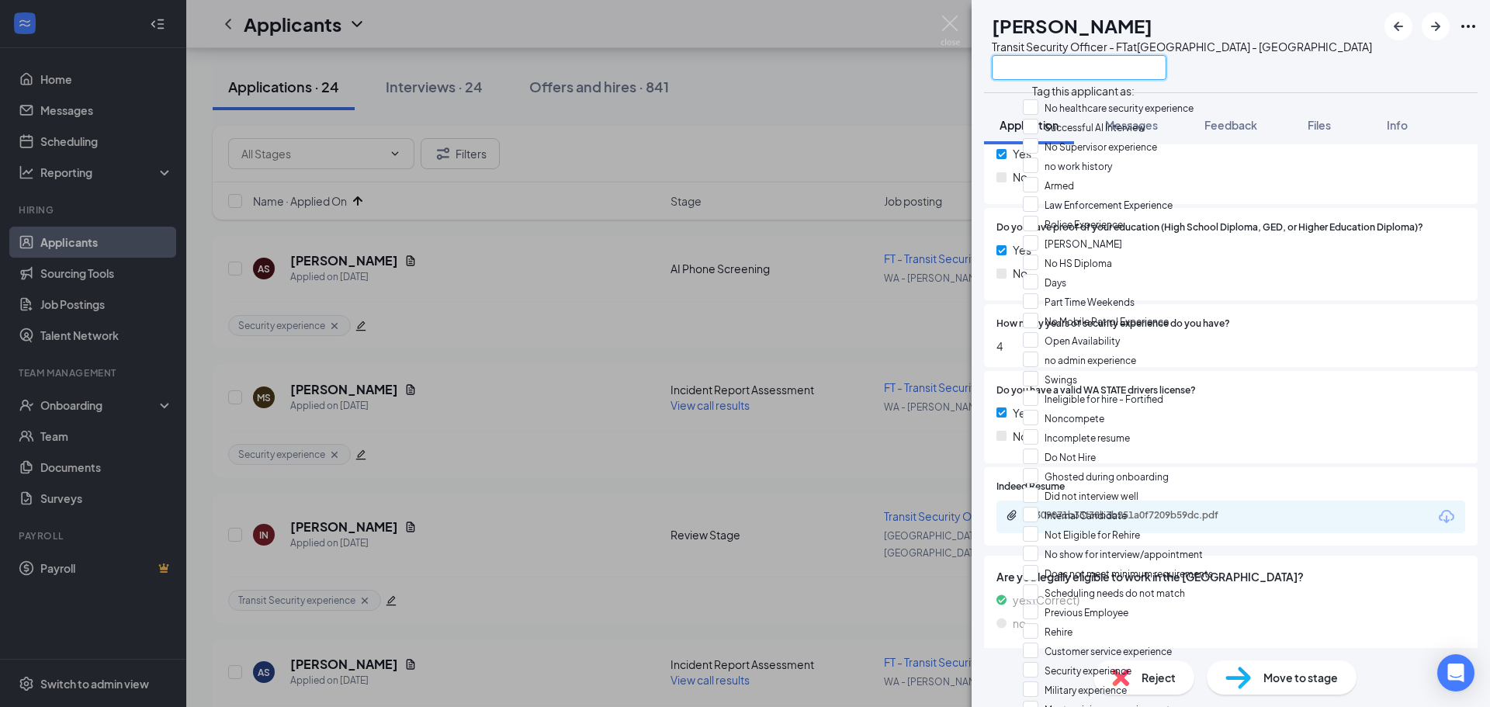
click at [1165, 65] on input "text" at bounding box center [1079, 67] width 175 height 25
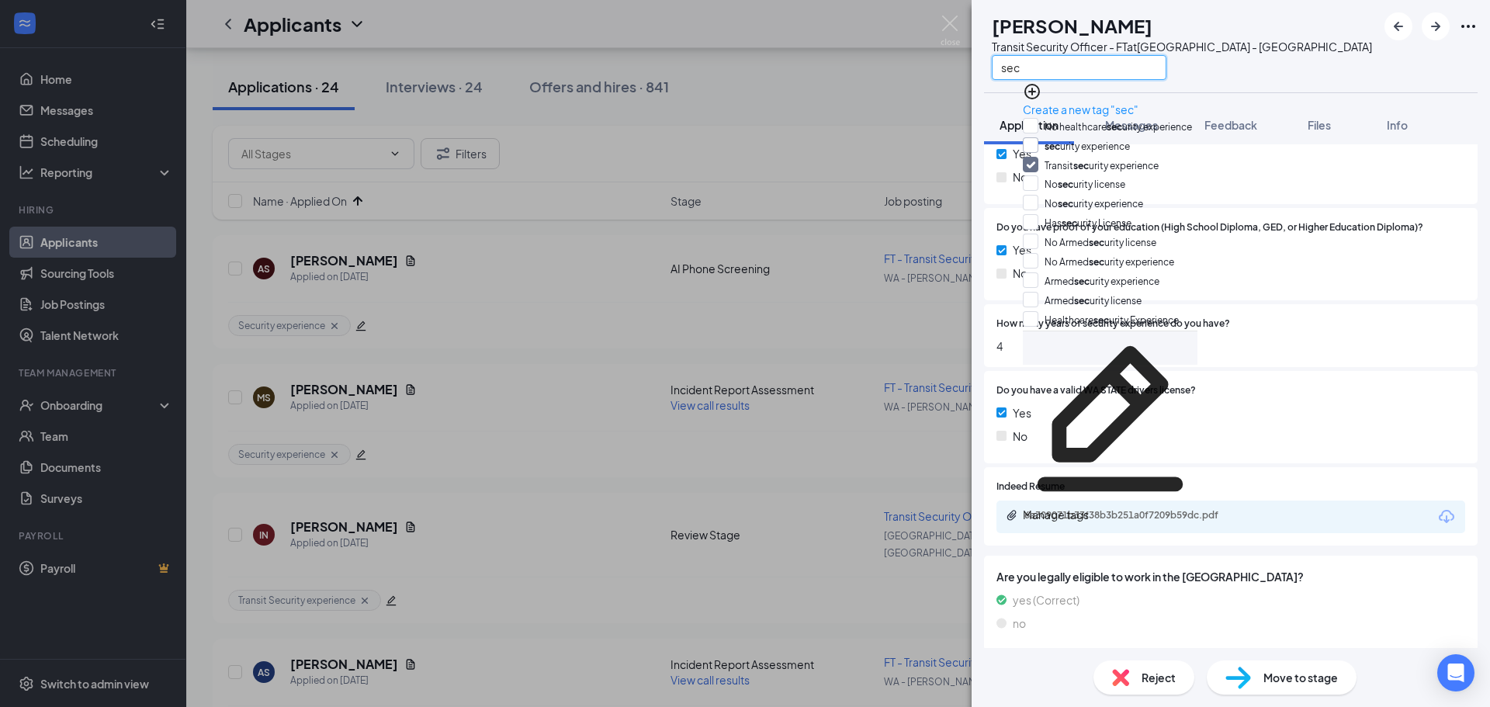
type input "sec"
click at [1045, 147] on input "sec urity experience" at bounding box center [1076, 145] width 107 height 17
checkbox input "true"
click at [1292, 77] on div "IN [PERSON_NAME] Transit Security Officer - FT at [GEOGRAPHIC_DATA] - [GEOGRAPH…" at bounding box center [1231, 46] width 518 height 92
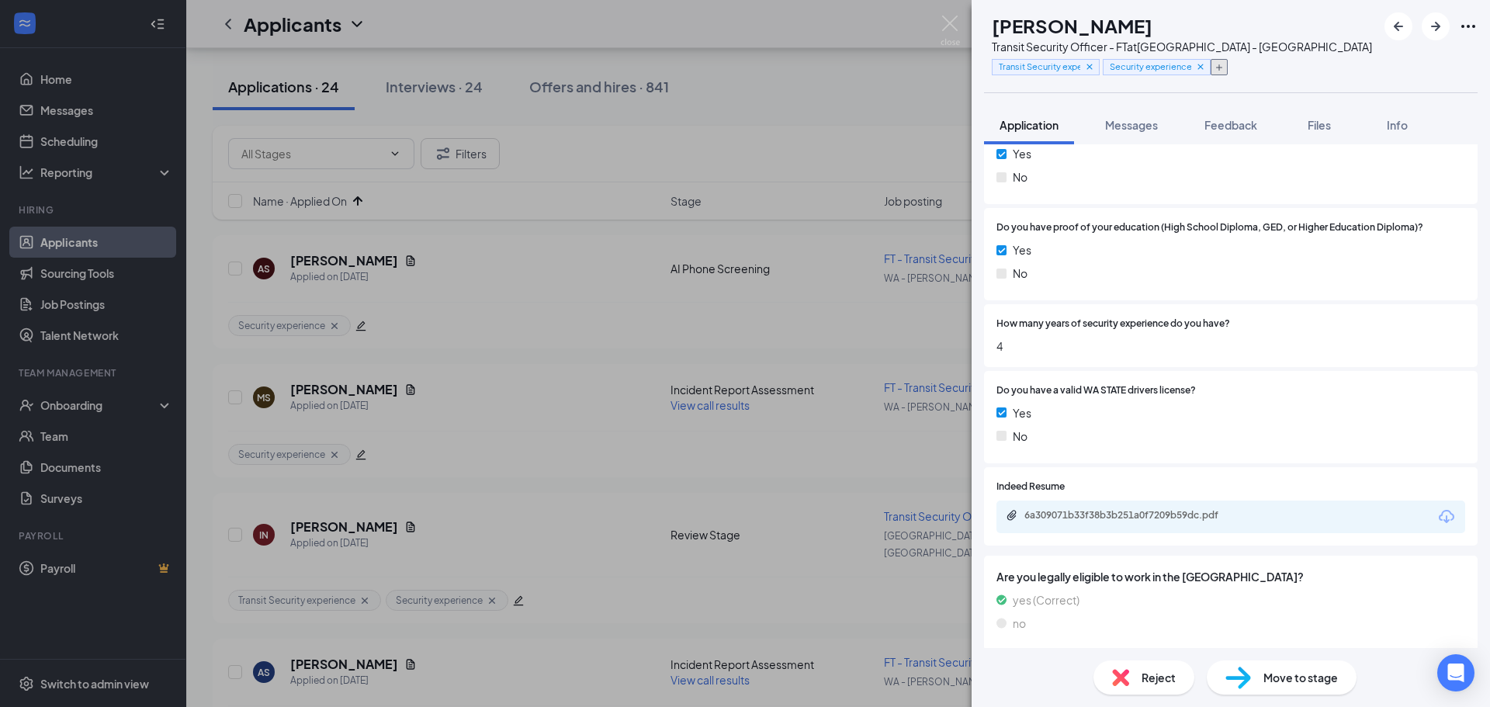
click at [1224, 64] on icon "Plus" at bounding box center [1219, 67] width 9 height 9
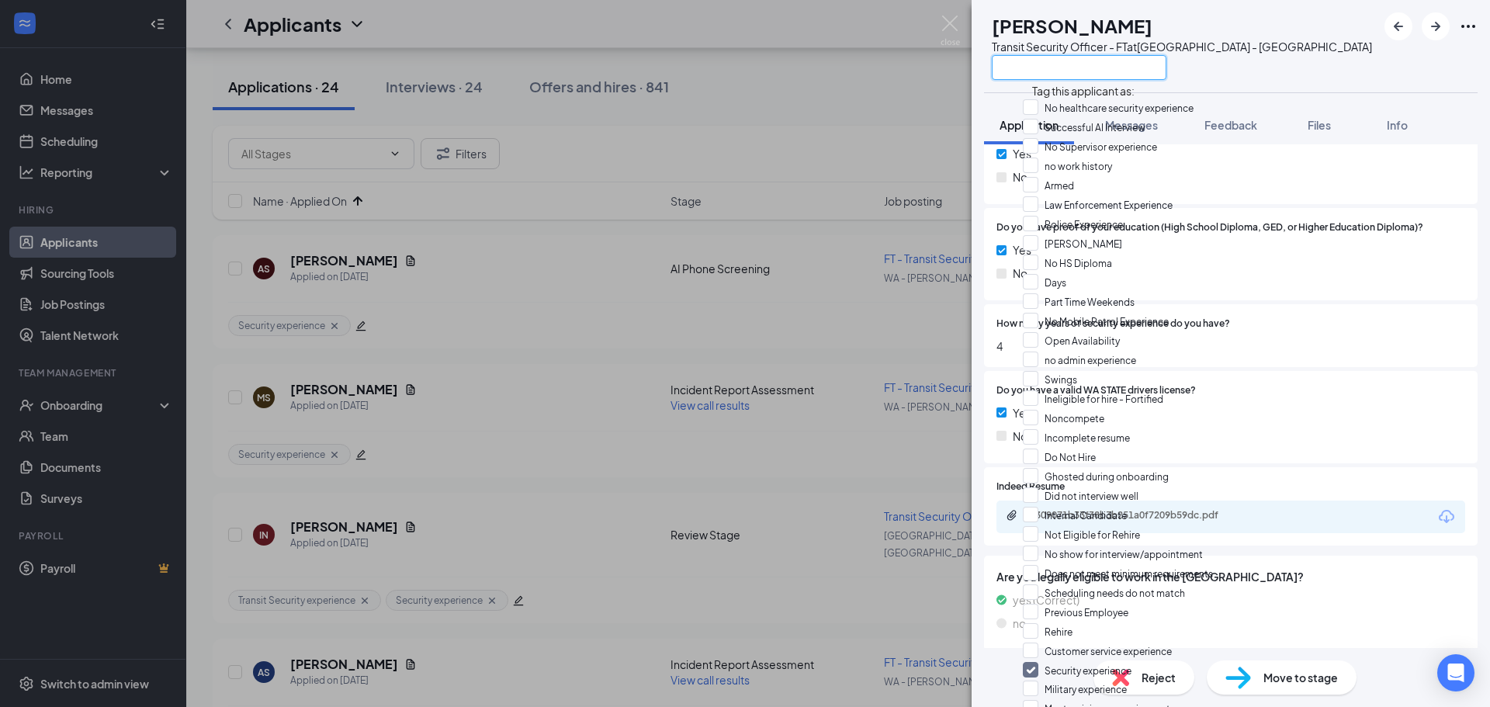
click at [1159, 62] on input "text" at bounding box center [1079, 67] width 175 height 25
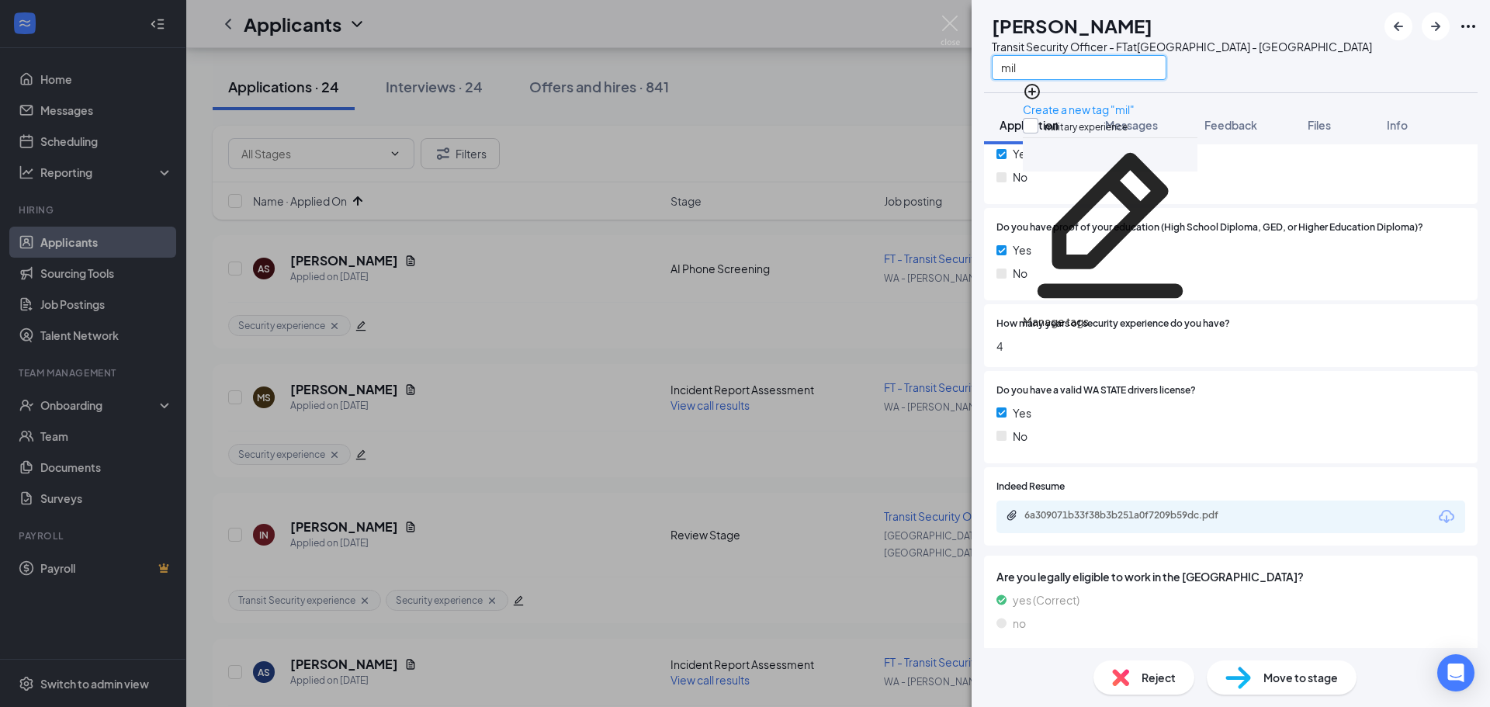
type input "mil"
click at [1042, 120] on input "mil itary experience" at bounding box center [1075, 126] width 105 height 17
checkbox input "true"
click at [1288, 62] on div "IN [PERSON_NAME] Transit Security Officer - FT at [GEOGRAPHIC_DATA] - [GEOGRAPH…" at bounding box center [1231, 46] width 518 height 92
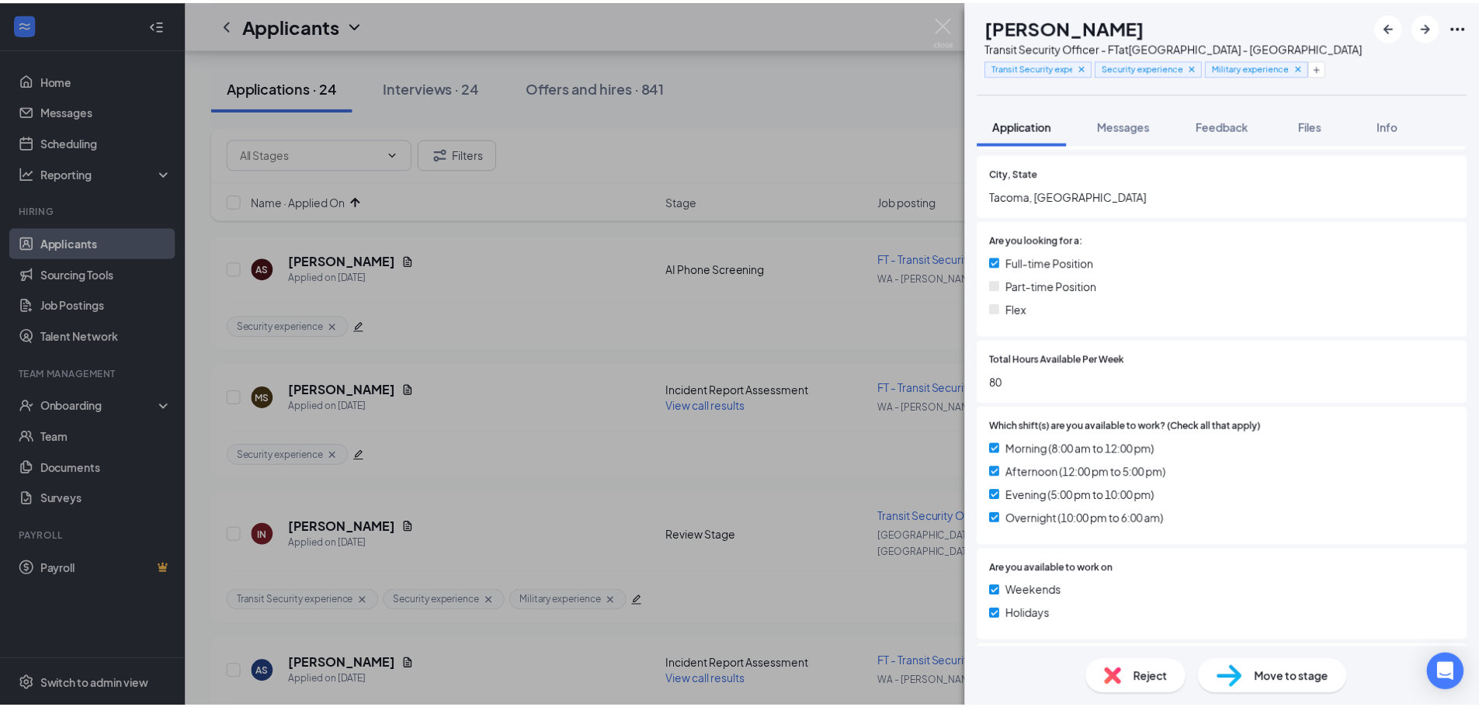
scroll to position [0, 0]
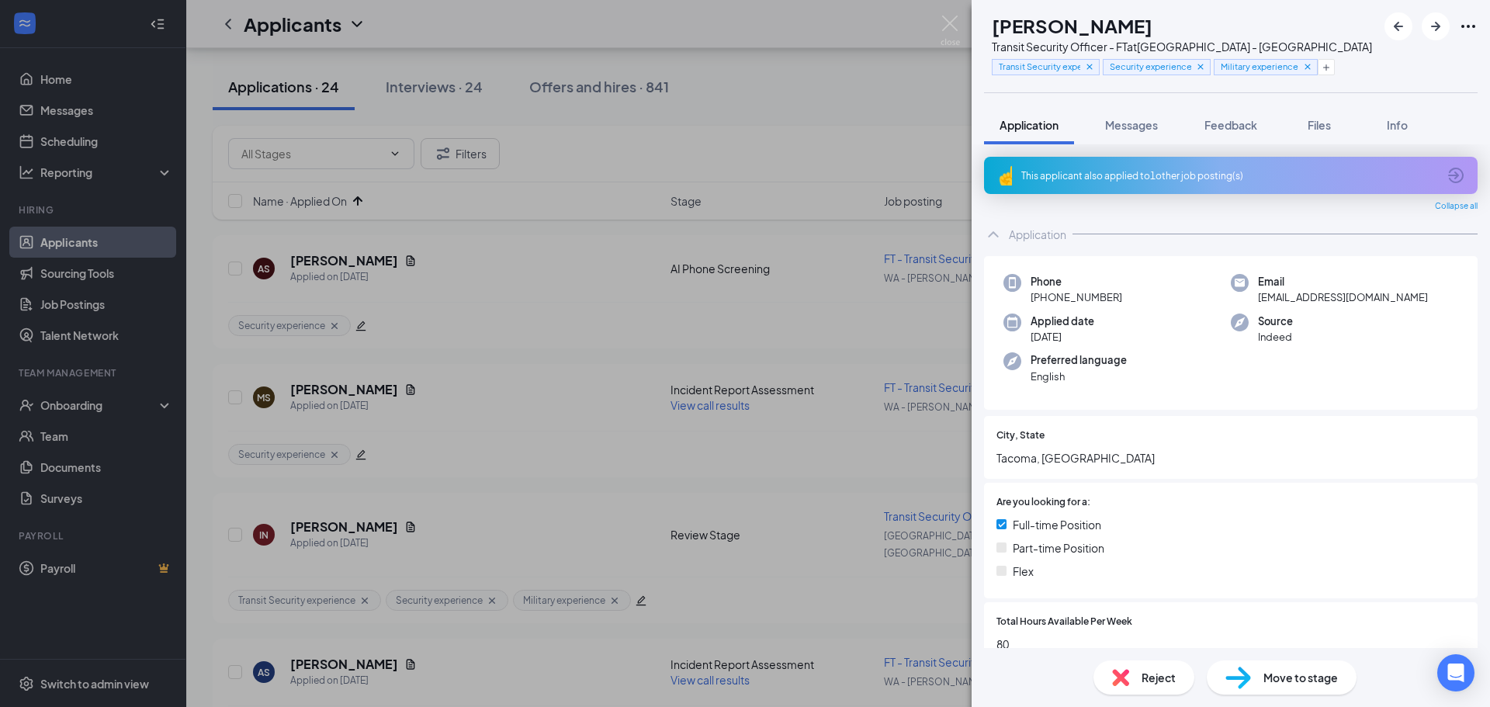
click at [1307, 172] on div "This applicant also applied to 1 other job posting(s)" at bounding box center [1229, 175] width 416 height 13
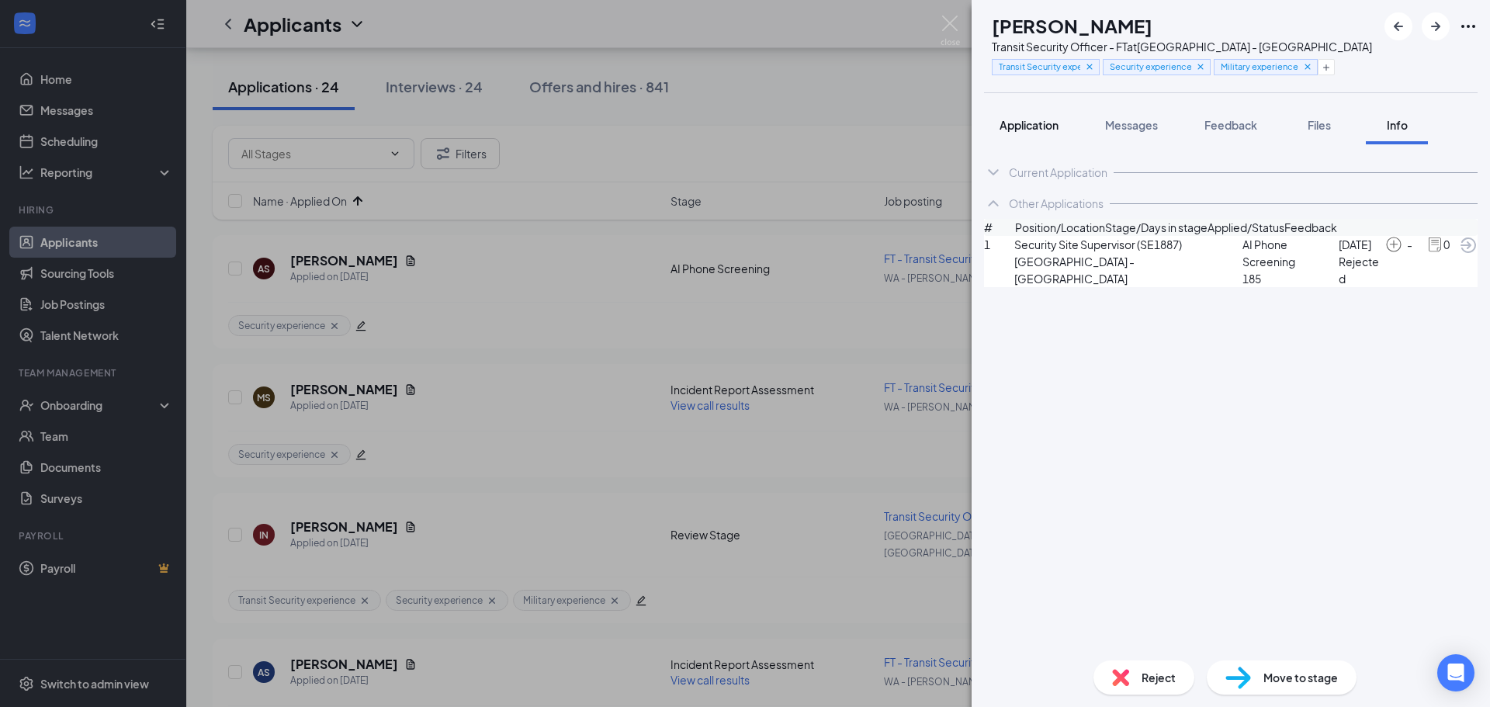
click at [1039, 123] on span "Application" at bounding box center [1029, 125] width 59 height 14
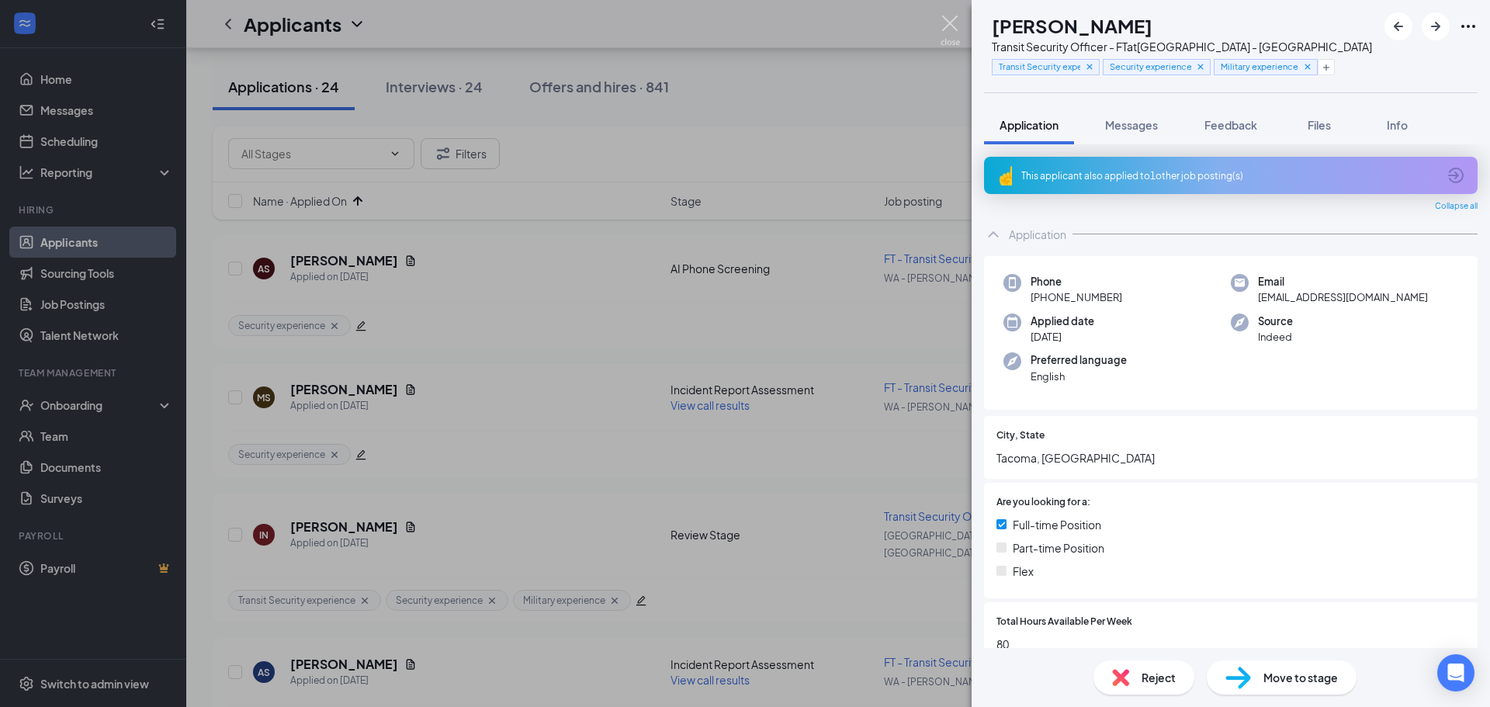
click at [950, 22] on img at bounding box center [950, 31] width 19 height 30
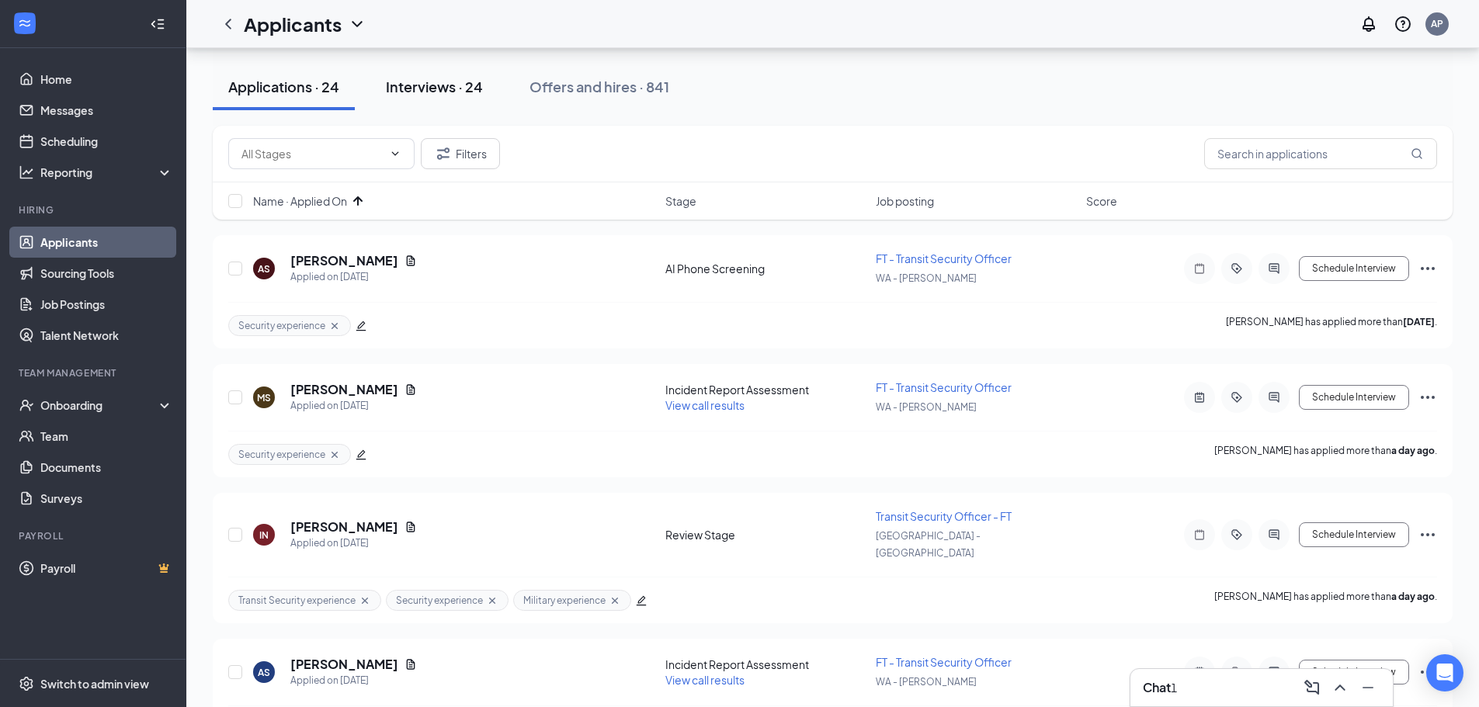
click at [411, 98] on button "Interviews · 24" at bounding box center [434, 87] width 128 height 47
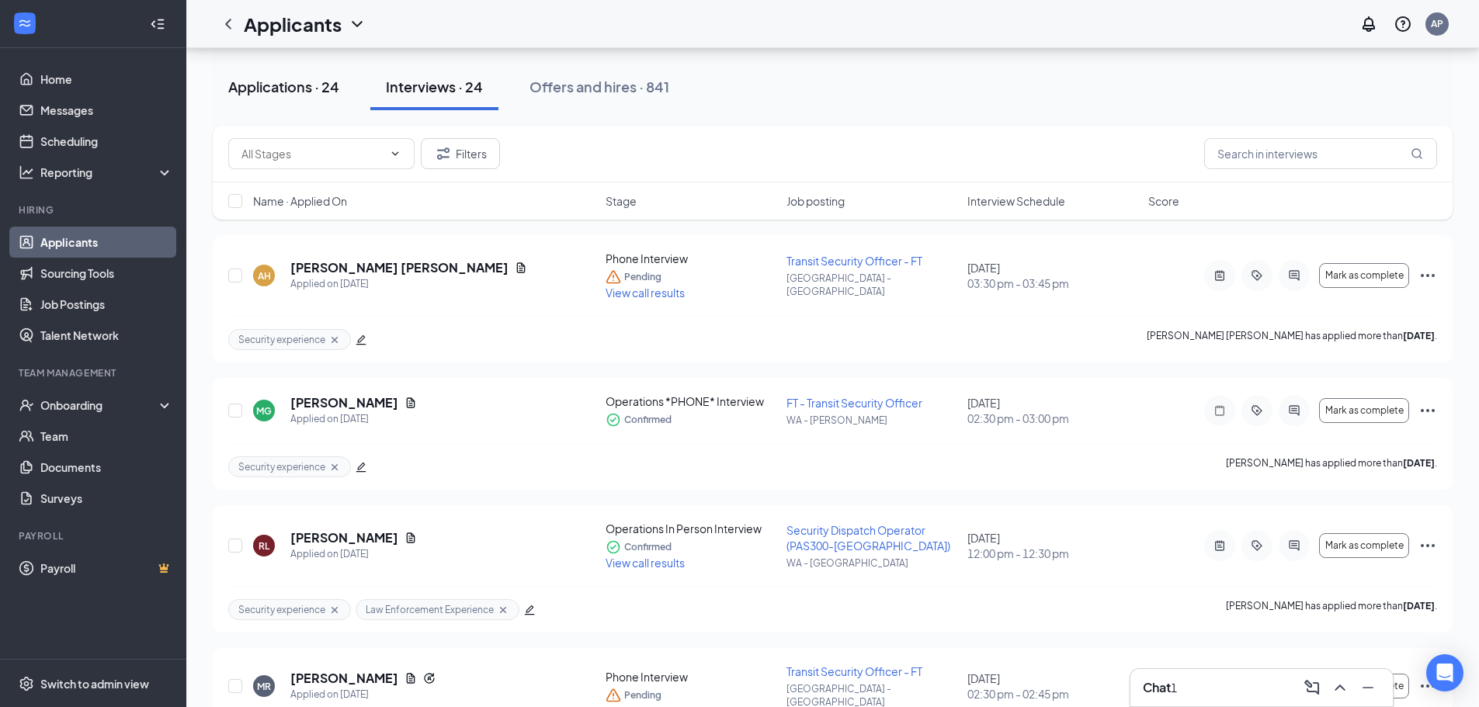
click at [320, 109] on button "Applications · 24" at bounding box center [284, 87] width 142 height 47
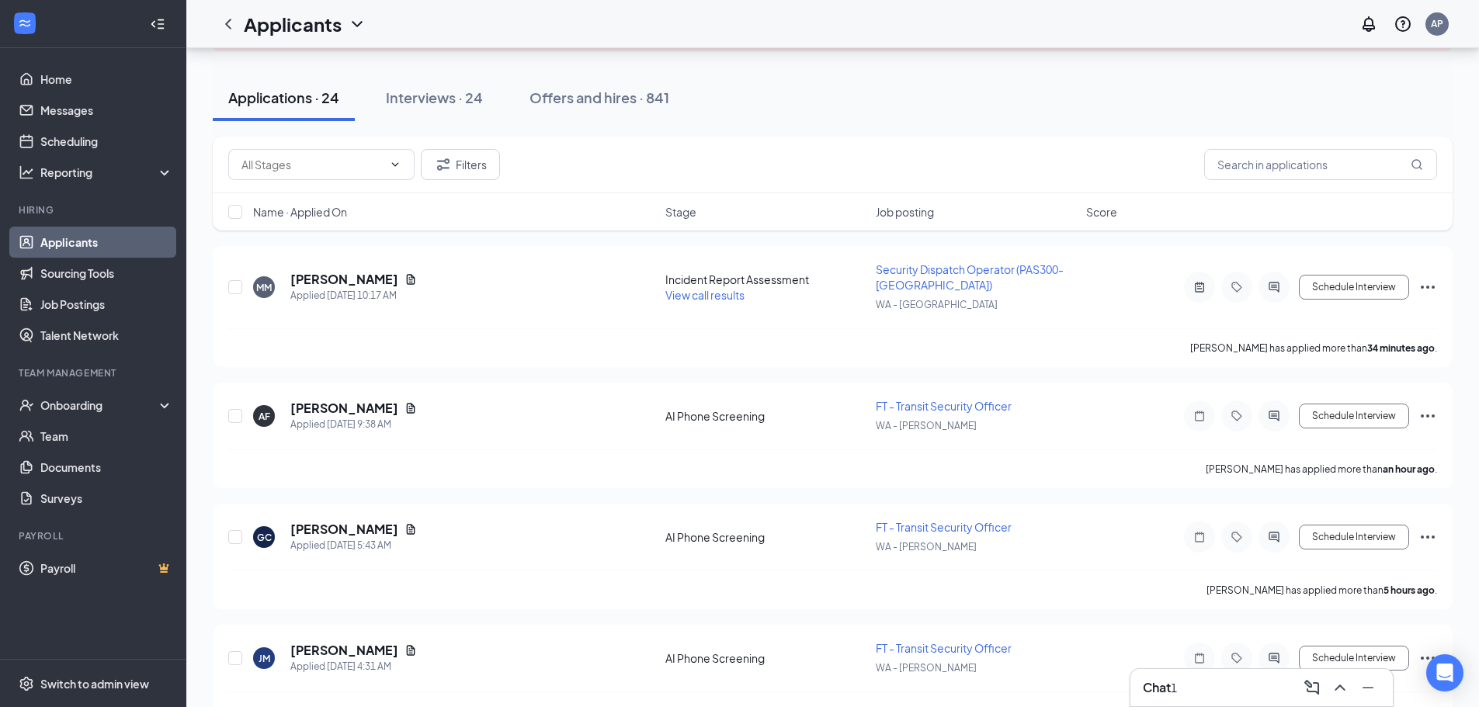
scroll to position [155, 0]
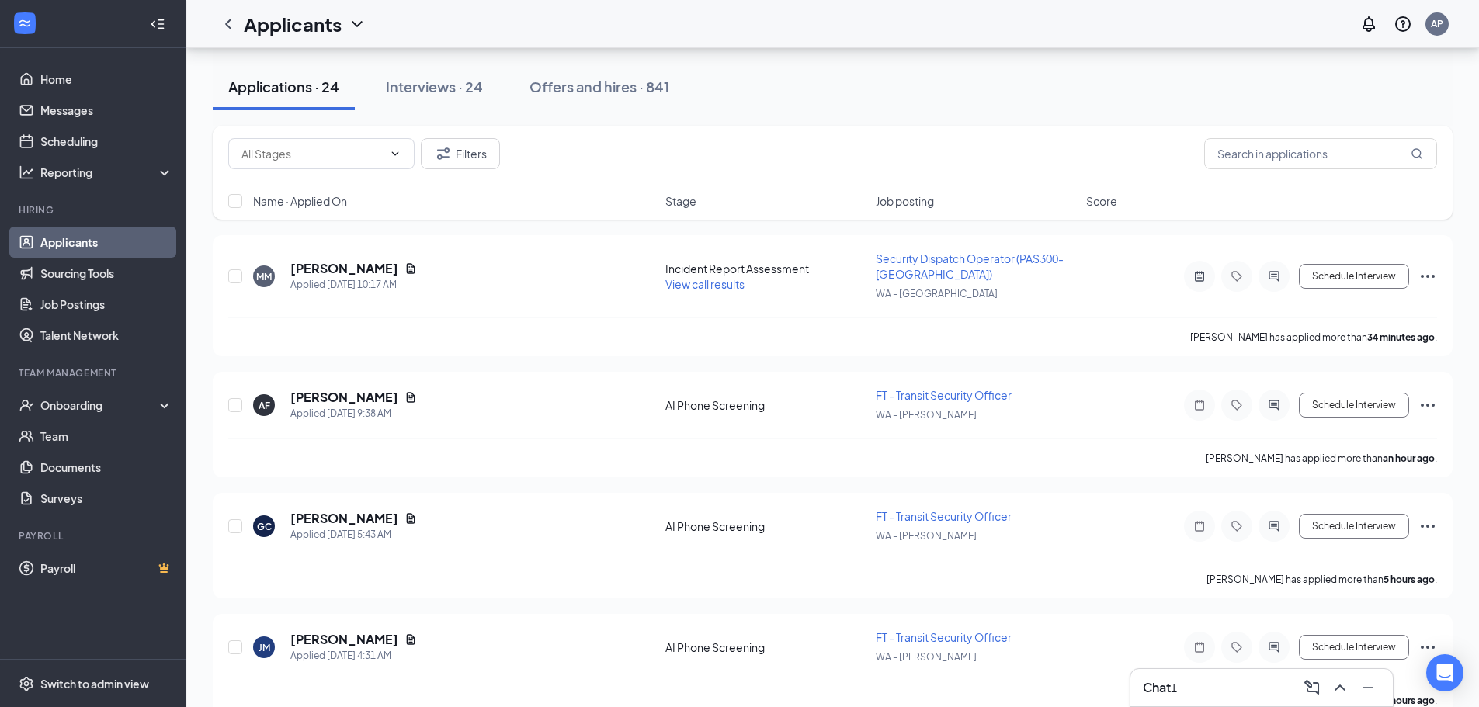
click at [313, 206] on span "Name · Applied On" at bounding box center [300, 201] width 94 height 16
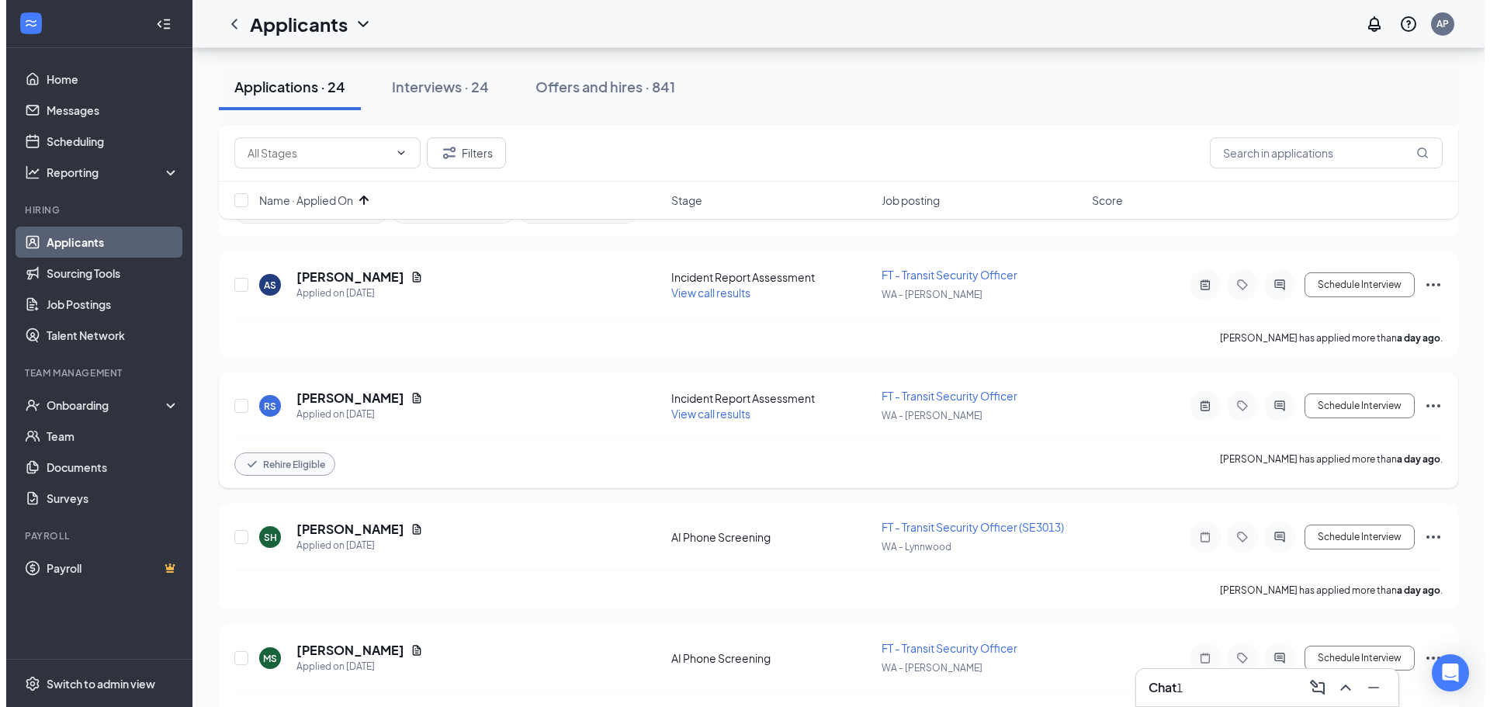
scroll to position [543, 0]
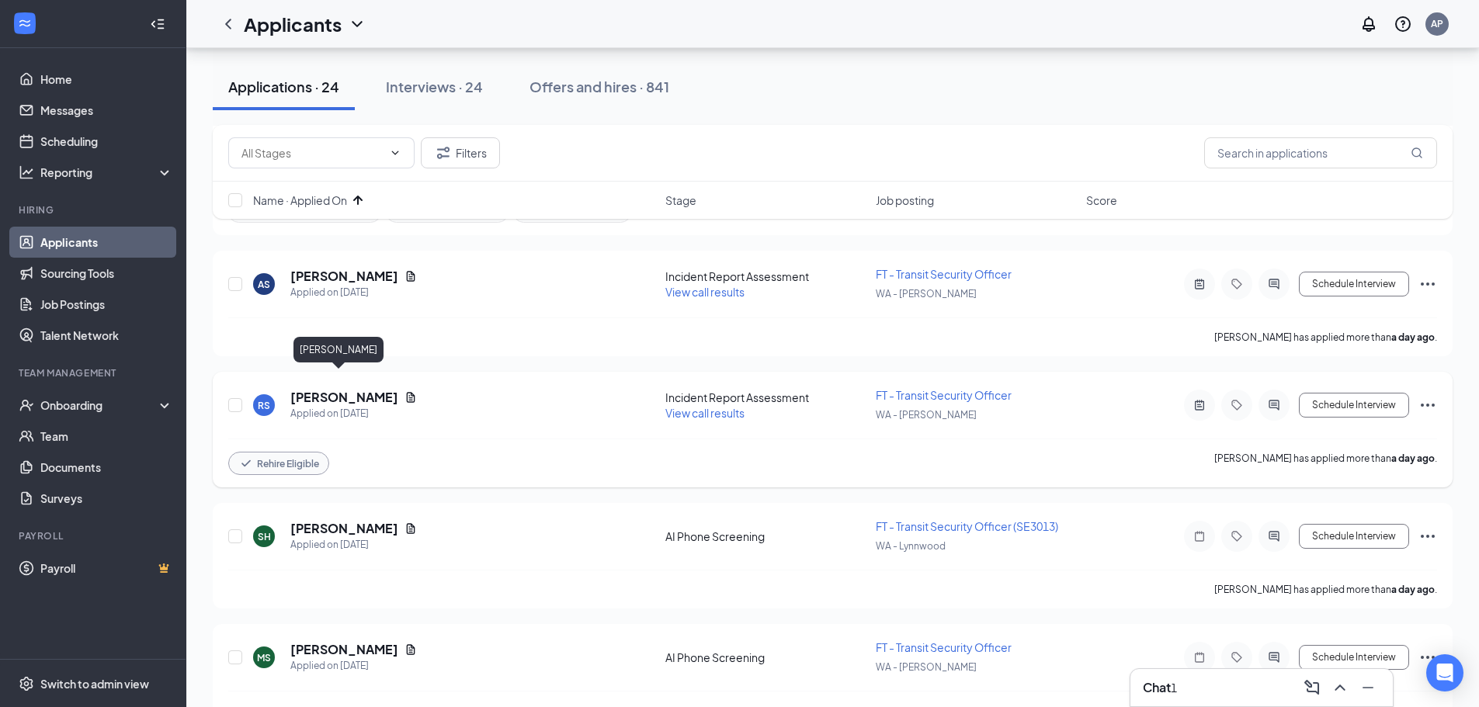
click at [324, 389] on h5 "[PERSON_NAME]" at bounding box center [344, 397] width 108 height 17
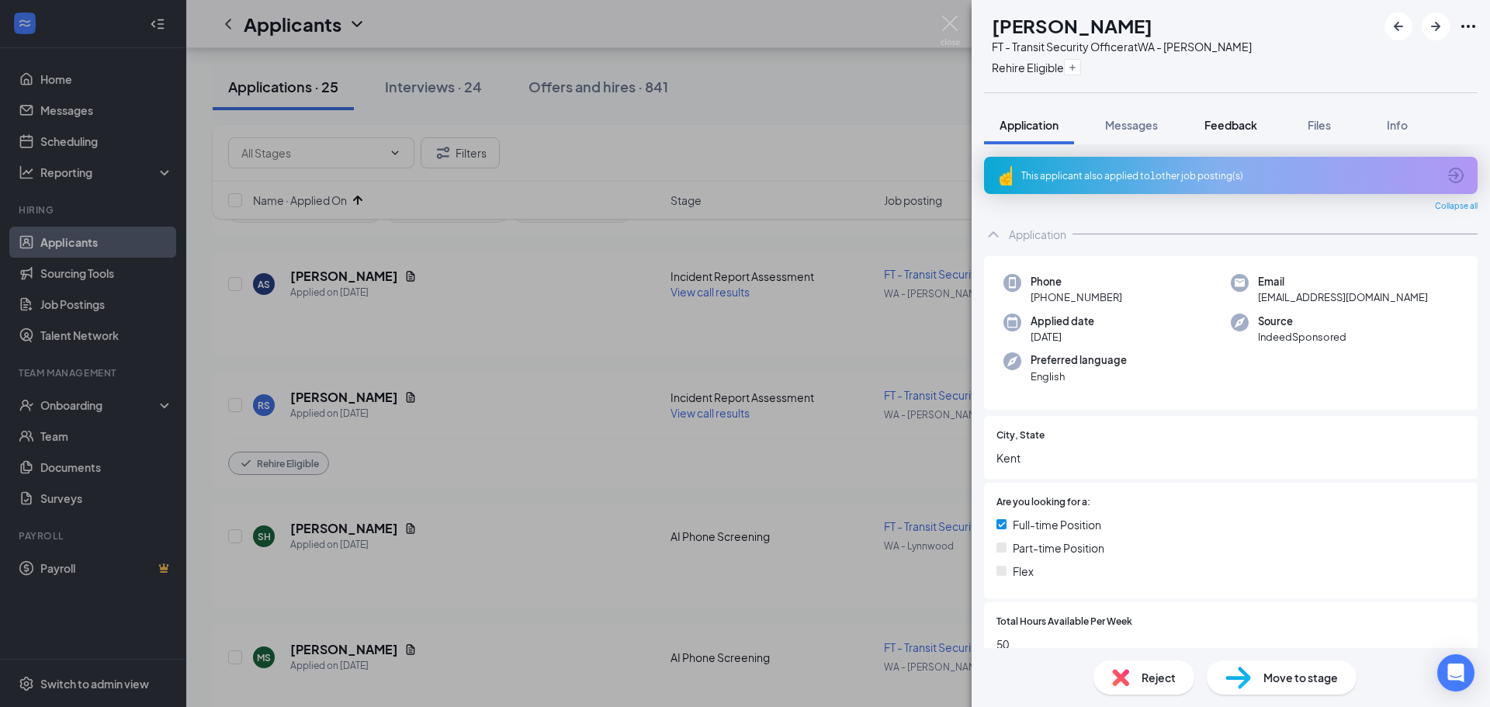
click at [1226, 125] on span "Feedback" at bounding box center [1231, 125] width 53 height 14
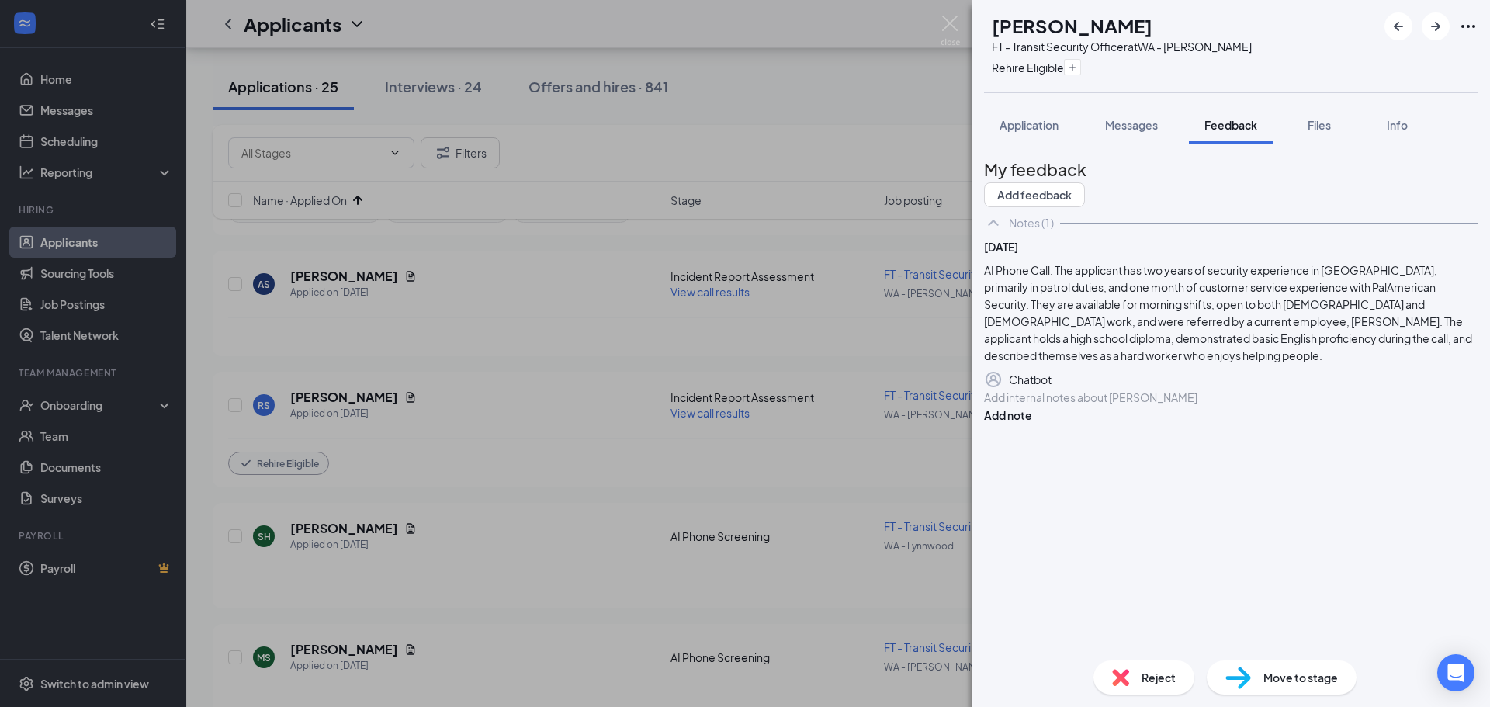
click at [1186, 407] on div at bounding box center [1231, 398] width 494 height 18
click at [1193, 406] on div at bounding box center [1231, 398] width 492 height 16
click at [1018, 124] on span "Application" at bounding box center [1029, 125] width 59 height 14
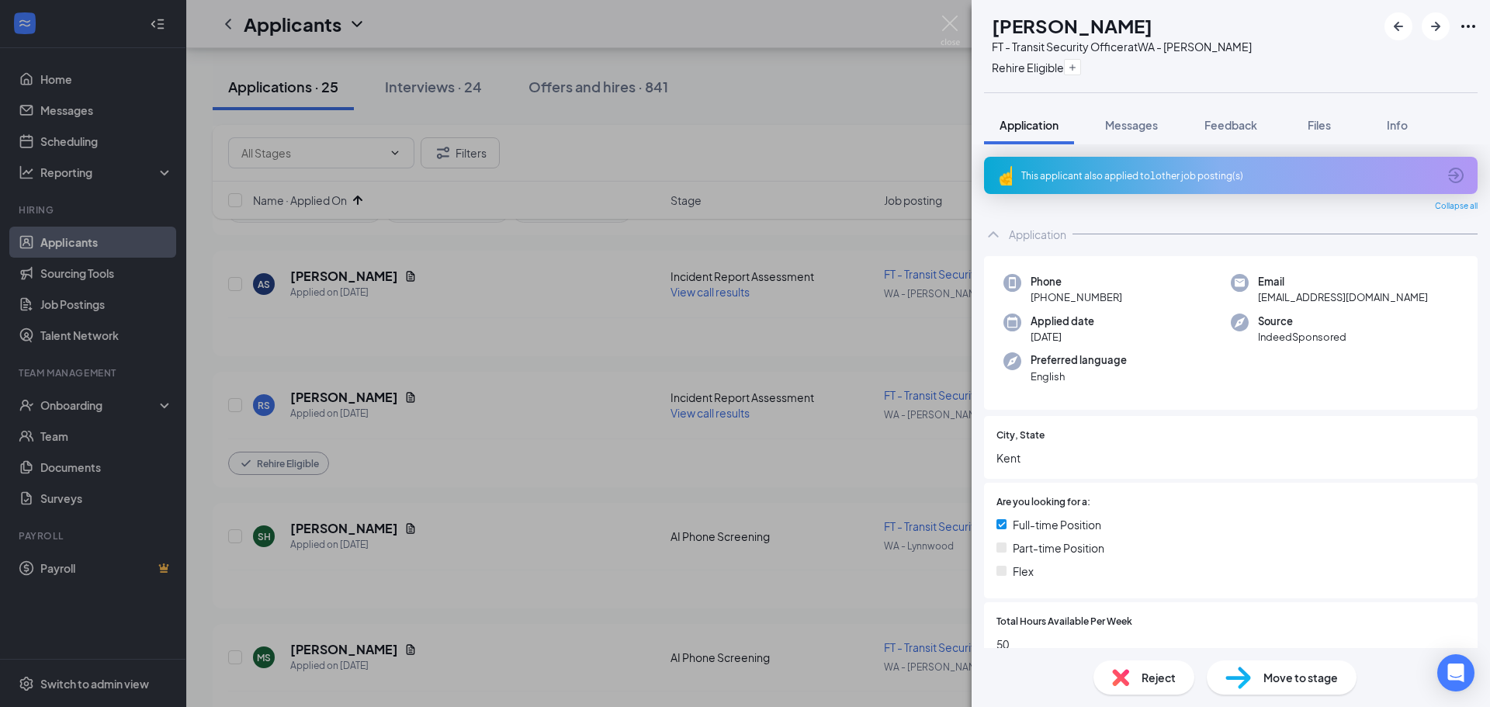
click at [1256, 182] on div "This applicant also applied to 1 other job posting(s)" at bounding box center [1231, 175] width 494 height 37
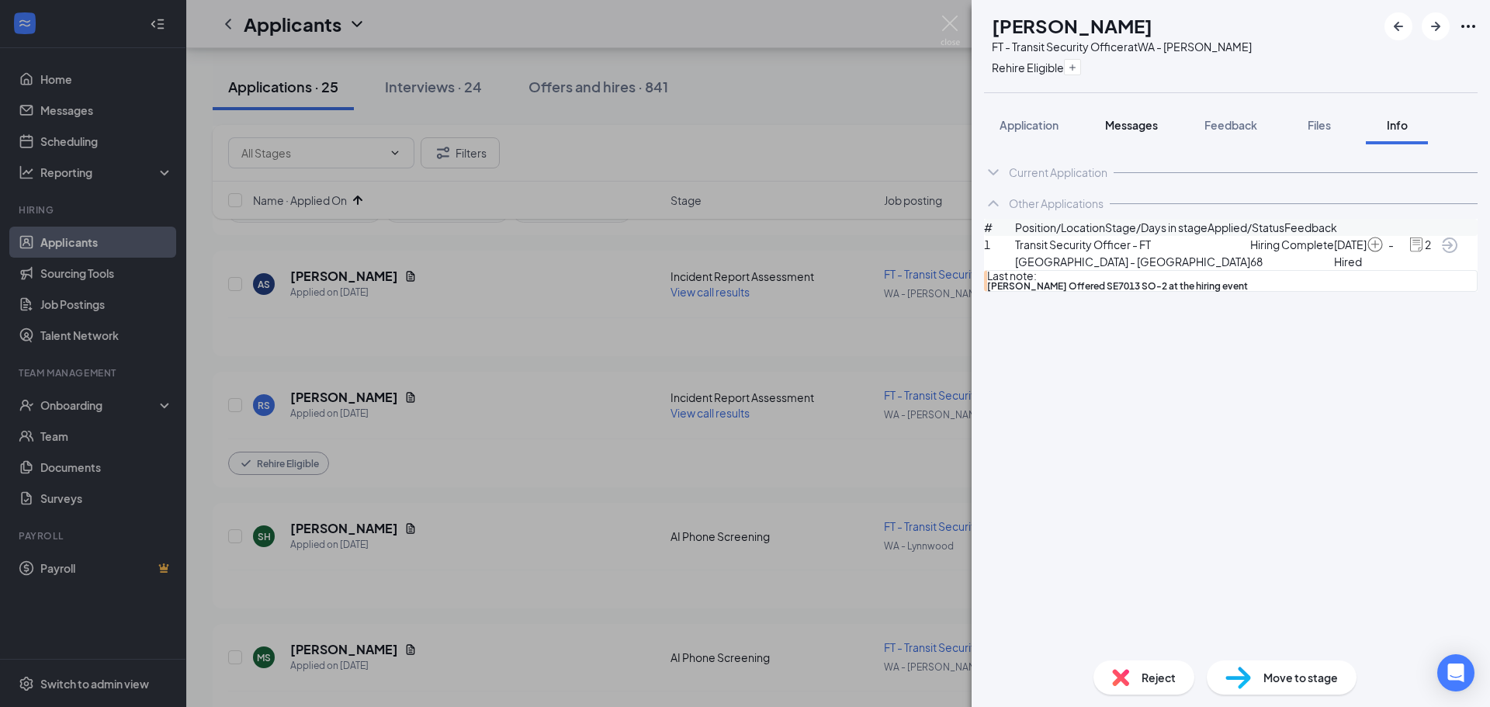
click at [1143, 129] on span "Messages" at bounding box center [1131, 125] width 53 height 14
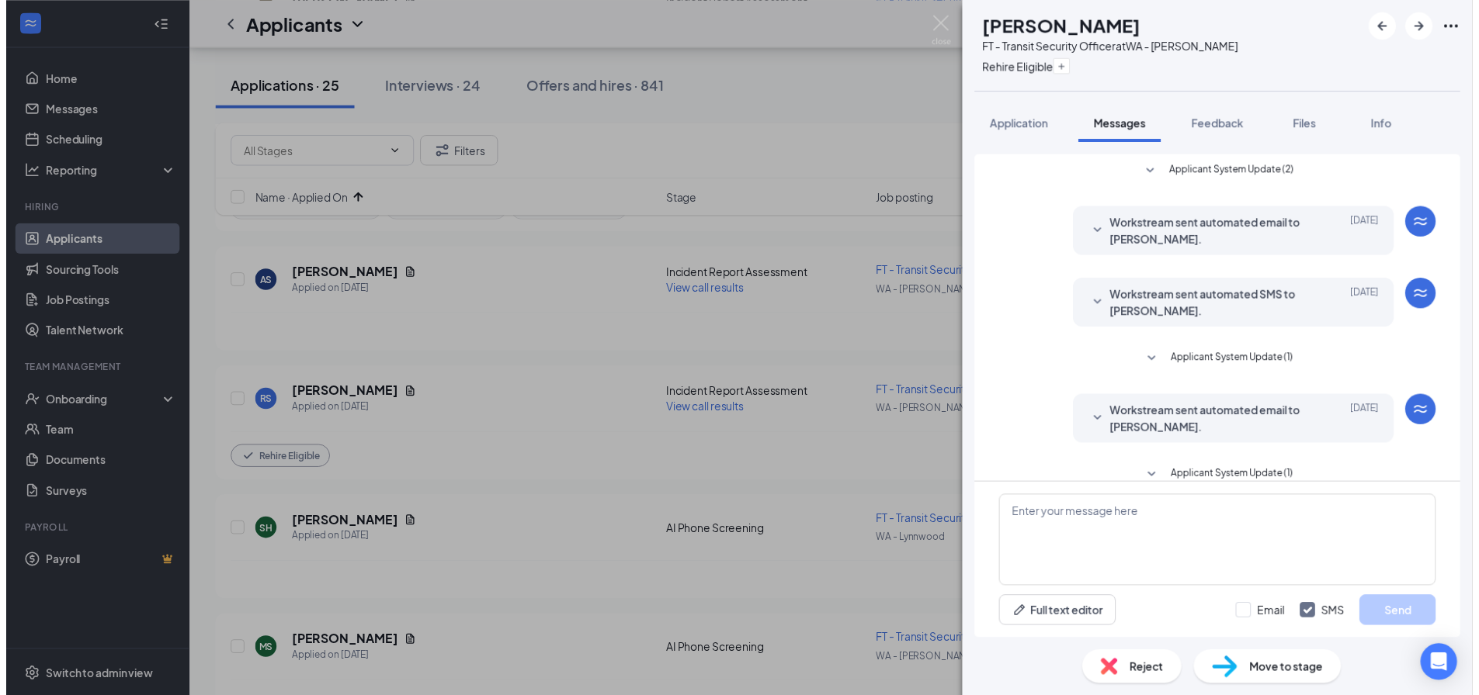
scroll to position [22, 0]
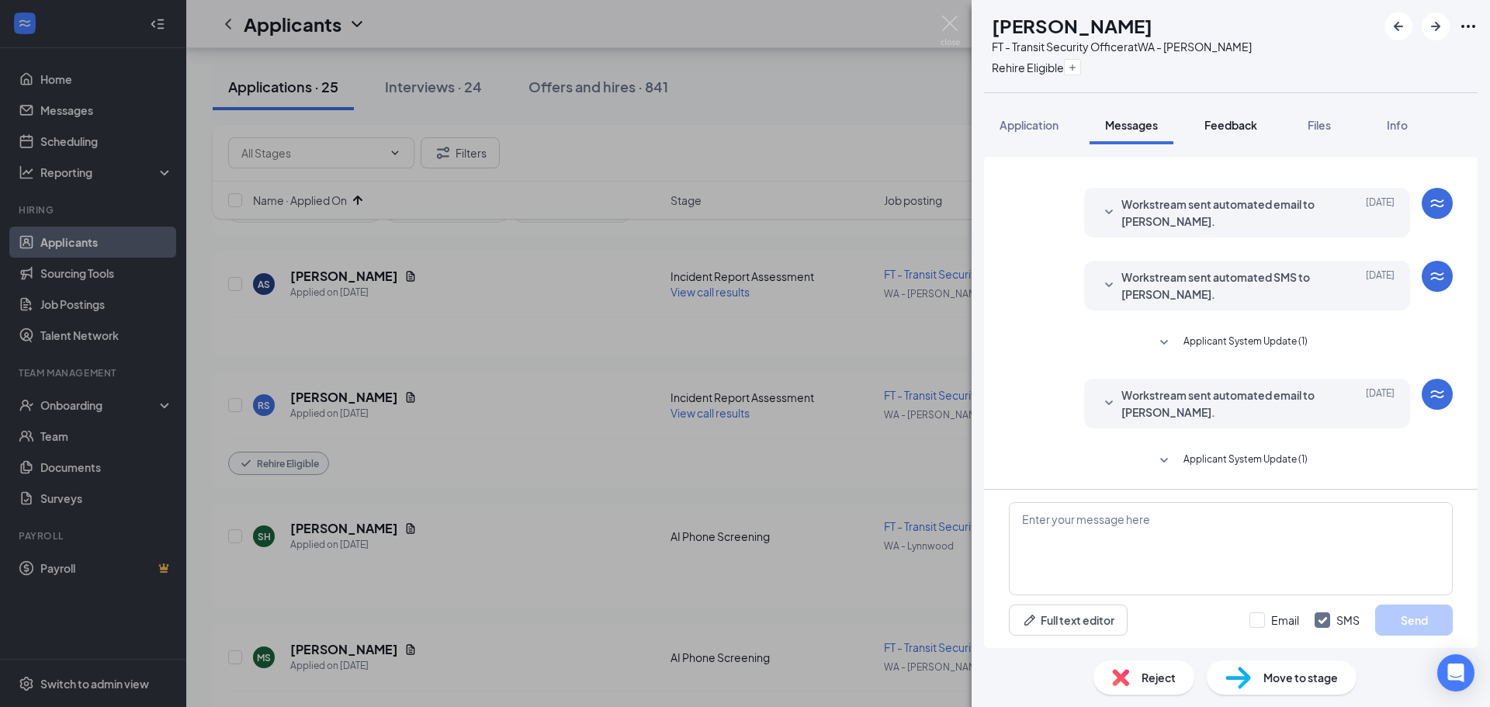
click at [1226, 135] on button "Feedback" at bounding box center [1231, 125] width 84 height 39
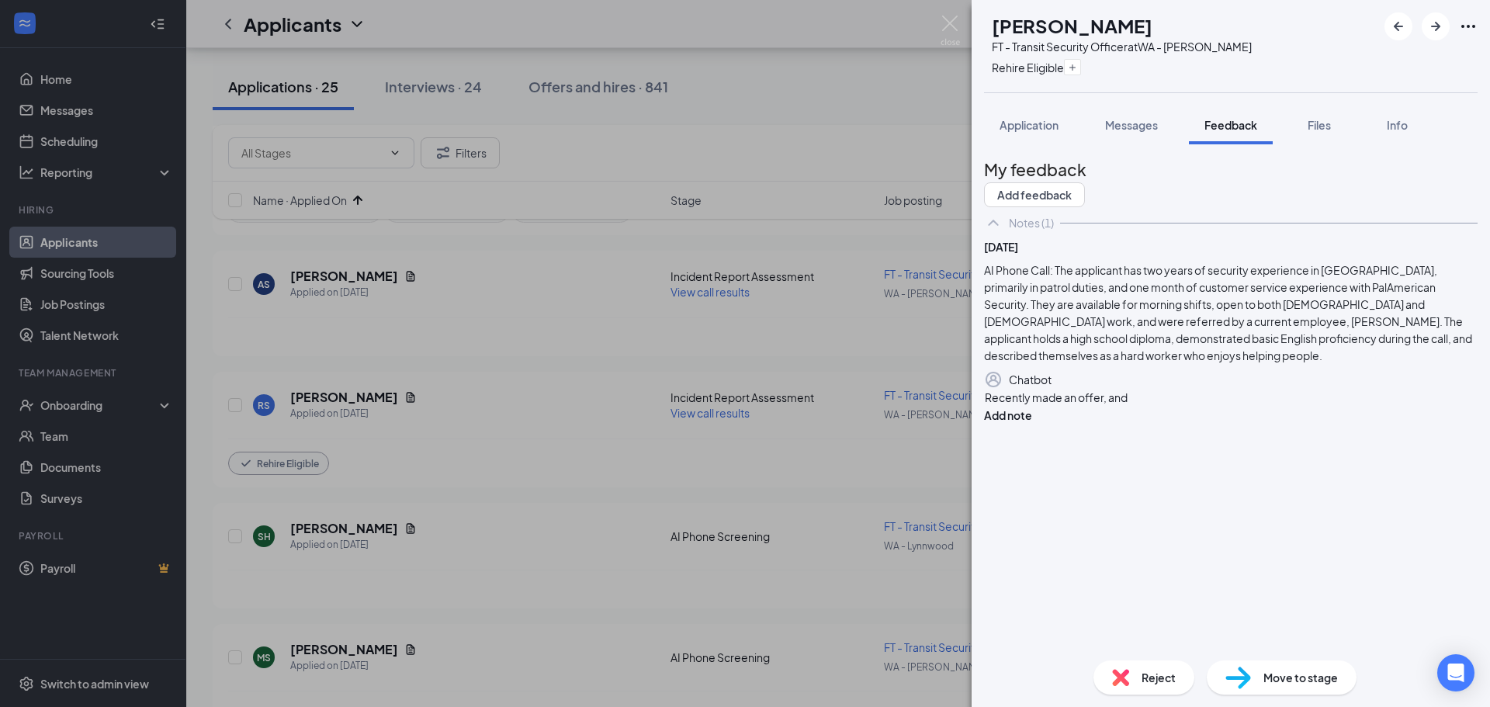
click at [1184, 406] on div "Recently made an offer, and" at bounding box center [1231, 398] width 492 height 16
click at [1032, 424] on button "Add note" at bounding box center [1008, 415] width 48 height 17
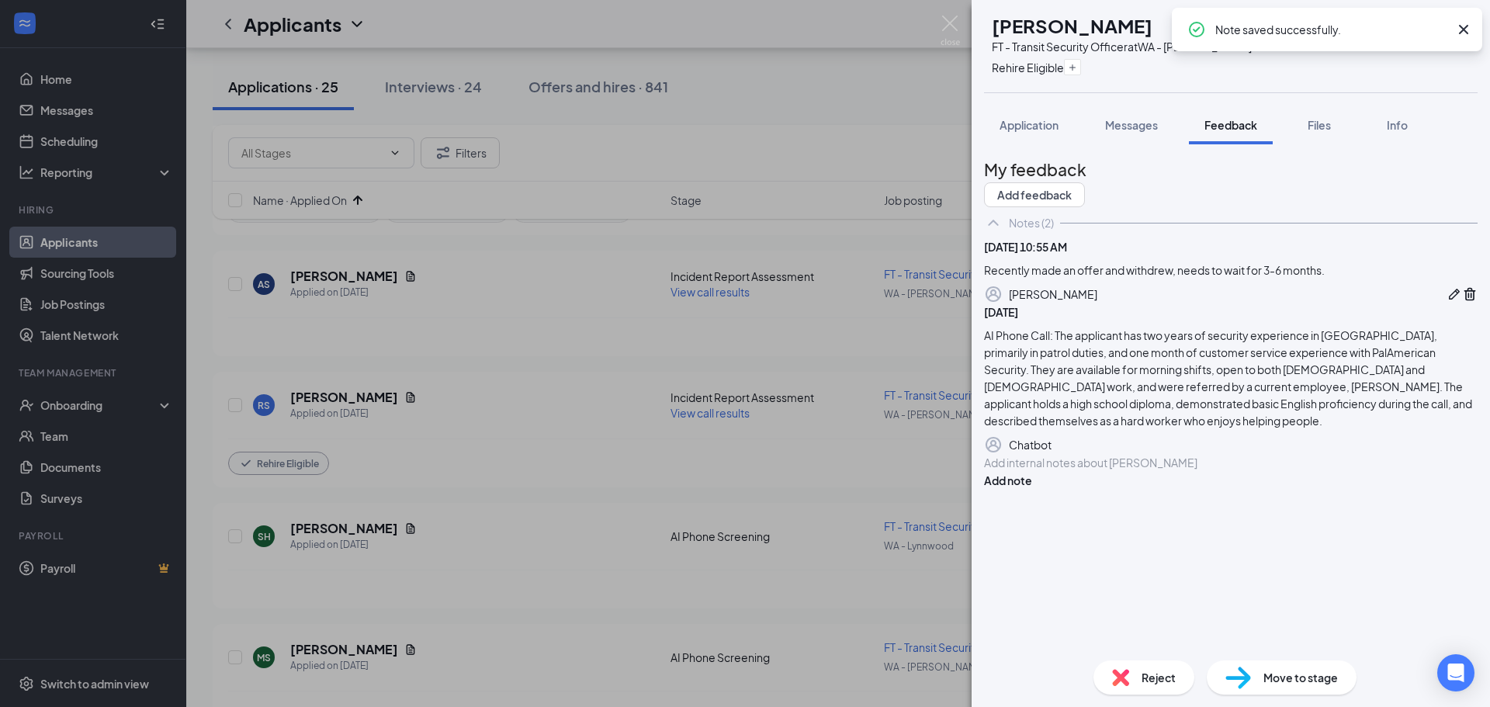
click at [1163, 681] on span "Reject" at bounding box center [1159, 677] width 34 height 17
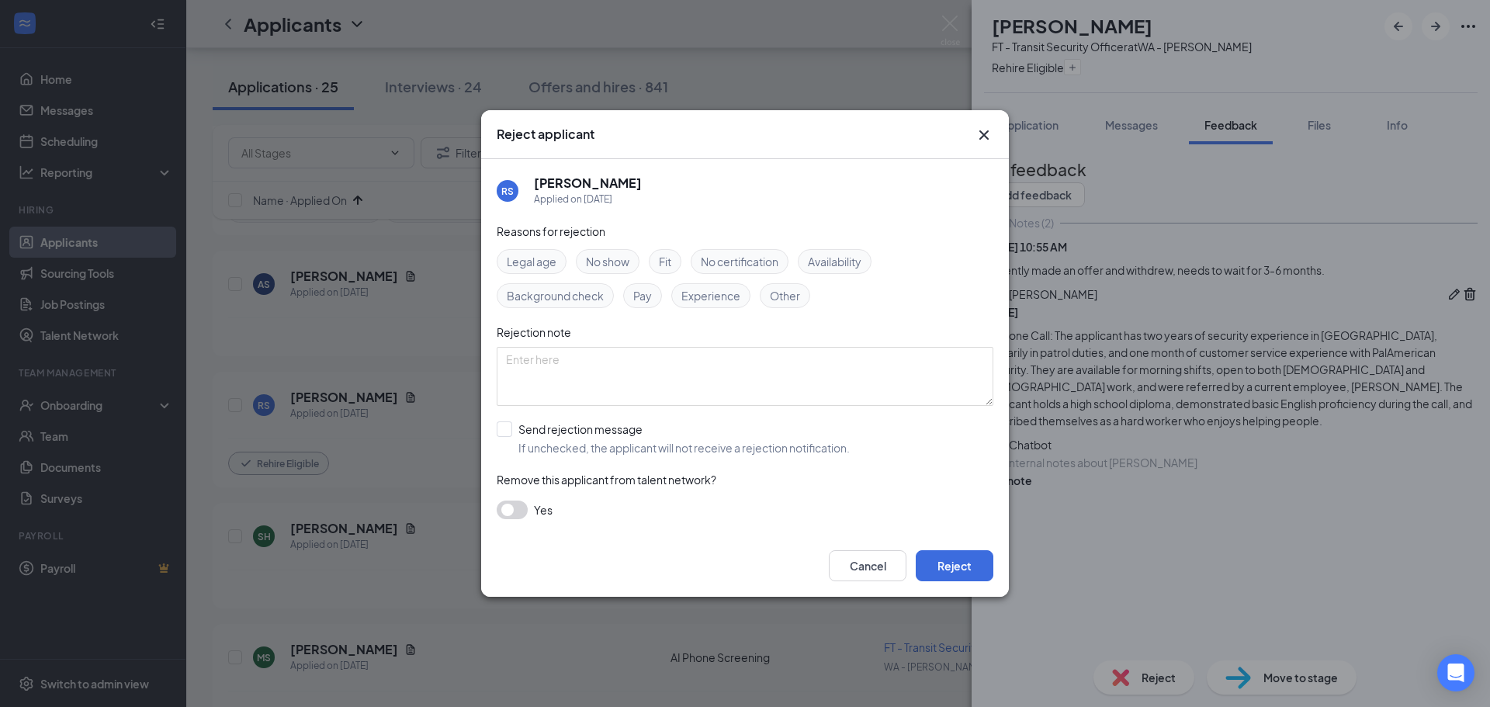
click at [782, 290] on span "Other" at bounding box center [785, 295] width 30 height 17
click at [634, 444] on input "Send rejection message If unchecked, the applicant will not receive a rejection…" at bounding box center [673, 438] width 353 height 34
checkbox input "true"
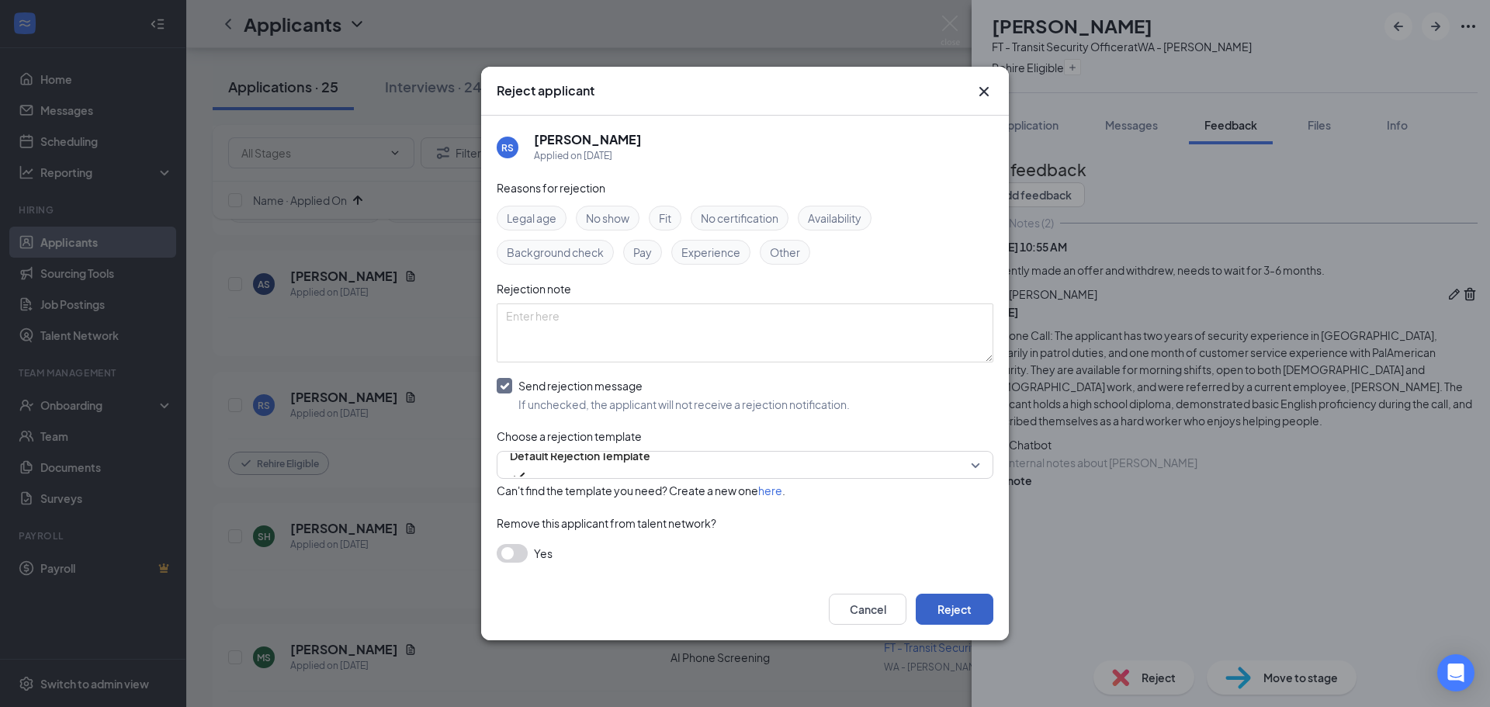
click at [959, 609] on button "Reject" at bounding box center [955, 609] width 78 height 31
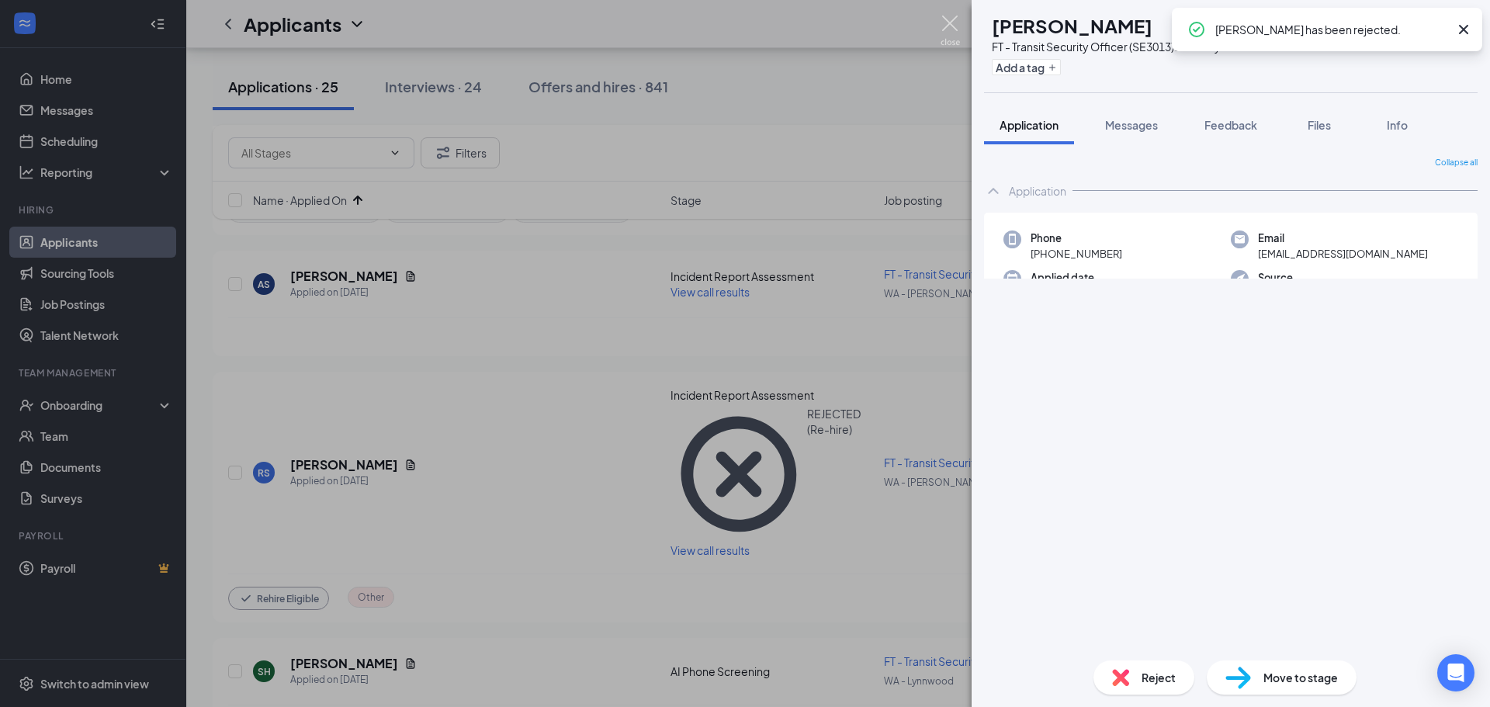
click at [954, 22] on img at bounding box center [950, 31] width 19 height 30
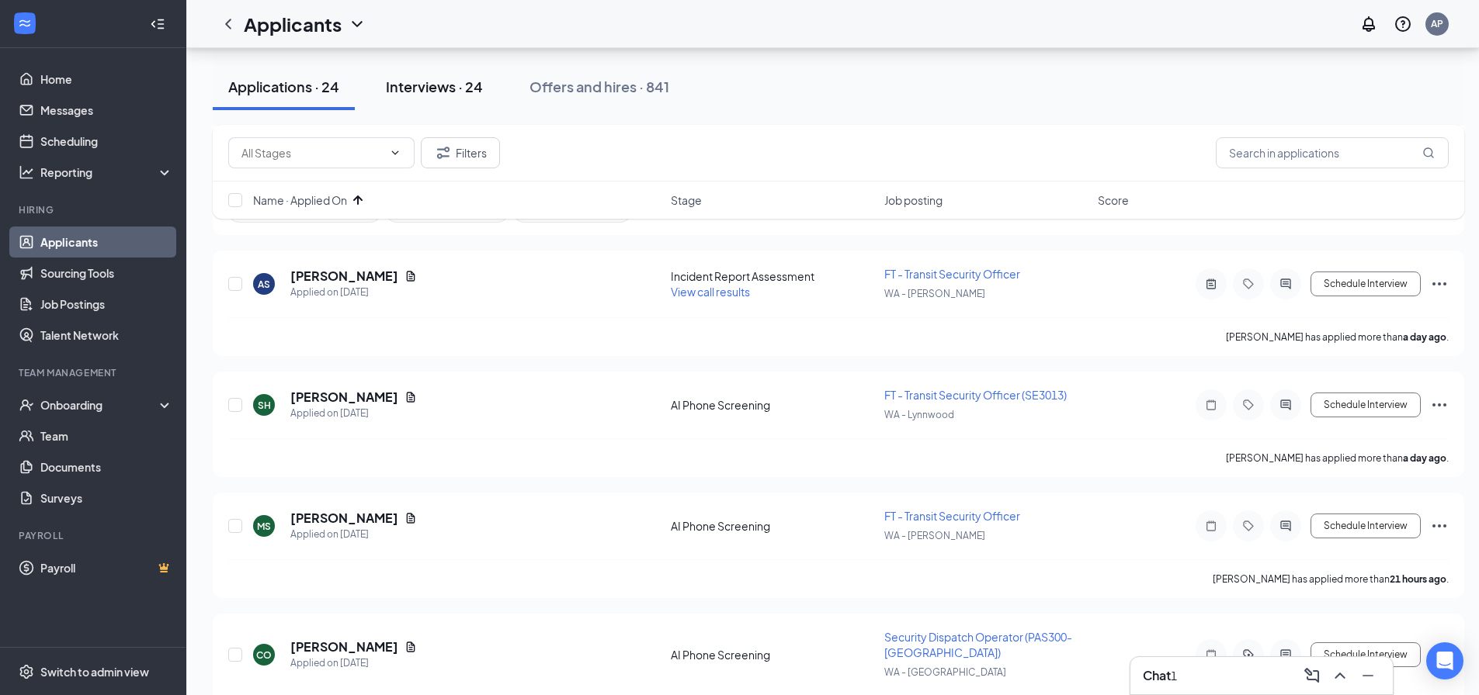
click at [454, 91] on div "Interviews · 24" at bounding box center [434, 86] width 97 height 19
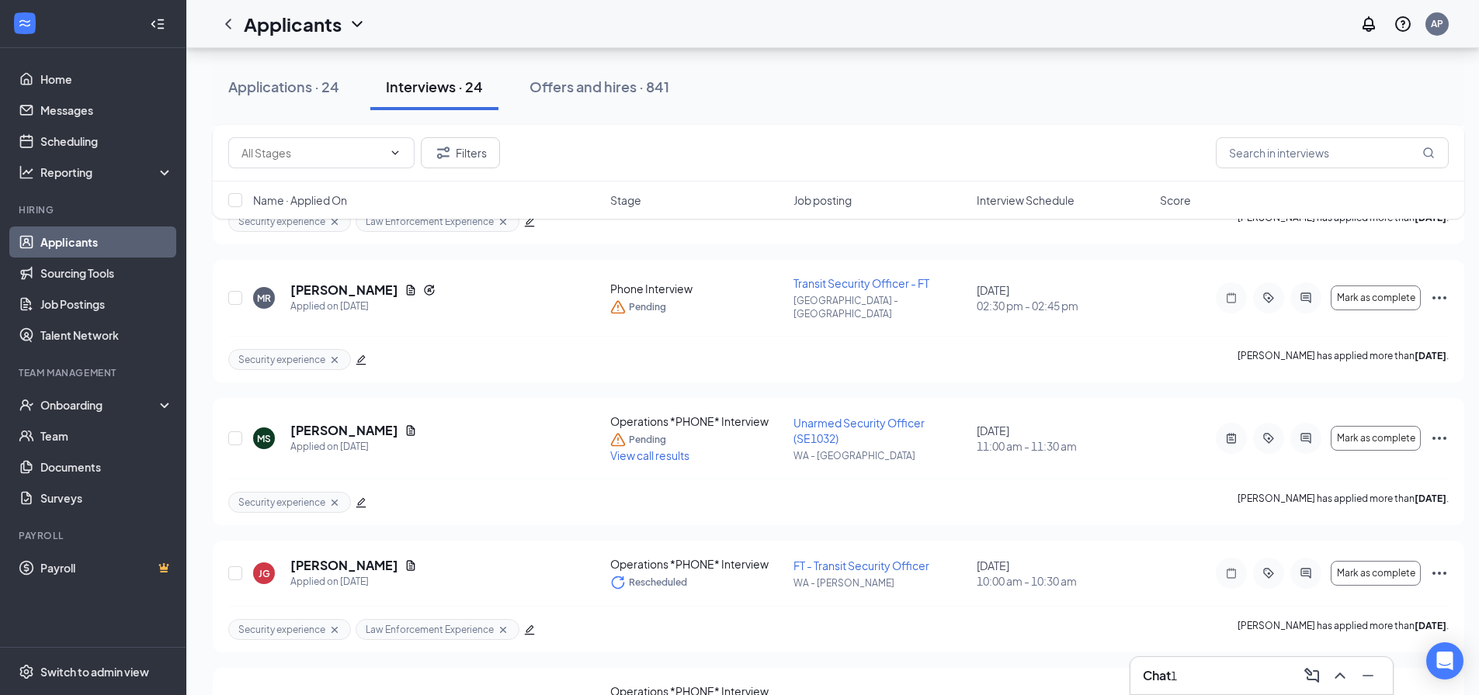
scroll to position [551, 0]
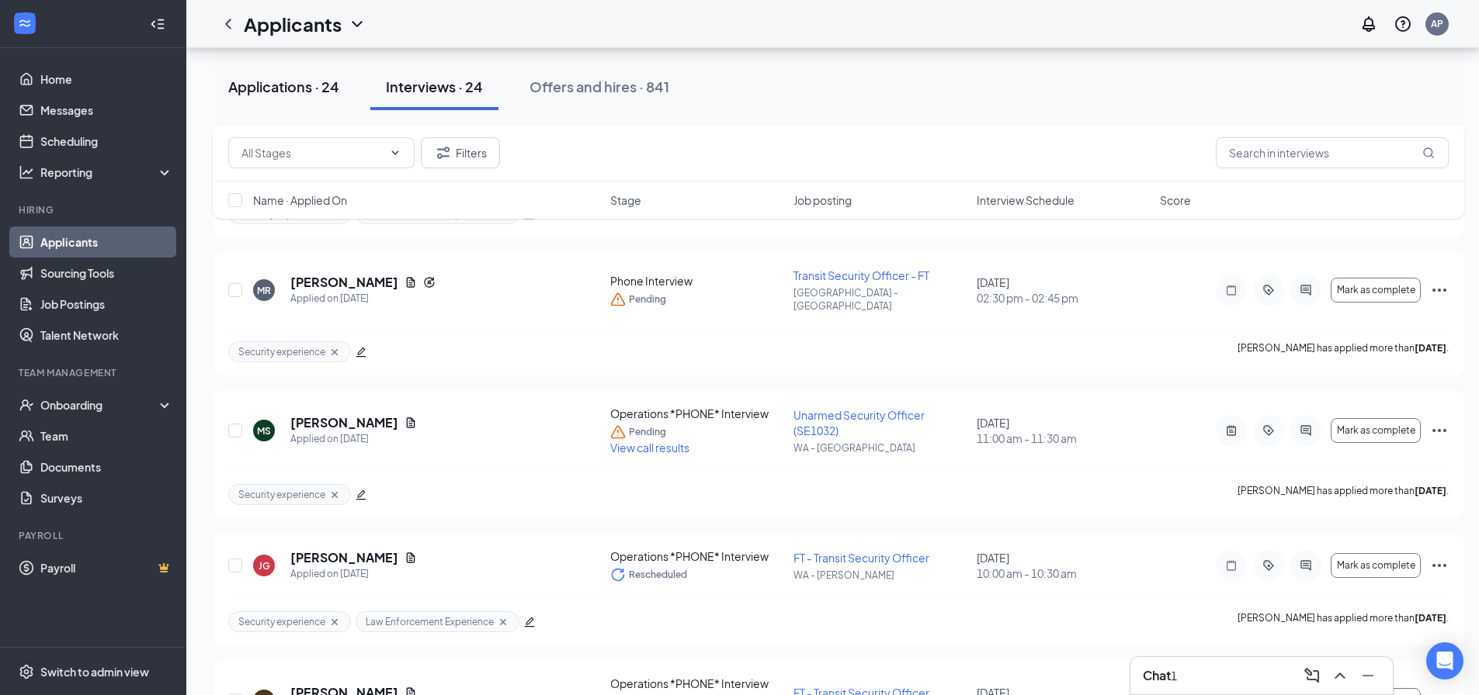
click at [310, 86] on div "Applications · 24" at bounding box center [283, 86] width 111 height 19
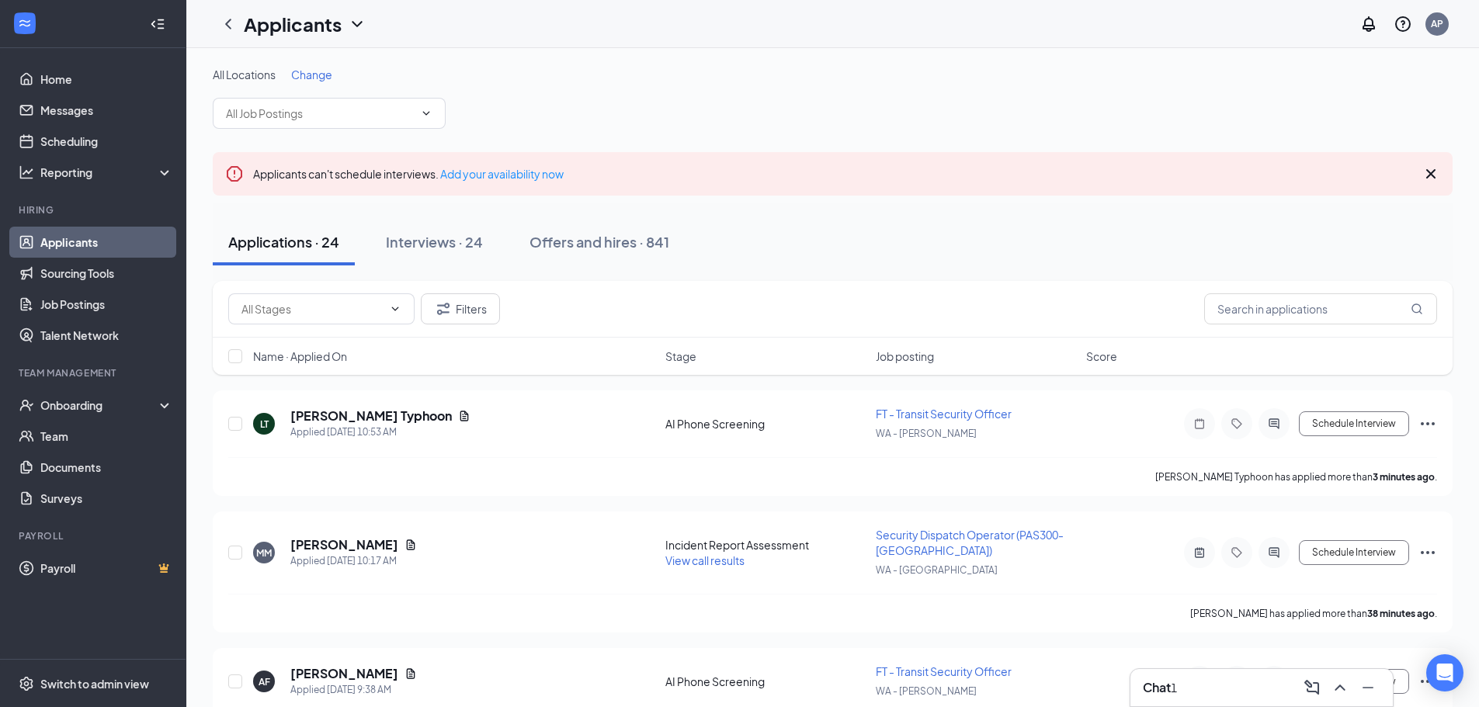
click at [1217, 693] on div "Chat 1" at bounding box center [1262, 687] width 238 height 25
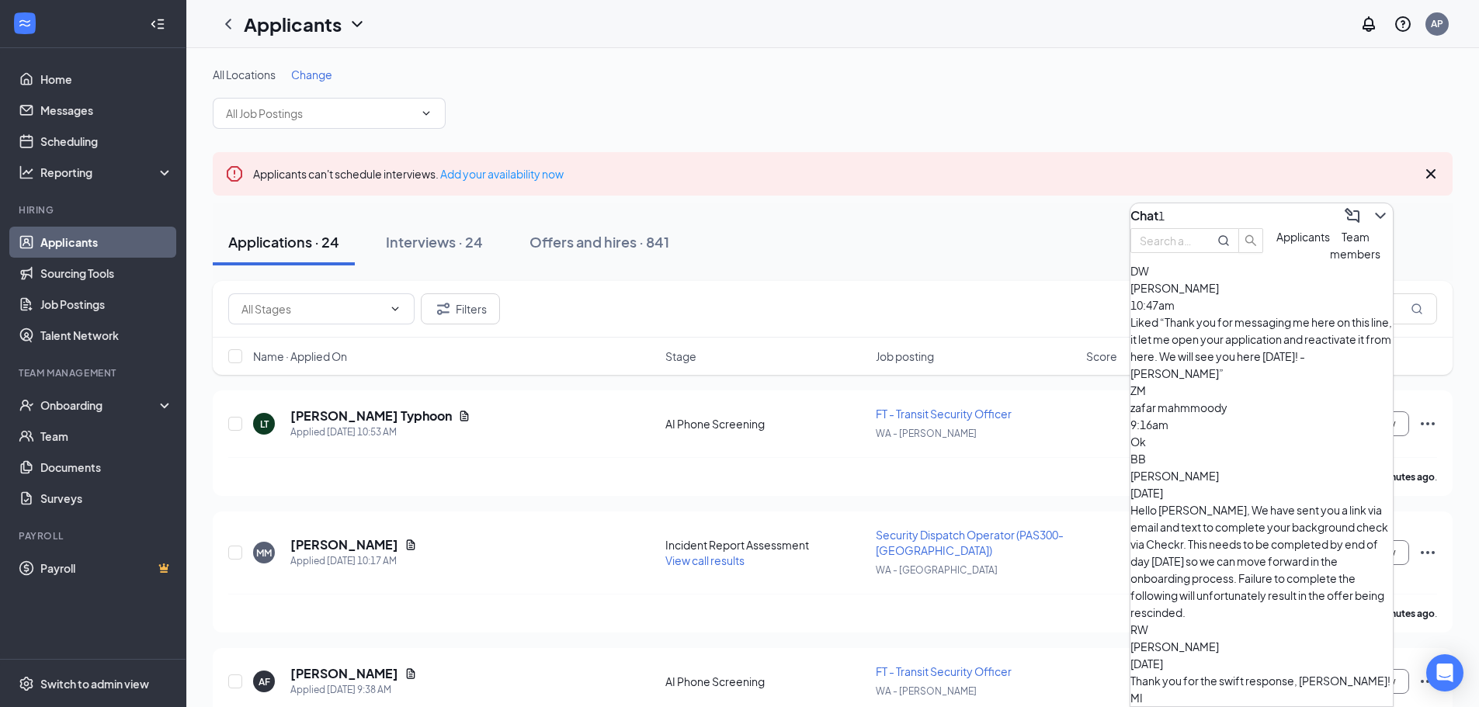
click at [1285, 314] on div "[PERSON_NAME] 10:47am" at bounding box center [1261, 296] width 262 height 34
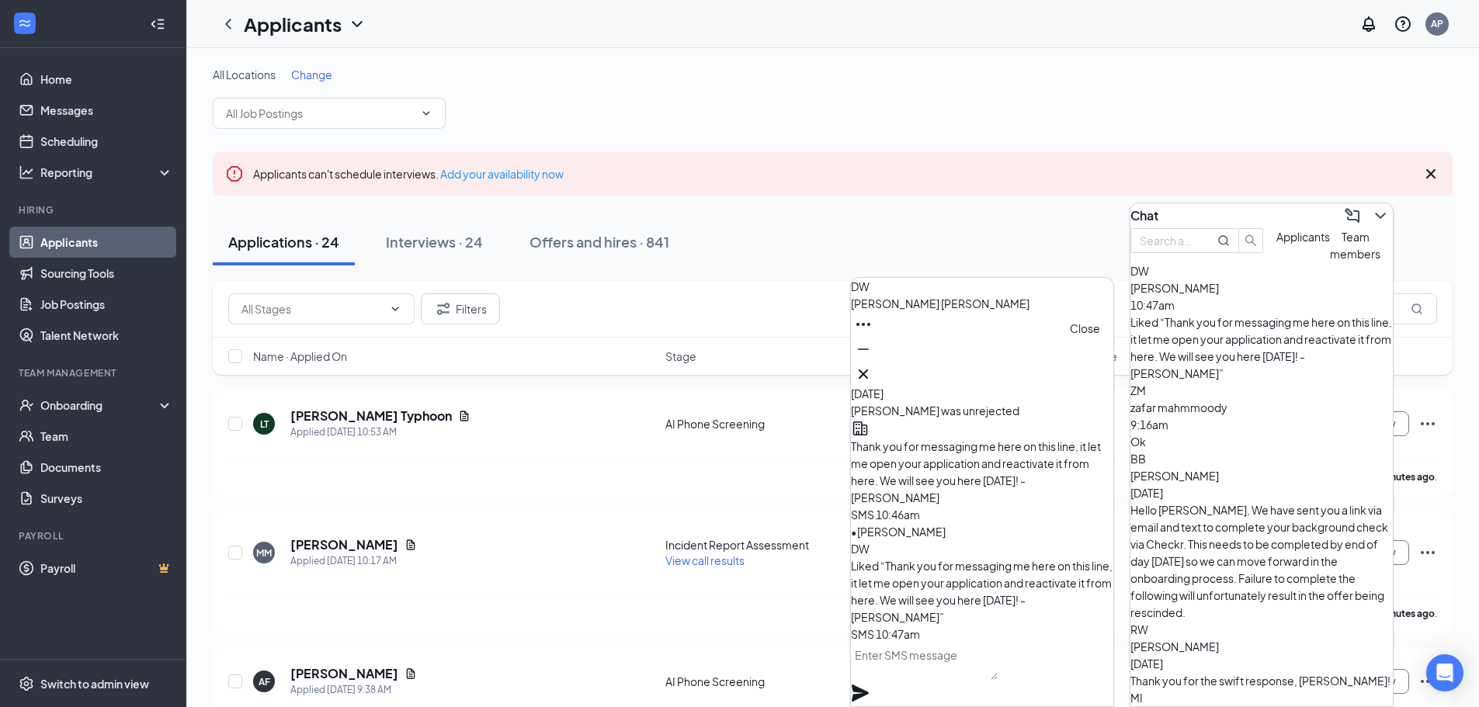
click at [872, 373] on icon "Cross" at bounding box center [863, 374] width 19 height 19
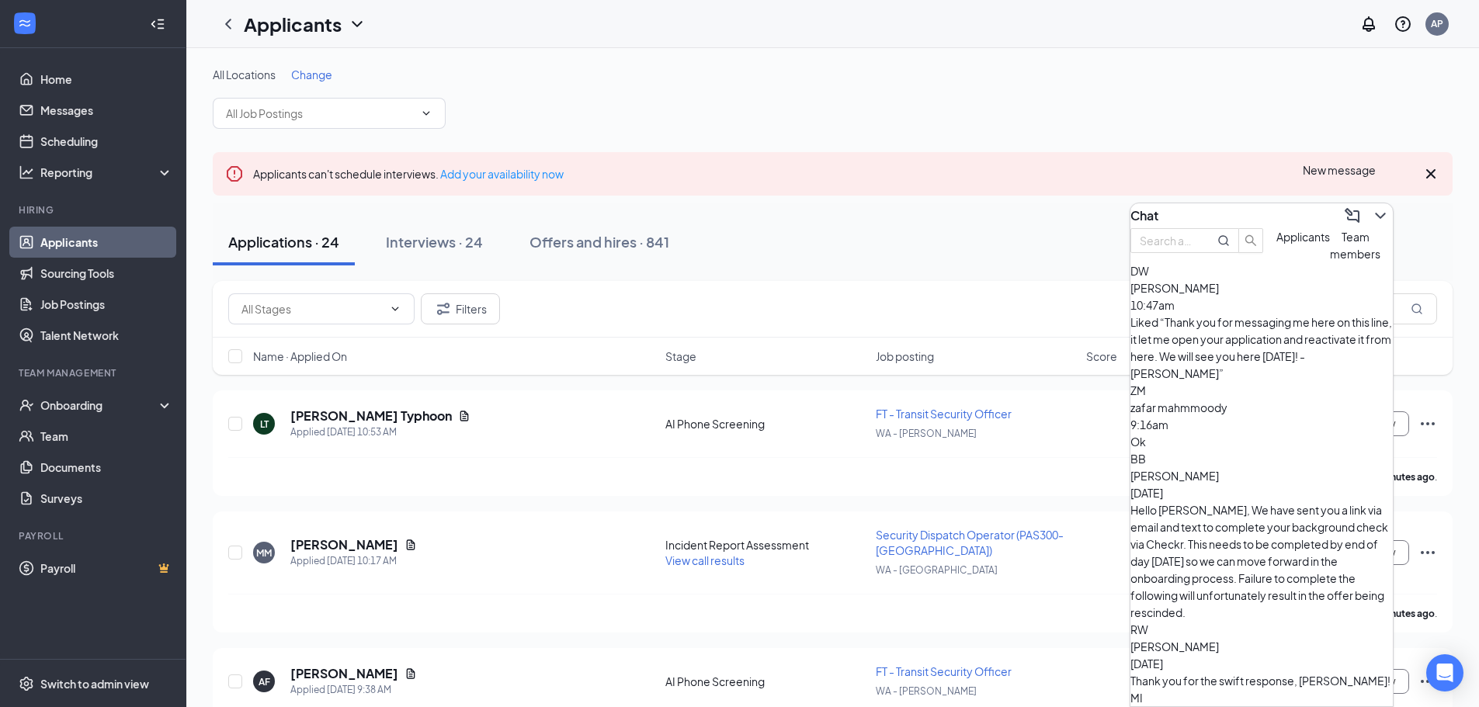
click at [1372, 214] on icon "ChevronDown" at bounding box center [1380, 215] width 19 height 19
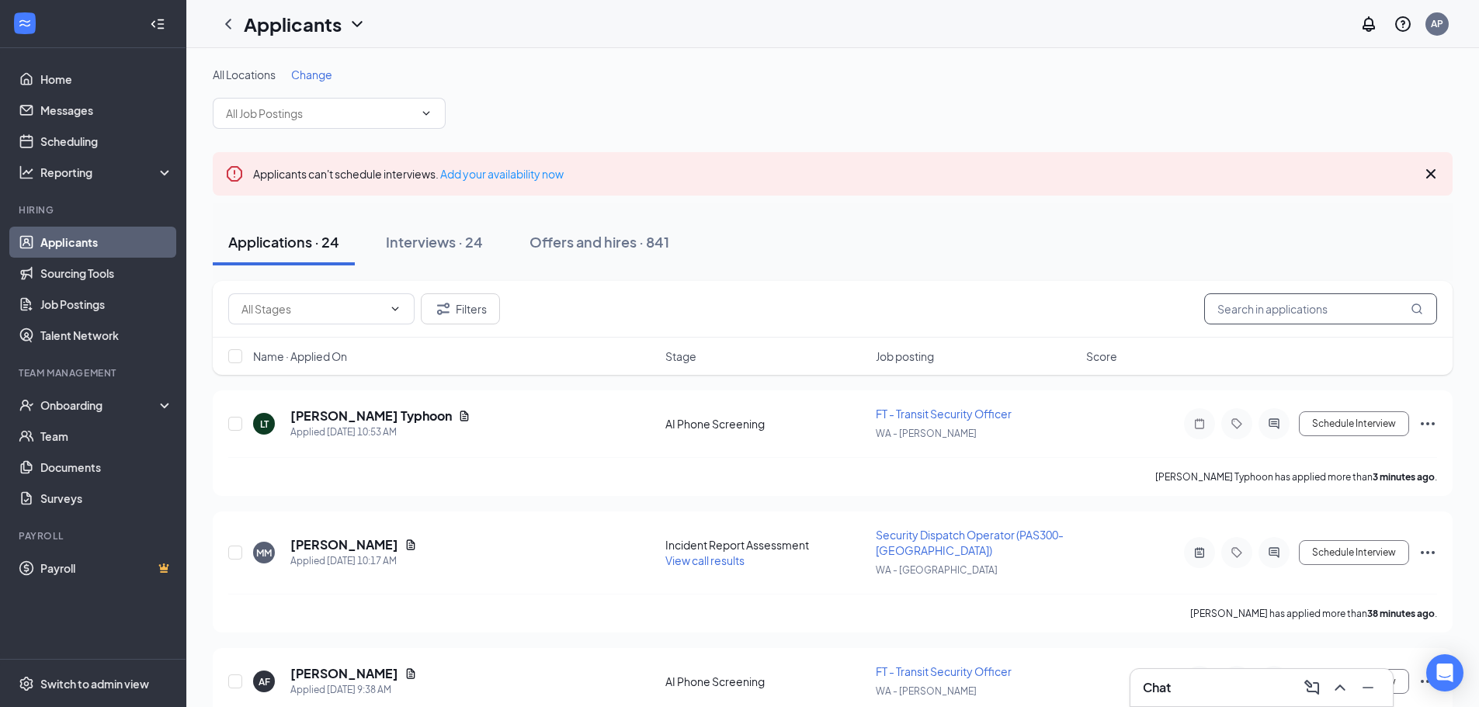
click at [1295, 306] on input "text" at bounding box center [1320, 308] width 233 height 31
click at [1262, 307] on input "text" at bounding box center [1320, 308] width 233 height 31
type input "amiri"
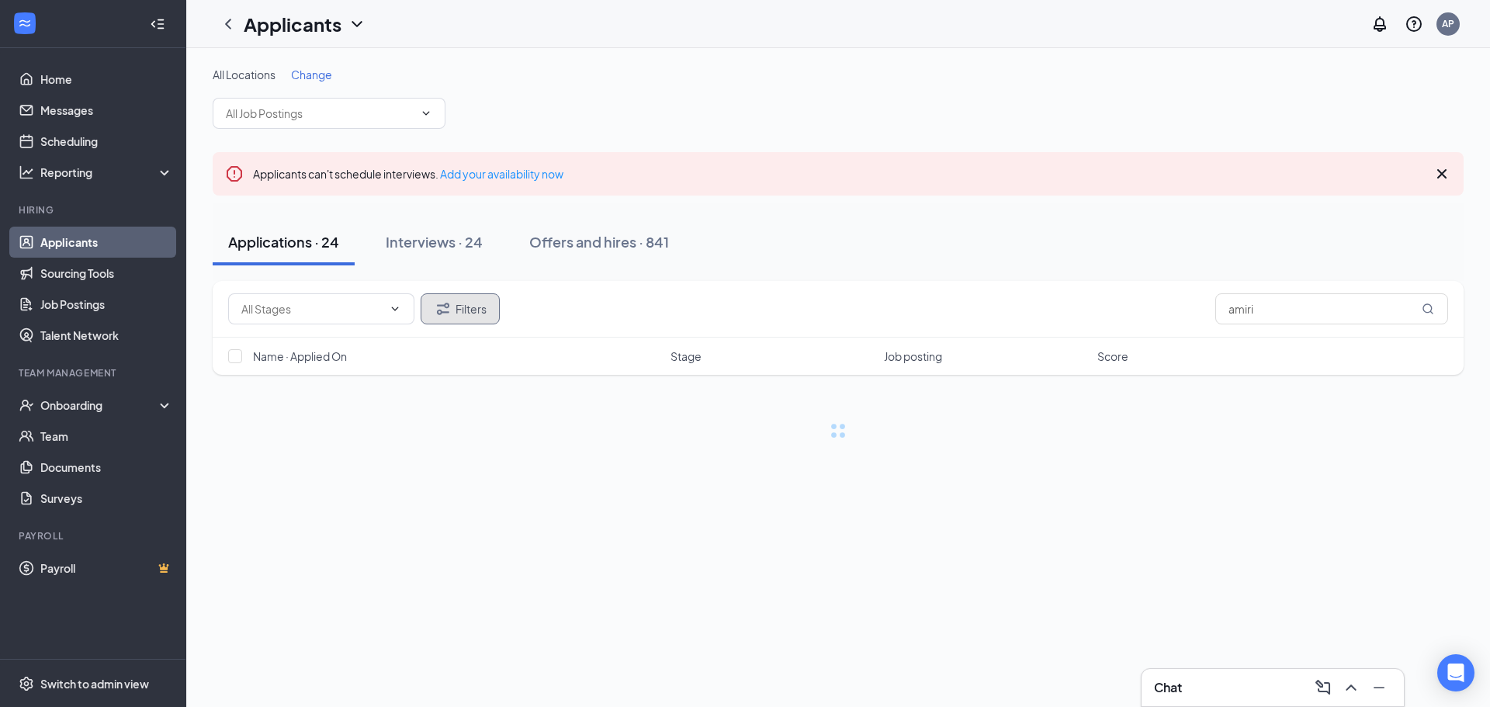
click at [486, 314] on button "Filters" at bounding box center [460, 308] width 79 height 31
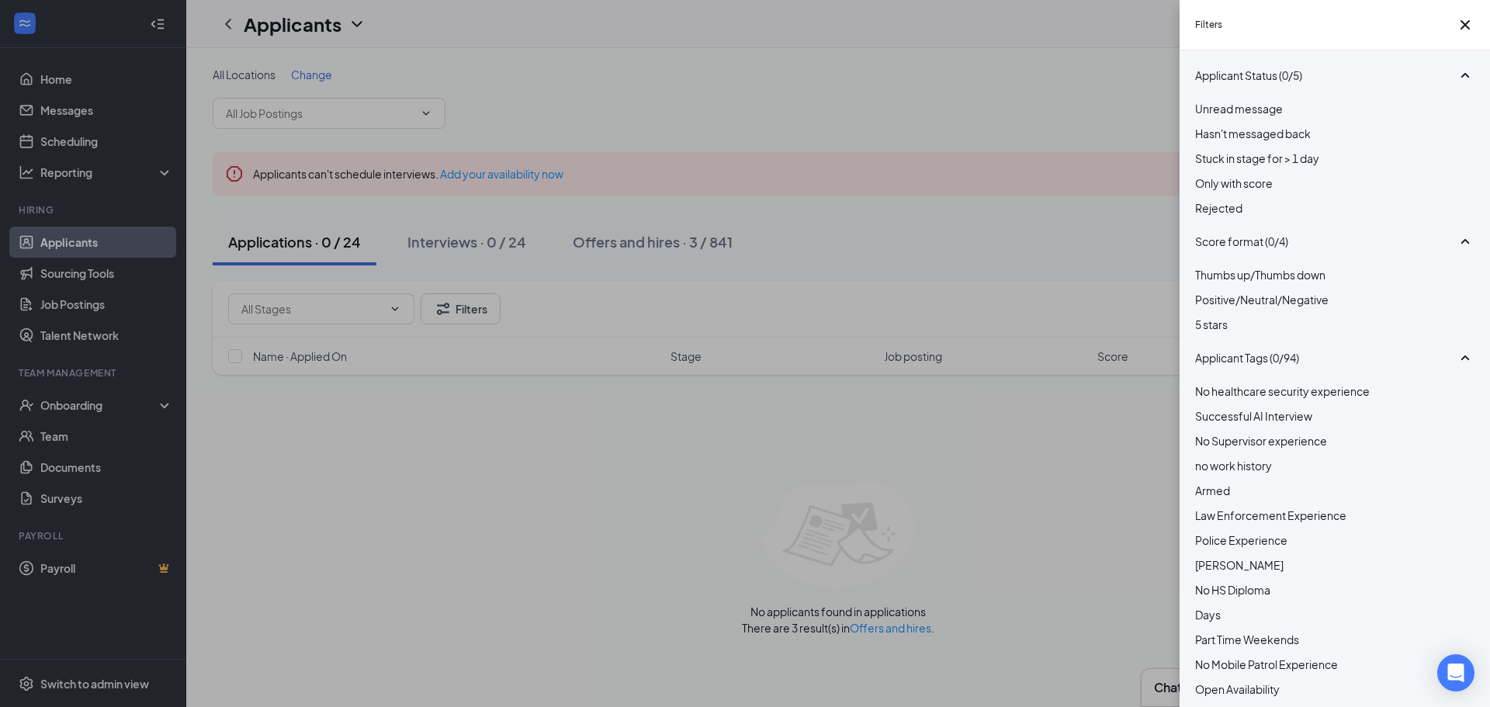
click at [1243, 215] on span "Rejected" at bounding box center [1218, 208] width 47 height 14
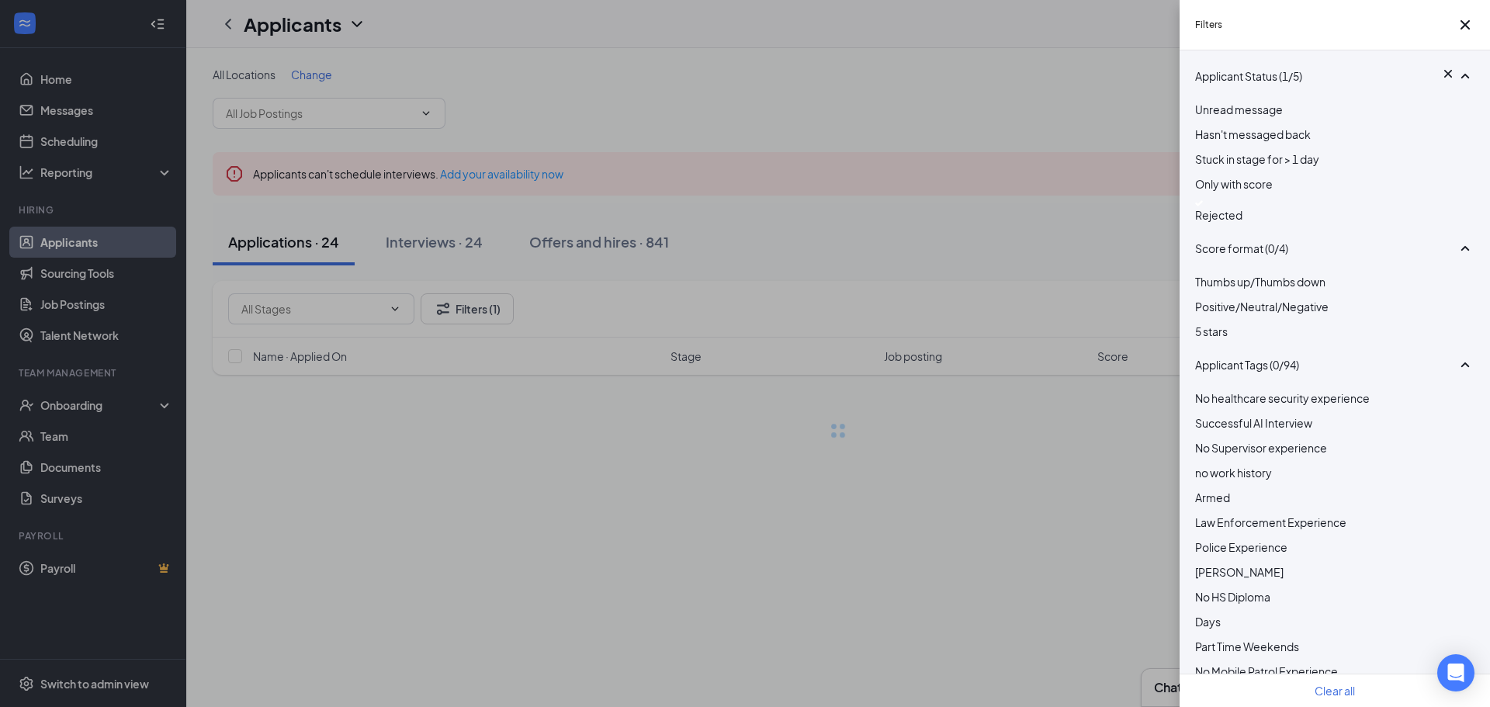
click at [989, 154] on div "Filters Applicant Status (1/5) Unread message Hasn't messaged back Stuck in sta…" at bounding box center [745, 353] width 1490 height 707
click at [1020, 124] on div "Filters Applicant Status (1/5) Unread message Hasn't messaged back Stuck in sta…" at bounding box center [745, 353] width 1490 height 707
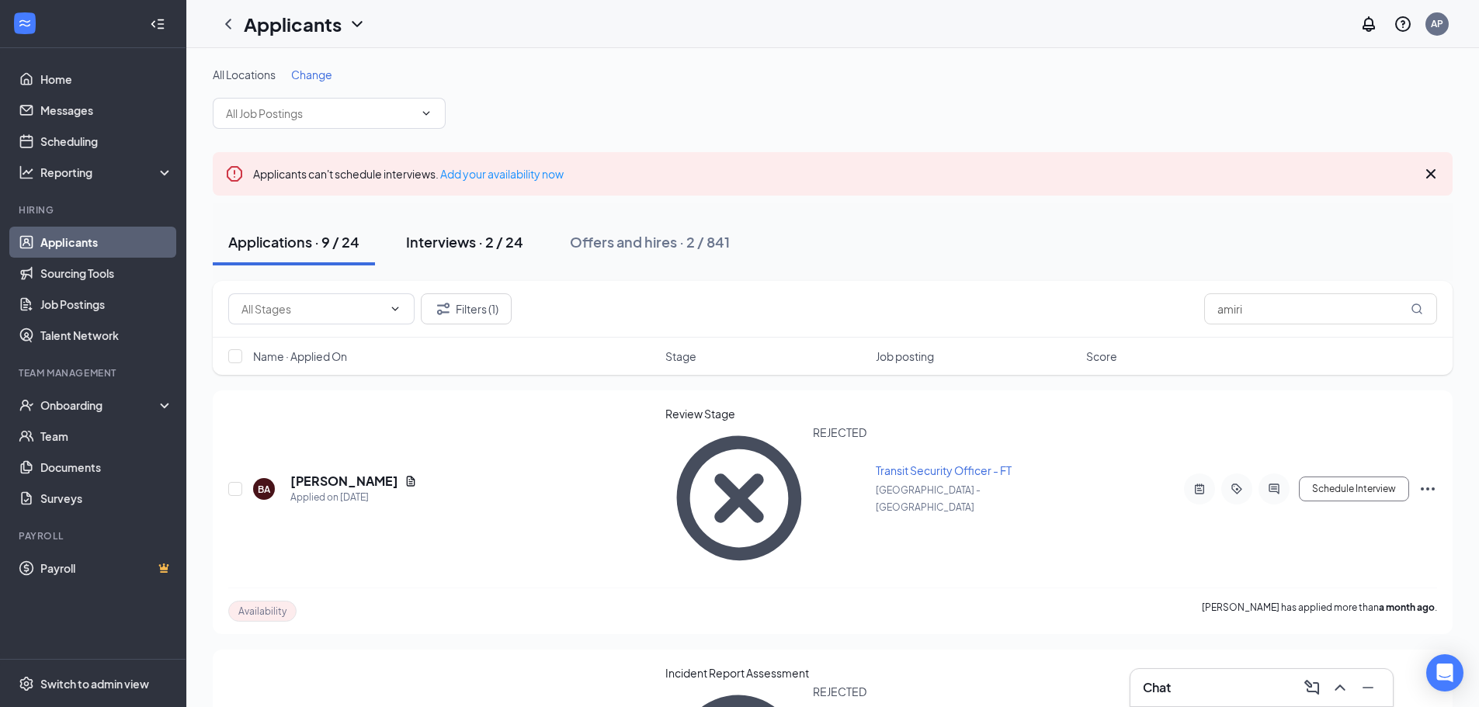
click at [487, 239] on div "Interviews · 2 / 24" at bounding box center [464, 241] width 117 height 19
